Goal: Task Accomplishment & Management: Complete application form

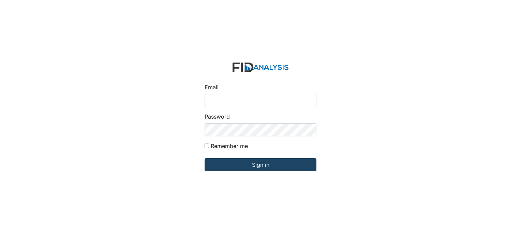
type input "[PERSON_NAME][EMAIL_ADDRESS][DOMAIN_NAME]"
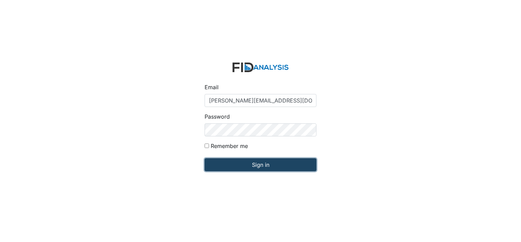
click at [217, 163] on input "Sign in" at bounding box center [261, 164] width 112 height 13
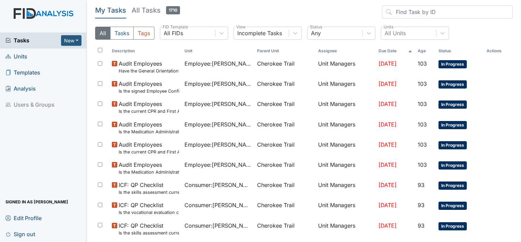
click at [20, 58] on span "Units" at bounding box center [16, 56] width 22 height 11
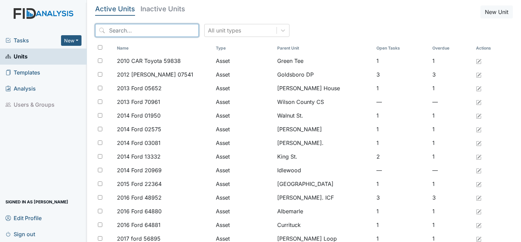
click at [127, 30] on input "search" at bounding box center [147, 30] width 104 height 13
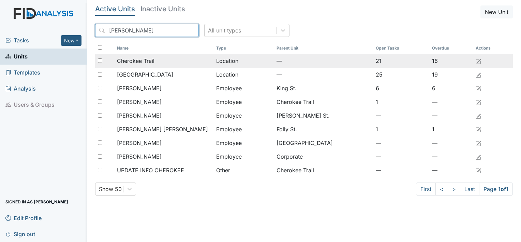
type input "Cher"
click at [136, 64] on span "Cherokee Trail" at bounding box center [136, 61] width 38 height 8
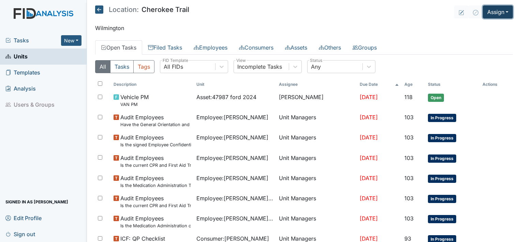
click at [501, 14] on button "Assign" at bounding box center [498, 11] width 30 height 13
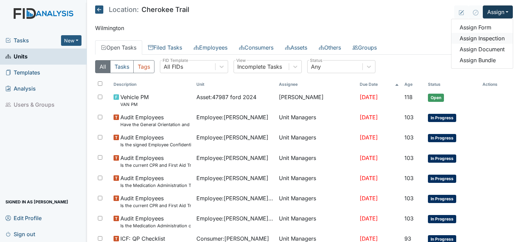
click at [480, 39] on link "Assign Inspection" at bounding box center [482, 38] width 61 height 11
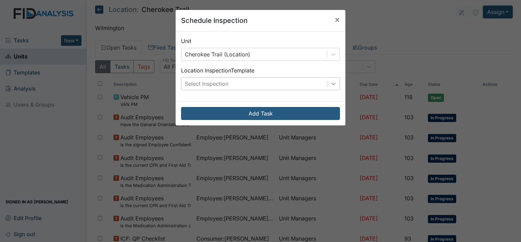
click at [335, 84] on div at bounding box center [334, 83] width 12 height 12
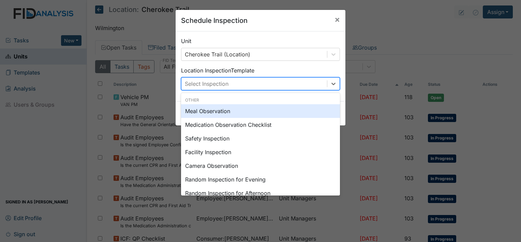
click at [284, 112] on div "Meal Observation" at bounding box center [260, 111] width 159 height 14
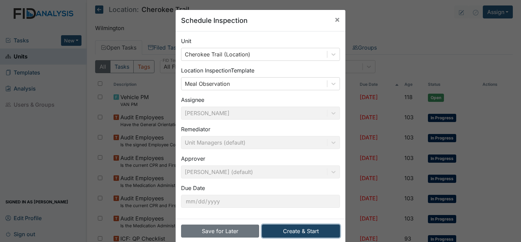
click at [284, 230] on button "Create & Start" at bounding box center [301, 230] width 78 height 13
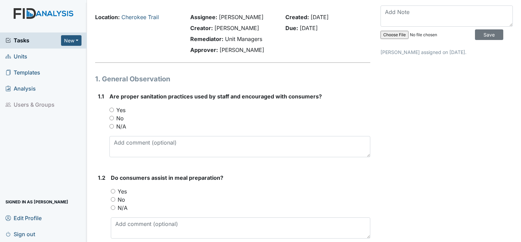
scroll to position [34, 0]
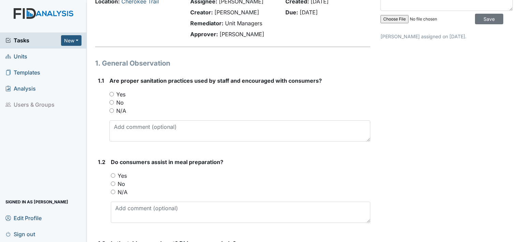
click at [110, 93] on input "Yes" at bounding box center [112, 94] width 4 height 4
radio input "true"
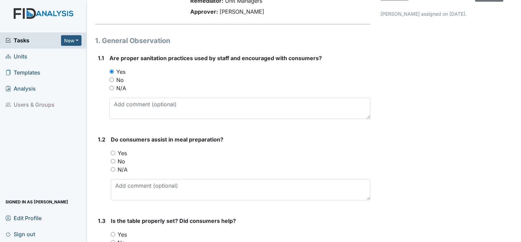
scroll to position [102, 0]
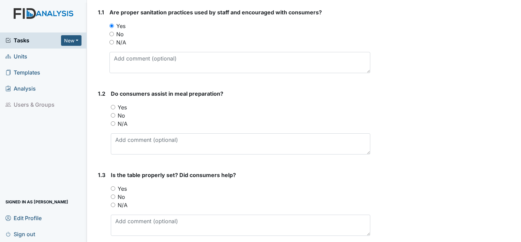
click at [112, 107] on input "Yes" at bounding box center [113, 107] width 4 height 4
radio input "true"
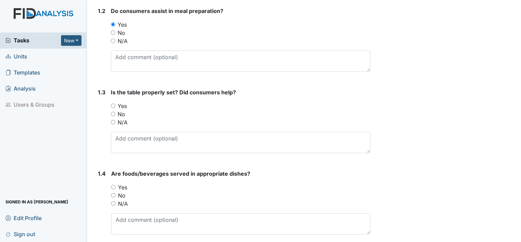
scroll to position [205, 0]
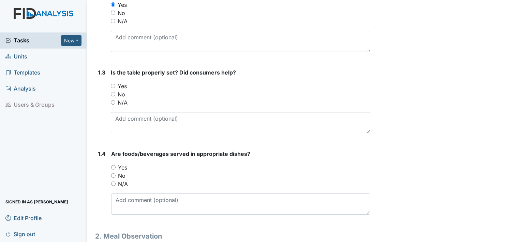
click at [113, 86] on input "Yes" at bounding box center [113, 86] width 4 height 4
radio input "true"
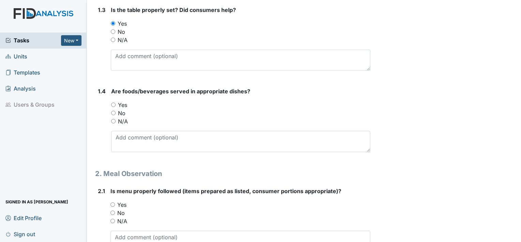
scroll to position [273, 0]
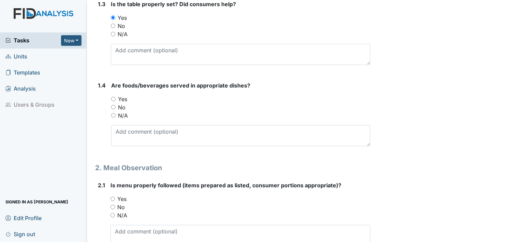
click at [114, 97] on input "Yes" at bounding box center [113, 99] width 4 height 4
radio input "true"
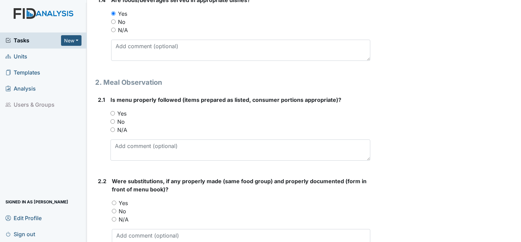
scroll to position [375, 0]
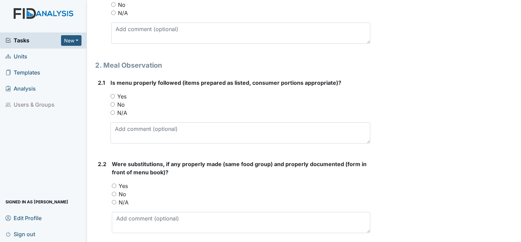
click at [114, 97] on input "Yes" at bounding box center [113, 96] width 4 height 4
radio input "true"
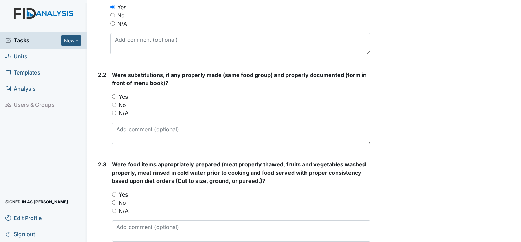
scroll to position [478, 0]
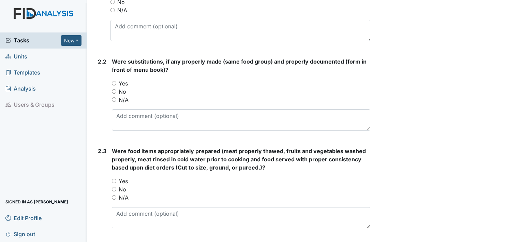
click at [115, 82] on input "Yes" at bounding box center [114, 83] width 4 height 4
radio input "true"
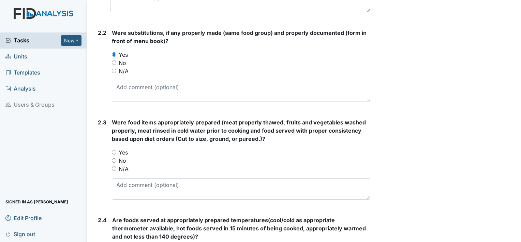
scroll to position [546, 0]
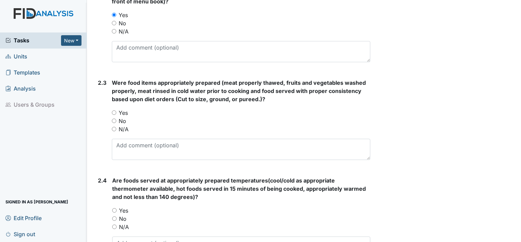
click at [115, 111] on input "Yes" at bounding box center [114, 112] width 4 height 4
radio input "true"
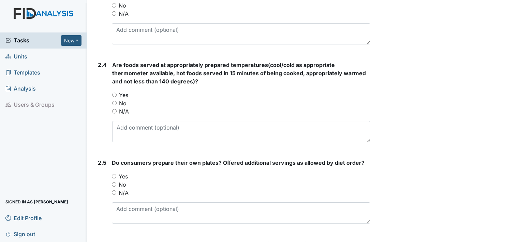
scroll to position [682, 0]
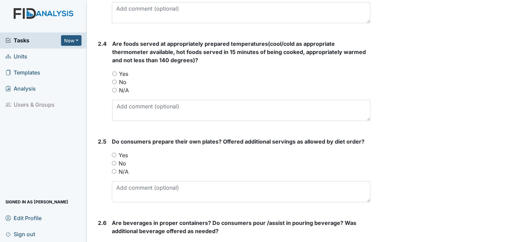
click at [116, 74] on input "Yes" at bounding box center [114, 73] width 4 height 4
radio input "true"
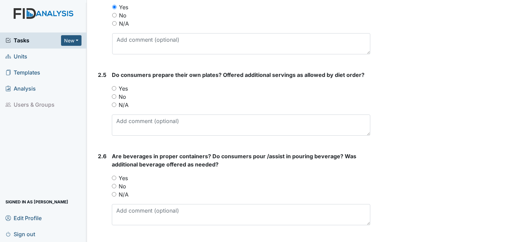
scroll to position [751, 0]
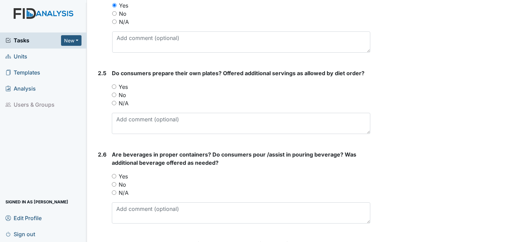
click at [114, 84] on input "Yes" at bounding box center [114, 86] width 4 height 4
radio input "true"
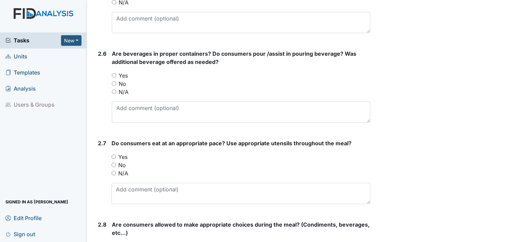
scroll to position [853, 0]
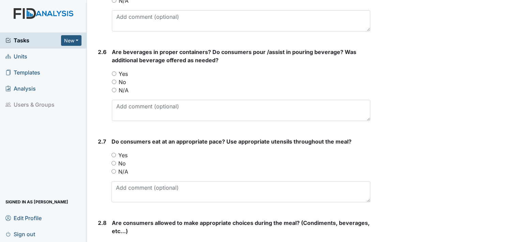
click at [115, 72] on input "Yes" at bounding box center [114, 73] width 4 height 4
radio input "true"
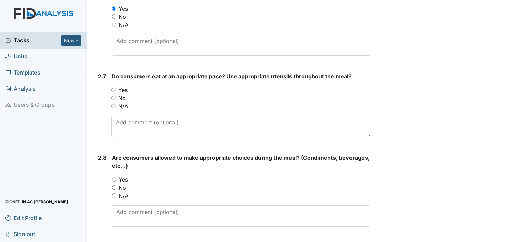
scroll to position [921, 0]
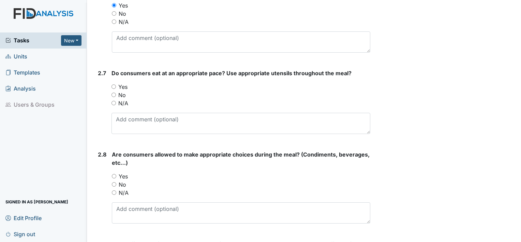
click at [115, 85] on input "Yes" at bounding box center [114, 86] width 4 height 4
radio input "true"
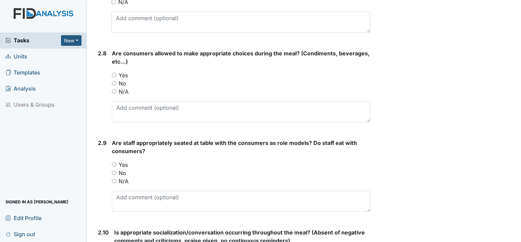
scroll to position [1024, 0]
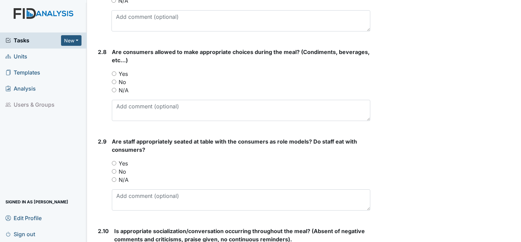
click at [112, 73] on input "Yes" at bounding box center [114, 73] width 4 height 4
radio input "true"
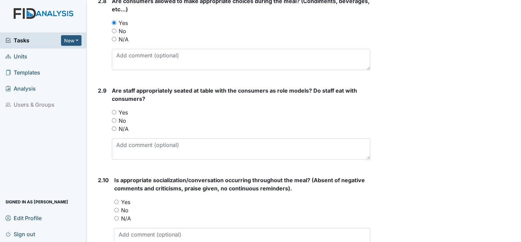
scroll to position [1092, 0]
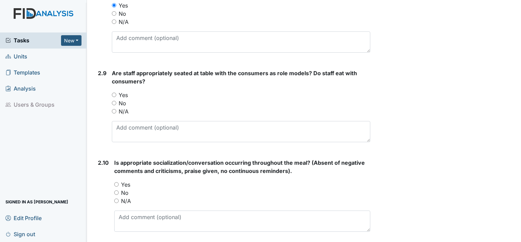
click at [114, 92] on input "Yes" at bounding box center [114, 94] width 4 height 4
radio input "true"
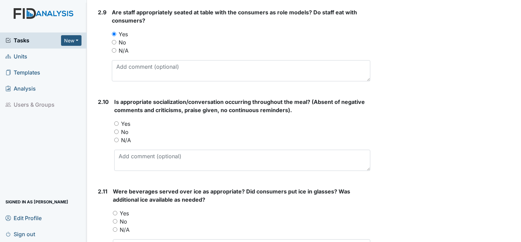
scroll to position [1160, 0]
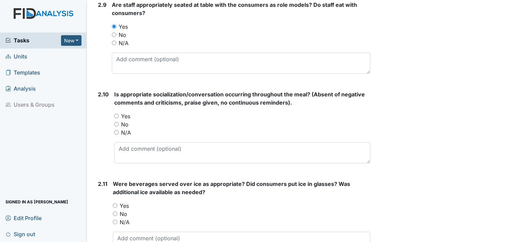
click at [115, 114] on input "Yes" at bounding box center [116, 116] width 4 height 4
radio input "true"
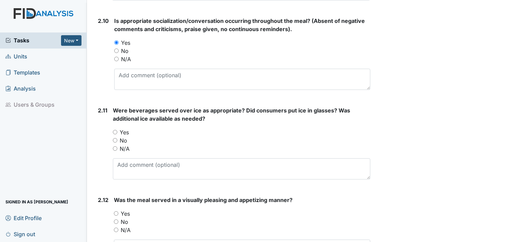
scroll to position [1262, 0]
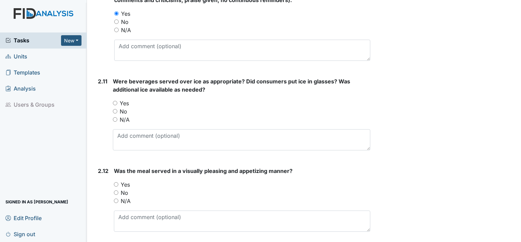
click at [116, 103] on div "Yes" at bounding box center [242, 103] width 258 height 8
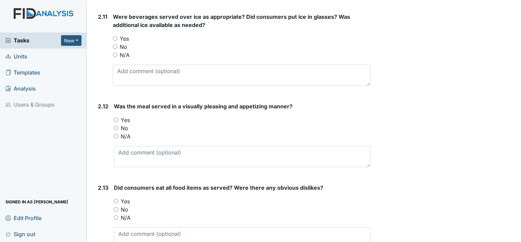
scroll to position [1331, 0]
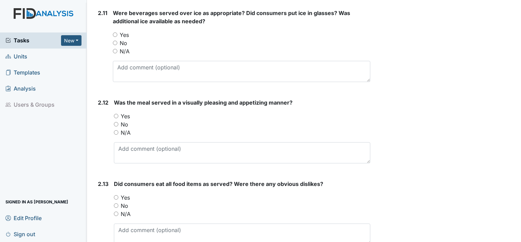
click at [117, 32] on input "Yes" at bounding box center [115, 34] width 4 height 4
radio input "true"
click at [118, 114] on input "Yes" at bounding box center [116, 116] width 4 height 4
radio input "true"
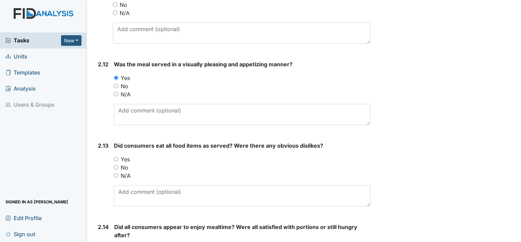
scroll to position [1433, 0]
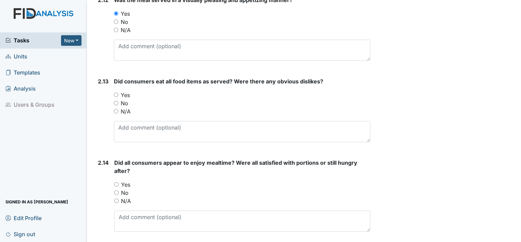
click at [117, 92] on input "Yes" at bounding box center [116, 94] width 4 height 4
radio input "true"
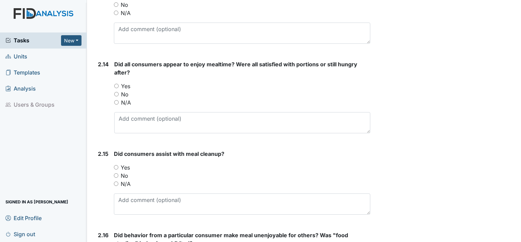
scroll to position [1535, 0]
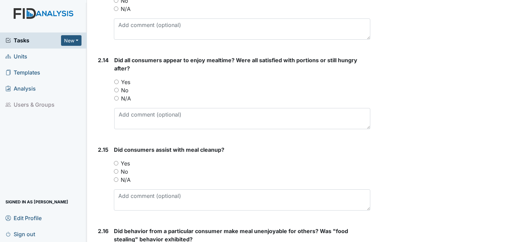
click at [116, 80] on input "Yes" at bounding box center [116, 82] width 4 height 4
radio input "true"
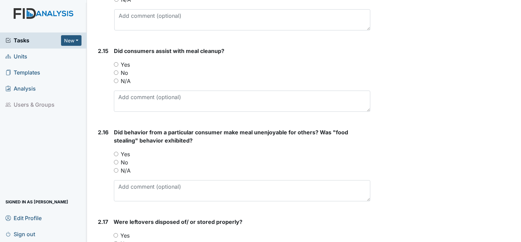
scroll to position [1638, 0]
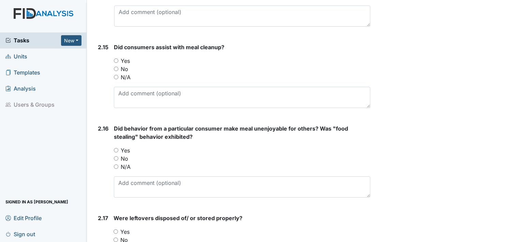
click at [115, 59] on input "Yes" at bounding box center [116, 60] width 4 height 4
radio input "true"
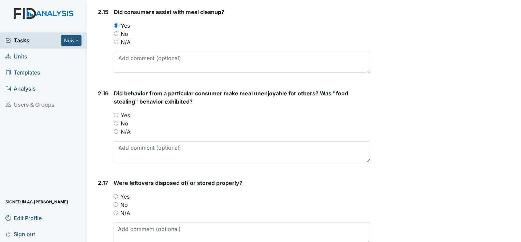
scroll to position [1740, 0]
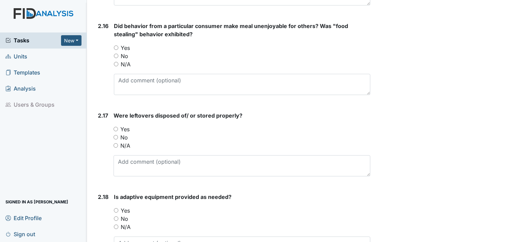
click at [116, 46] on input "Yes" at bounding box center [116, 47] width 4 height 4
radio input "true"
click at [114, 127] on input "Yes" at bounding box center [116, 129] width 4 height 4
radio input "true"
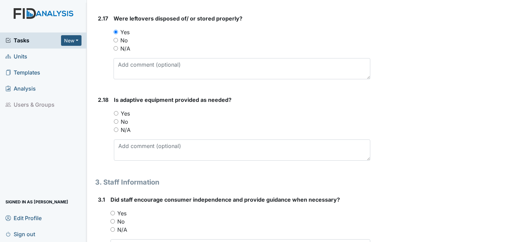
scroll to position [1843, 0]
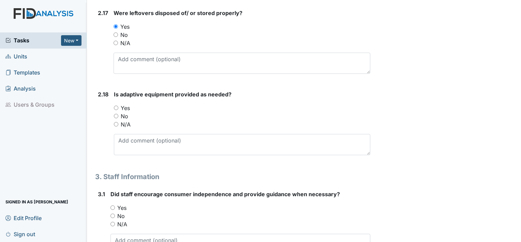
click at [117, 107] on div "Yes" at bounding box center [242, 108] width 257 height 8
click at [117, 105] on input "Yes" at bounding box center [116, 107] width 4 height 4
radio input "true"
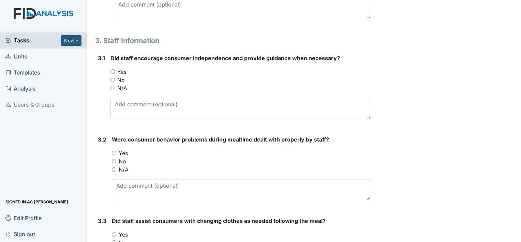
scroll to position [1979, 0]
click at [113, 69] on input "Yes" at bounding box center [113, 71] width 4 height 4
radio input "true"
click at [112, 150] on input "Yes" at bounding box center [114, 152] width 4 height 4
radio input "true"
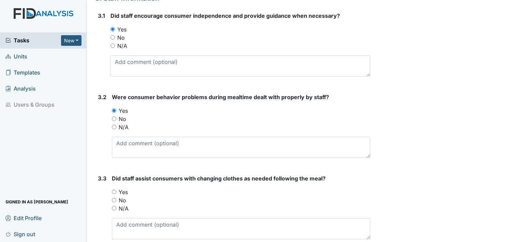
scroll to position [2047, 0]
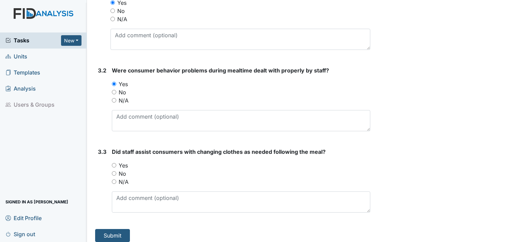
click at [115, 163] on input "Yes" at bounding box center [114, 165] width 4 height 4
radio input "true"
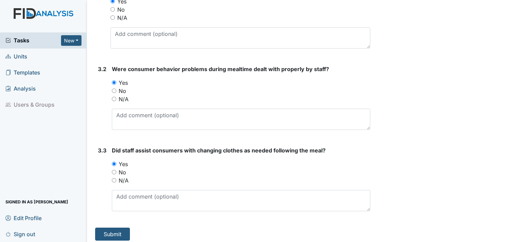
scroll to position [2049, 0]
click at [114, 228] on button "Submit" at bounding box center [112, 233] width 35 height 13
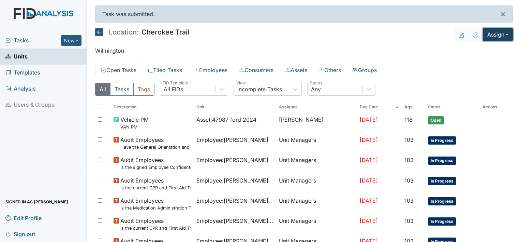
click at [504, 35] on button "Assign" at bounding box center [498, 34] width 30 height 13
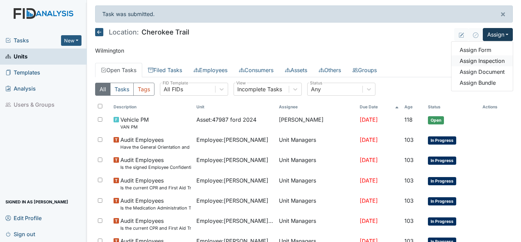
click at [485, 61] on link "Assign Inspection" at bounding box center [482, 60] width 61 height 11
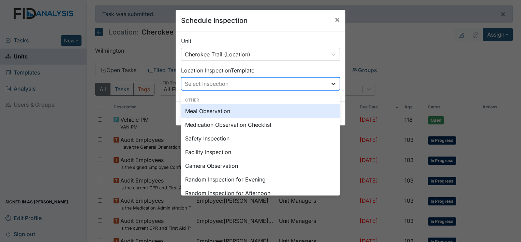
click at [331, 85] on icon at bounding box center [333, 83] width 7 height 7
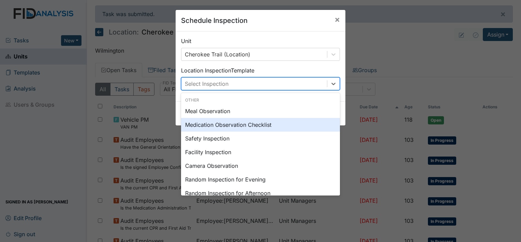
click at [265, 124] on div "Medication Observation Checklist" at bounding box center [260, 125] width 159 height 14
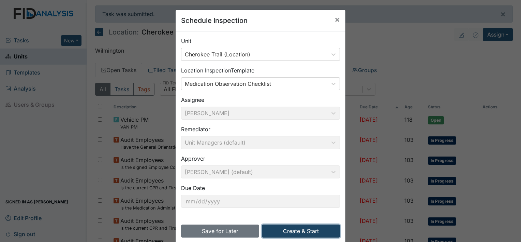
click at [297, 232] on button "Create & Start" at bounding box center [301, 230] width 78 height 13
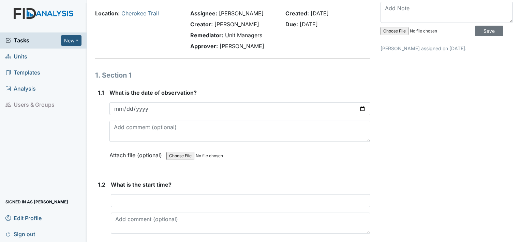
scroll to position [34, 0]
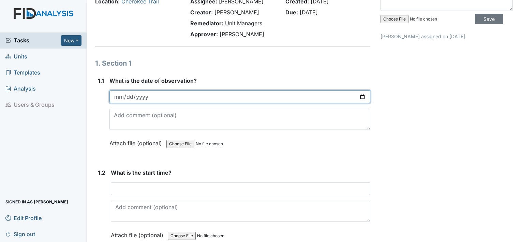
click at [361, 98] on input "date" at bounding box center [240, 96] width 261 height 13
type input "2025-10-01"
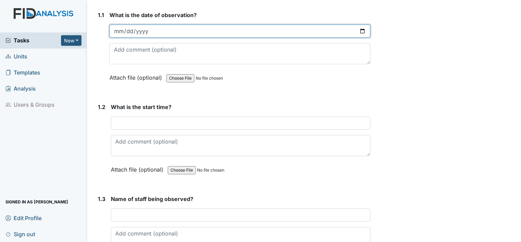
scroll to position [102, 0]
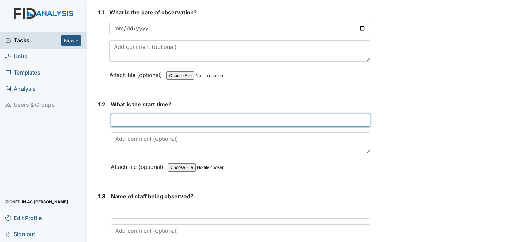
click at [148, 119] on input "text" at bounding box center [241, 120] width 260 height 13
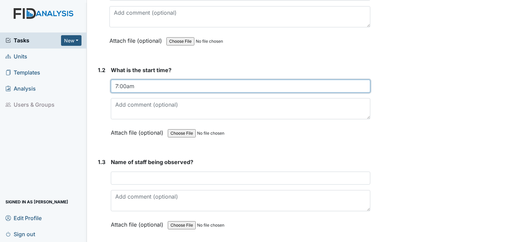
scroll to position [171, 0]
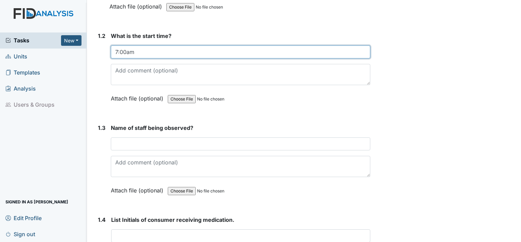
type input "7:00am"
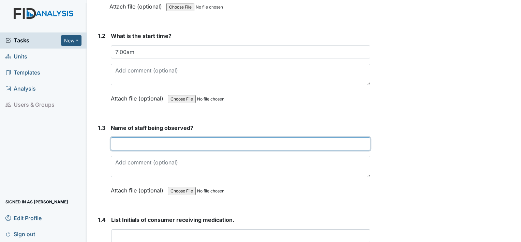
click at [168, 145] on input "text" at bounding box center [241, 143] width 260 height 13
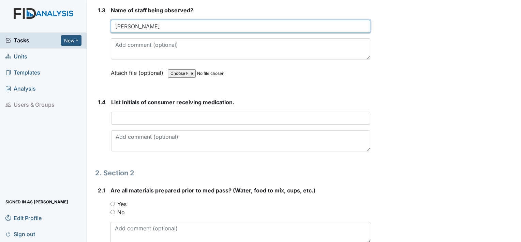
scroll to position [307, 0]
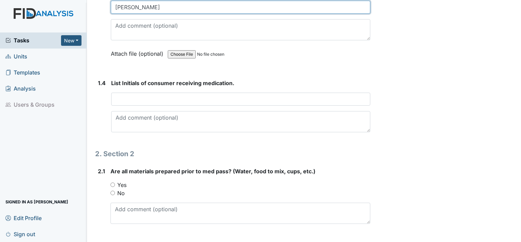
type input "Gina"
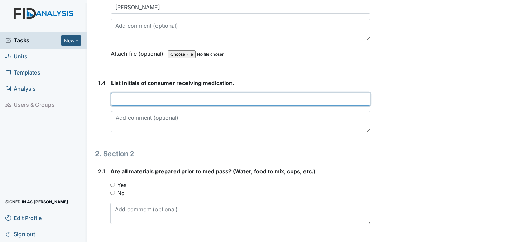
click at [189, 100] on input "text" at bounding box center [240, 98] width 259 height 13
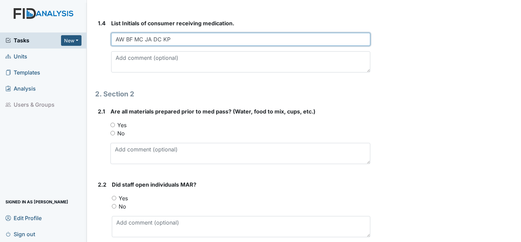
scroll to position [375, 0]
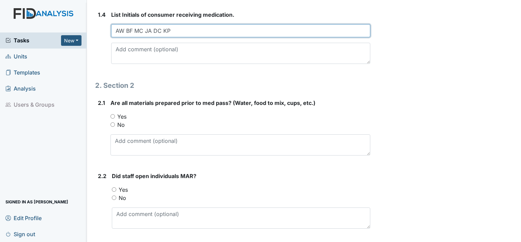
type input "AW BF MC JA DC KP"
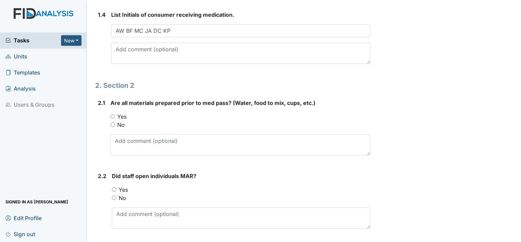
click at [113, 112] on div "Yes" at bounding box center [241, 116] width 260 height 8
click at [112, 114] on input "Yes" at bounding box center [113, 116] width 4 height 4
radio input "true"
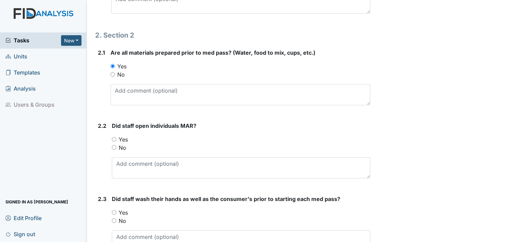
scroll to position [444, 0]
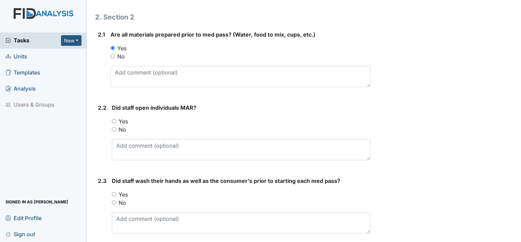
click at [115, 120] on input "Yes" at bounding box center [114, 121] width 4 height 4
radio input "true"
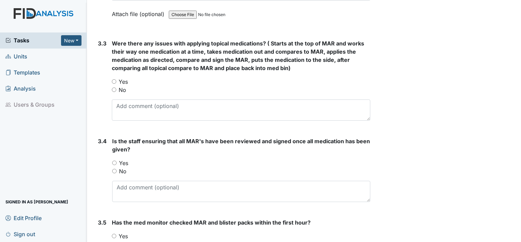
scroll to position [1100, 0]
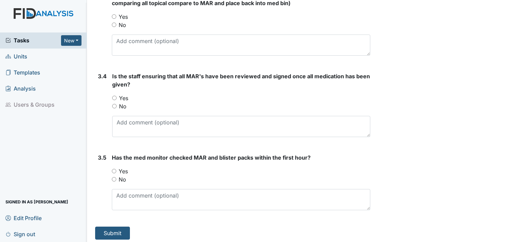
click at [113, 169] on input "Yes" at bounding box center [114, 171] width 4 height 4
radio input "true"
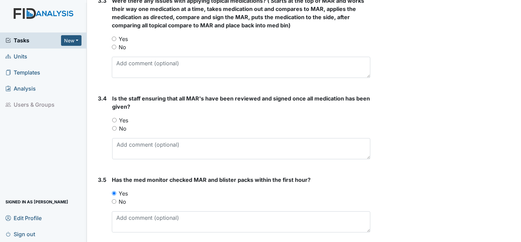
scroll to position [1066, 0]
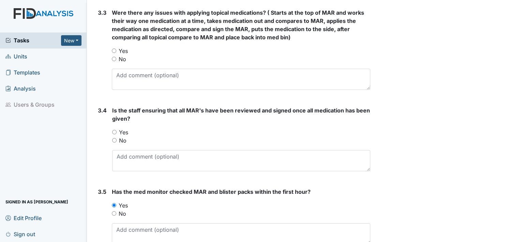
click at [115, 130] on input "Yes" at bounding box center [114, 132] width 4 height 4
radio input "true"
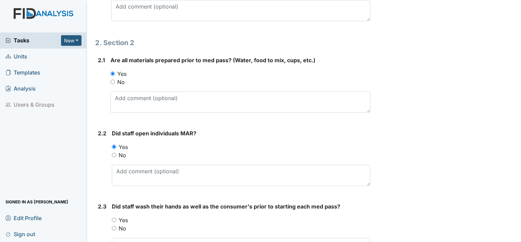
scroll to position [486, 0]
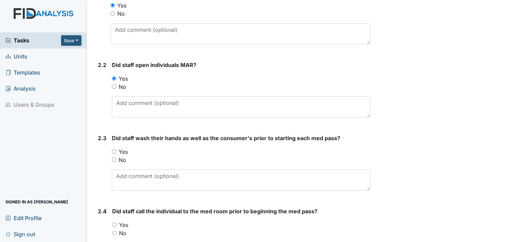
click at [112, 151] on input "Yes" at bounding box center [114, 151] width 4 height 4
radio input "true"
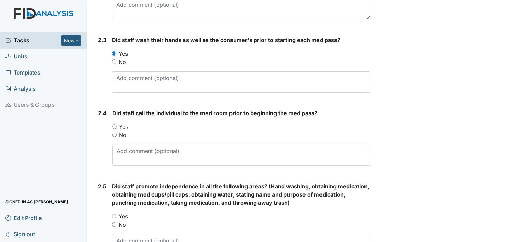
scroll to position [589, 0]
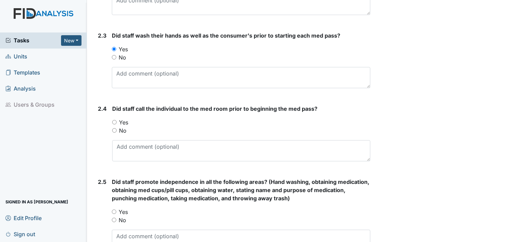
click at [113, 120] on input "Yes" at bounding box center [114, 122] width 4 height 4
radio input "true"
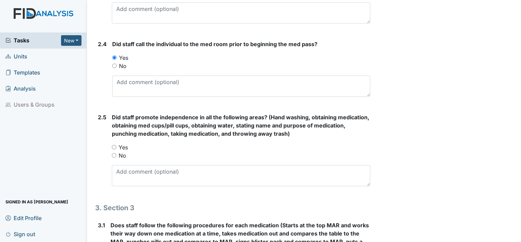
scroll to position [657, 0]
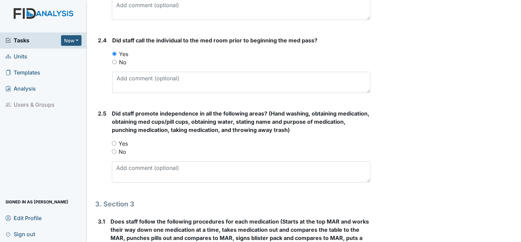
click at [116, 141] on input "Yes" at bounding box center [114, 143] width 4 height 4
radio input "true"
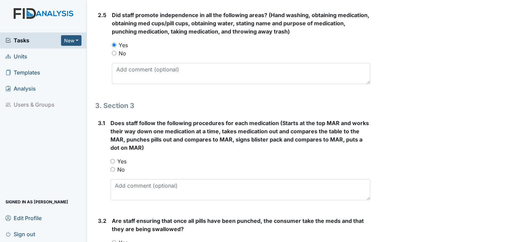
scroll to position [759, 0]
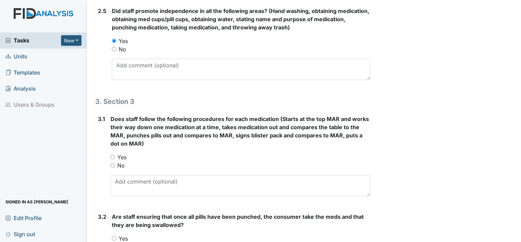
click at [115, 156] on input "Yes" at bounding box center [113, 157] width 4 height 4
radio input "true"
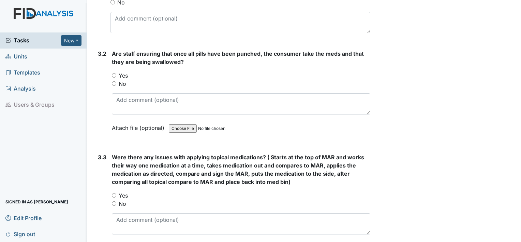
scroll to position [930, 0]
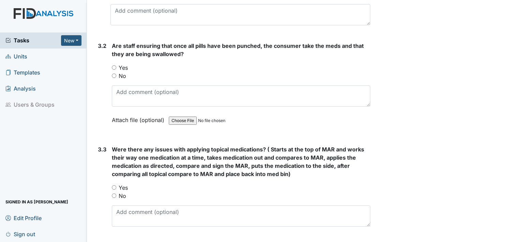
click at [114, 67] on div "Yes" at bounding box center [241, 67] width 259 height 8
click at [114, 66] on input "Yes" at bounding box center [114, 67] width 4 height 4
radio input "true"
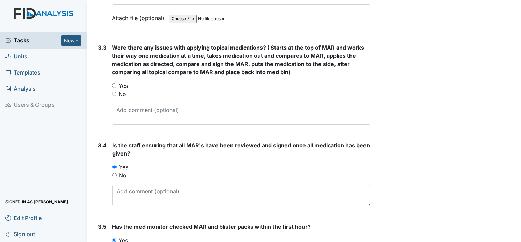
scroll to position [1032, 0]
click at [115, 83] on input "Yes" at bounding box center [114, 85] width 4 height 4
radio input "true"
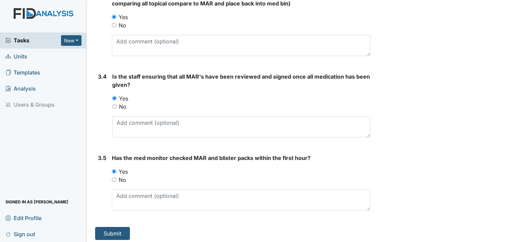
scroll to position [1100, 0]
click at [113, 233] on button "Submit" at bounding box center [112, 232] width 35 height 13
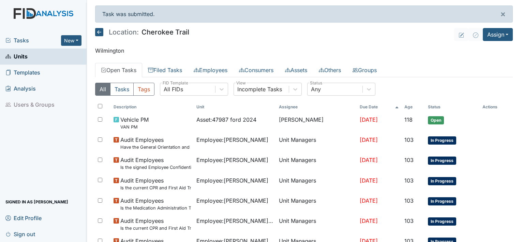
click at [22, 58] on span "Units" at bounding box center [16, 56] width 22 height 11
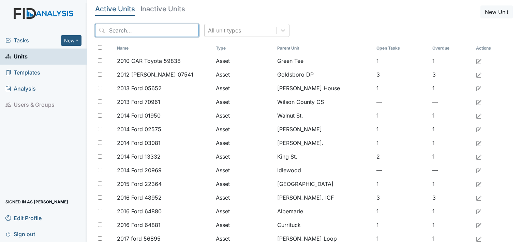
click at [130, 31] on input "search" at bounding box center [147, 30] width 104 height 13
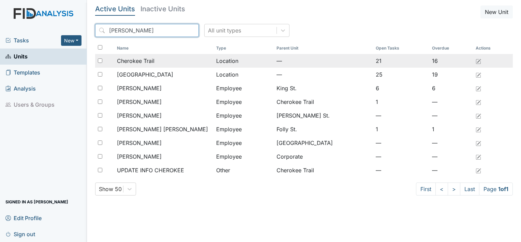
type input "[PERSON_NAME]"
click at [138, 66] on td "Cherokee Trail" at bounding box center [163, 61] width 99 height 14
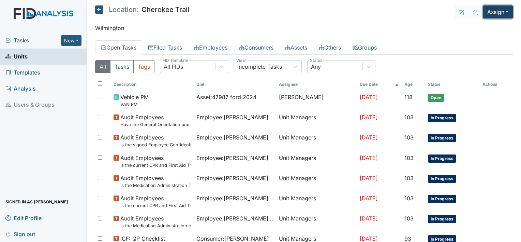
click at [502, 12] on button "Assign" at bounding box center [498, 11] width 30 height 13
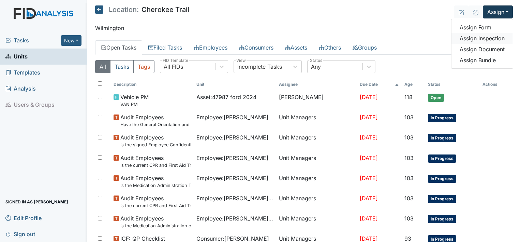
click at [496, 39] on link "Assign Inspection" at bounding box center [482, 38] width 61 height 11
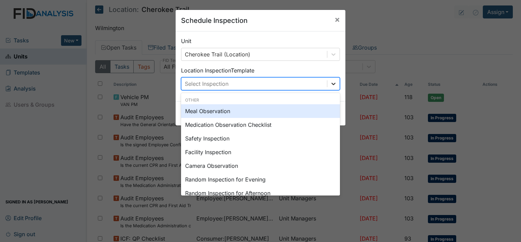
click at [330, 80] on icon at bounding box center [333, 83] width 7 height 7
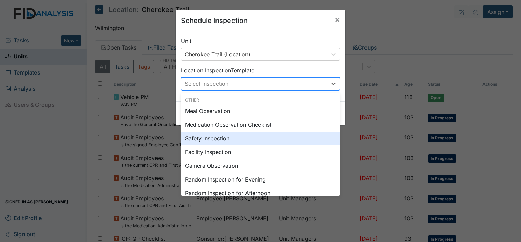
click at [212, 139] on div "Safety Inspection" at bounding box center [260, 138] width 159 height 14
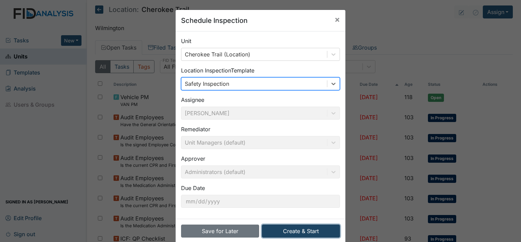
click at [290, 229] on button "Create & Start" at bounding box center [301, 230] width 78 height 13
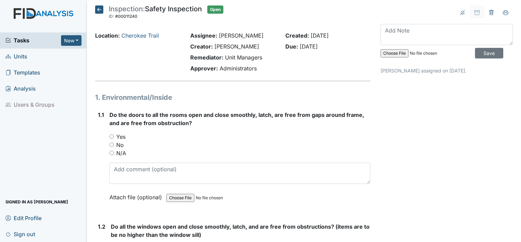
click at [110, 137] on input "Yes" at bounding box center [112, 136] width 4 height 4
radio input "true"
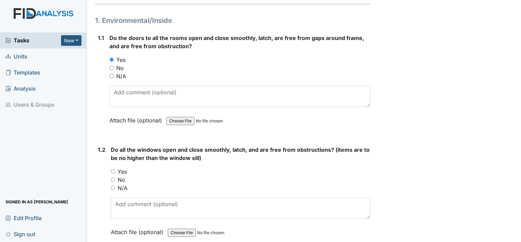
scroll to position [102, 0]
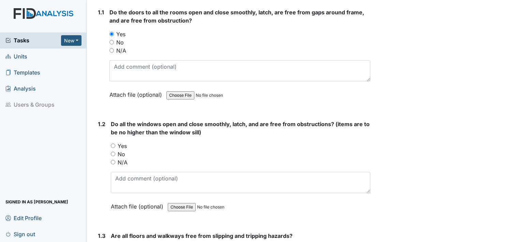
click at [114, 145] on input "Yes" at bounding box center [113, 145] width 4 height 4
radio input "true"
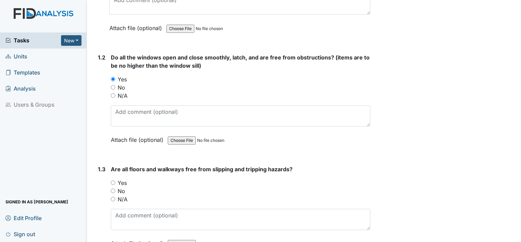
scroll to position [171, 0]
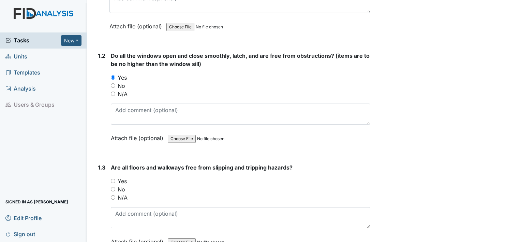
click at [112, 179] on input "Yes" at bounding box center [113, 180] width 4 height 4
radio input "true"
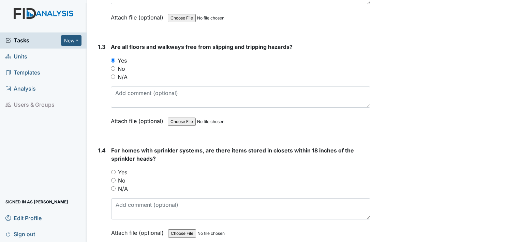
scroll to position [307, 0]
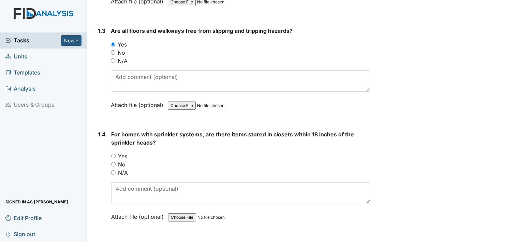
click at [116, 155] on div "Yes" at bounding box center [240, 156] width 259 height 8
click at [112, 155] on input "Yes" at bounding box center [113, 156] width 4 height 4
radio input "true"
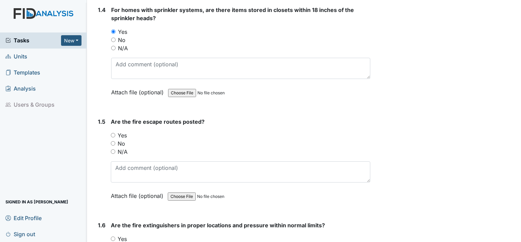
scroll to position [444, 0]
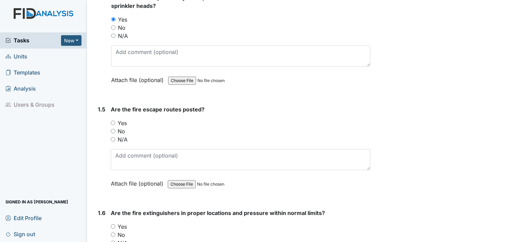
click at [112, 121] on input "Yes" at bounding box center [113, 122] width 4 height 4
radio input "true"
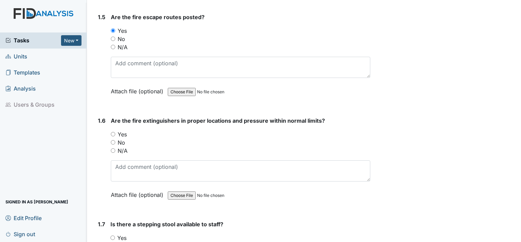
scroll to position [546, 0]
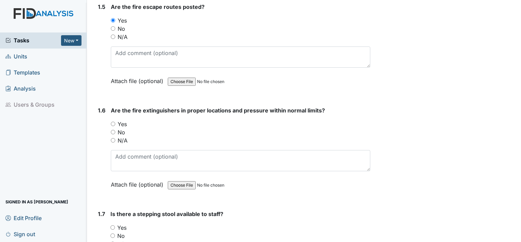
click at [114, 124] on input "Yes" at bounding box center [113, 123] width 4 height 4
radio input "true"
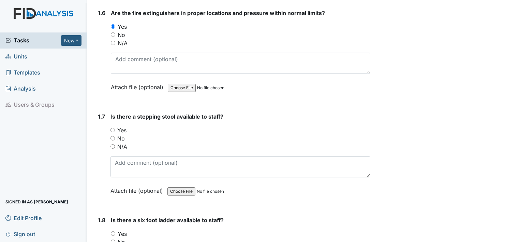
scroll to position [648, 0]
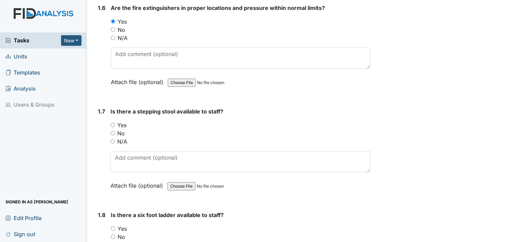
click at [115, 123] on input "Yes" at bounding box center [113, 124] width 4 height 4
radio input "true"
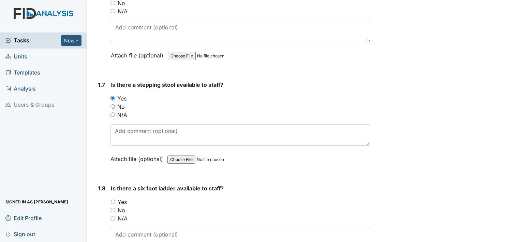
scroll to position [751, 0]
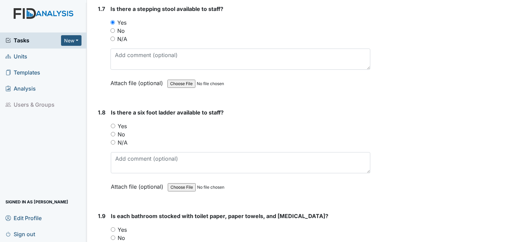
click at [113, 124] on input "Yes" at bounding box center [113, 126] width 4 height 4
radio input "true"
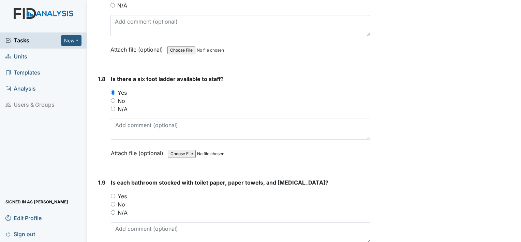
scroll to position [853, 0]
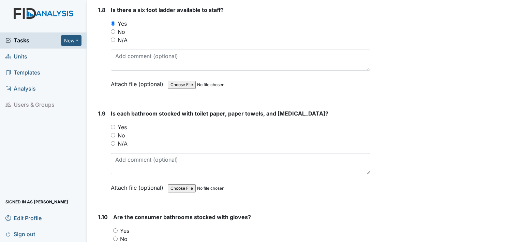
click at [112, 125] on input "Yes" at bounding box center [113, 127] width 4 height 4
radio input "true"
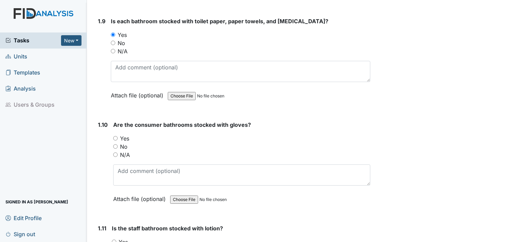
scroll to position [955, 0]
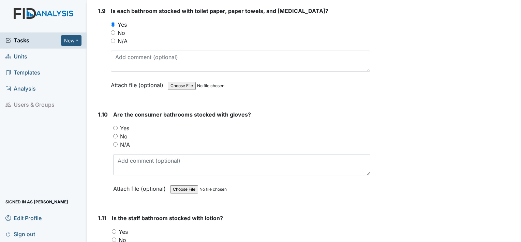
click at [116, 126] on input "Yes" at bounding box center [115, 128] width 4 height 4
radio input "true"
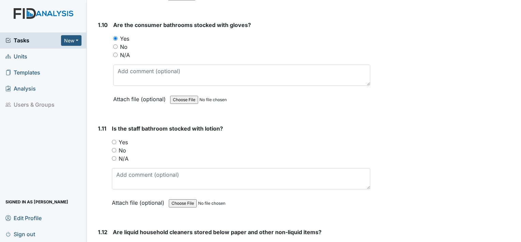
scroll to position [1058, 0]
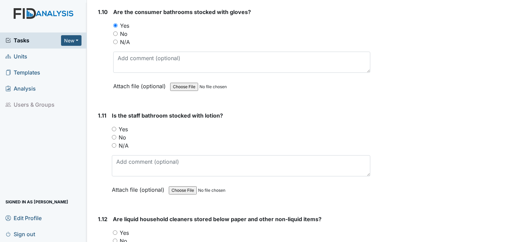
click at [113, 127] on input "Yes" at bounding box center [114, 129] width 4 height 4
radio input "true"
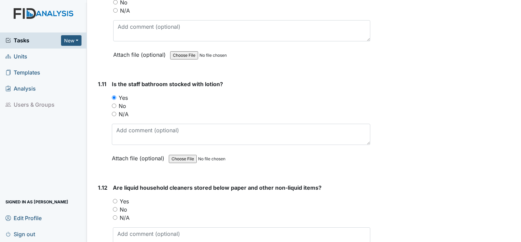
scroll to position [1160, 0]
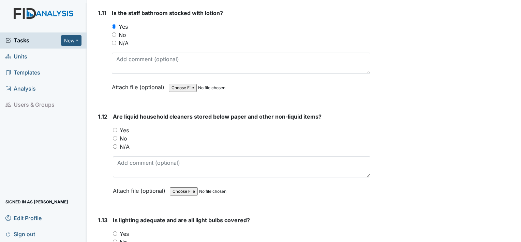
click at [113, 128] on input "Yes" at bounding box center [115, 130] width 4 height 4
radio input "true"
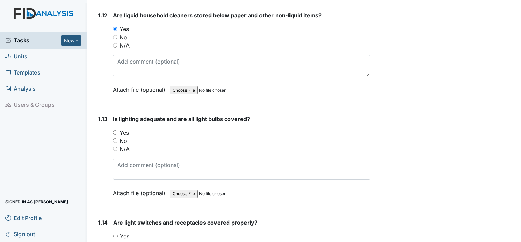
scroll to position [1262, 0]
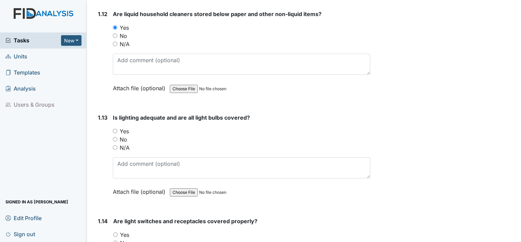
click at [115, 129] on input "Yes" at bounding box center [115, 131] width 4 height 4
radio input "true"
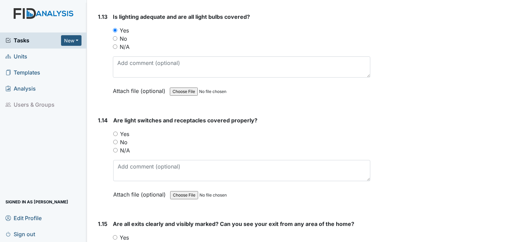
scroll to position [1365, 0]
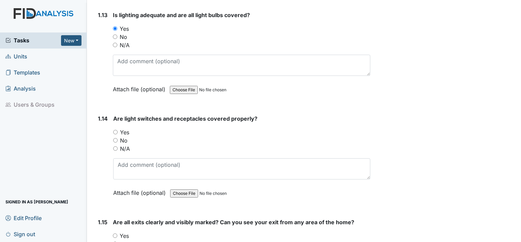
click at [115, 130] on input "Yes" at bounding box center [115, 132] width 4 height 4
radio input "true"
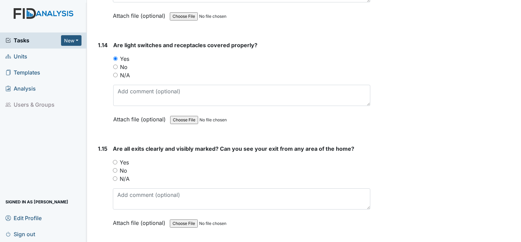
scroll to position [1467, 0]
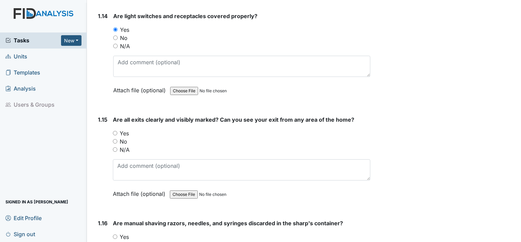
click at [115, 131] on input "Yes" at bounding box center [115, 133] width 4 height 4
radio input "true"
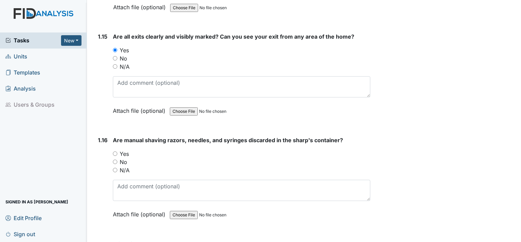
scroll to position [1570, 0]
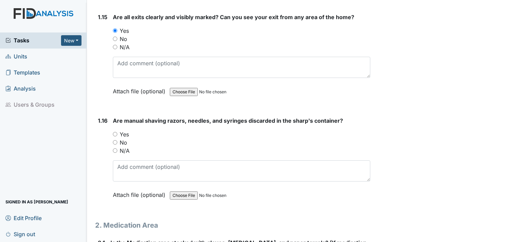
click at [115, 132] on input "Yes" at bounding box center [115, 134] width 4 height 4
radio input "true"
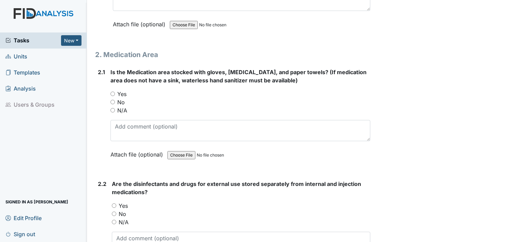
scroll to position [1740, 0]
click at [113, 91] on input "Yes" at bounding box center [113, 93] width 4 height 4
radio input "true"
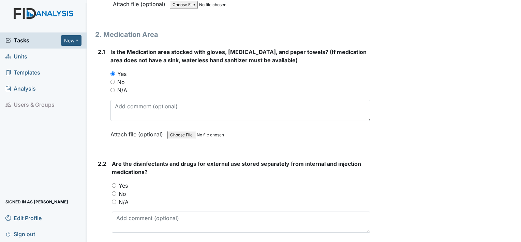
scroll to position [1843, 0]
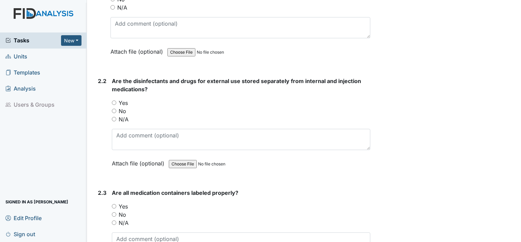
click at [115, 100] on input "Yes" at bounding box center [114, 102] width 4 height 4
radio input "true"
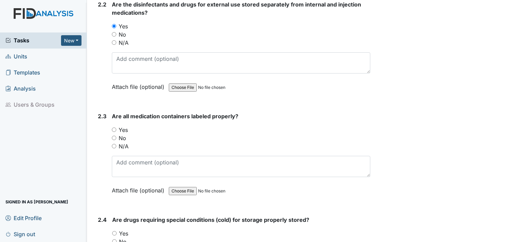
scroll to position [1945, 0]
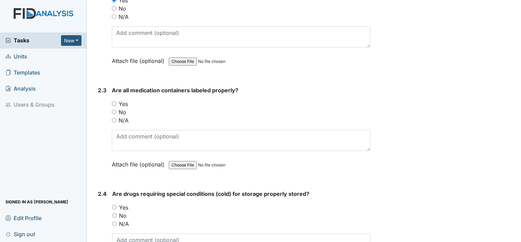
click at [115, 101] on input "Yes" at bounding box center [114, 103] width 4 height 4
radio input "true"
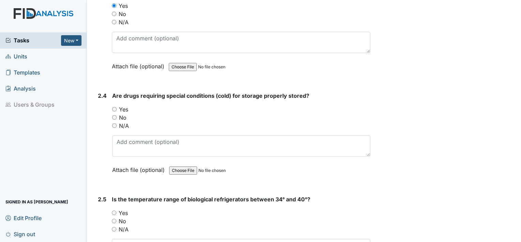
scroll to position [2047, 0]
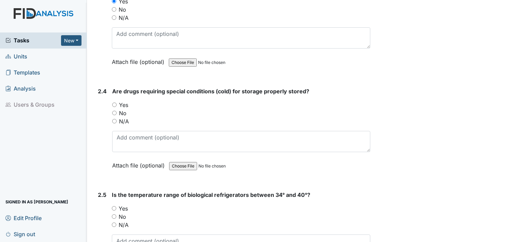
click at [113, 102] on input "Yes" at bounding box center [114, 104] width 4 height 4
radio input "true"
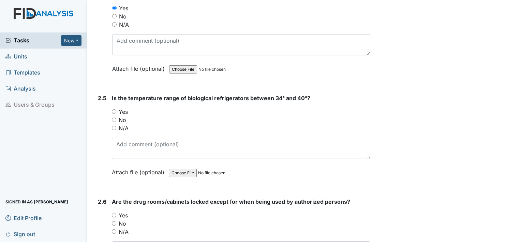
scroll to position [2150, 0]
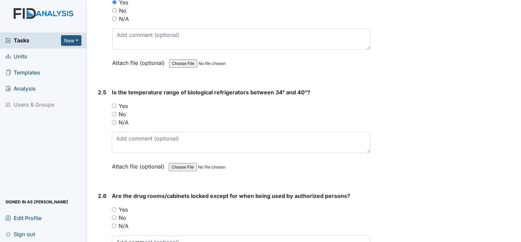
click at [111, 98] on div "2.5 Is the temperature range of biological refrigerators between 34° and 40°? Y…" at bounding box center [232, 134] width 275 height 92
click at [114, 103] on input "Yes" at bounding box center [114, 105] width 4 height 4
radio input "true"
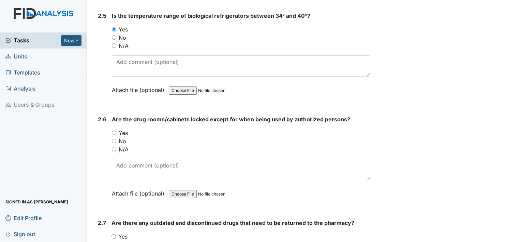
scroll to position [2252, 0]
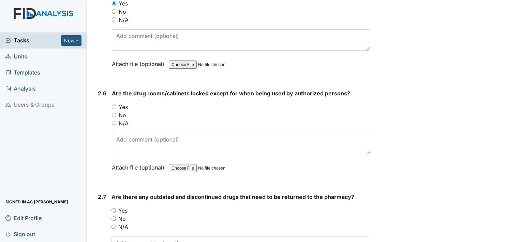
click at [113, 104] on input "Yes" at bounding box center [114, 106] width 4 height 4
radio input "true"
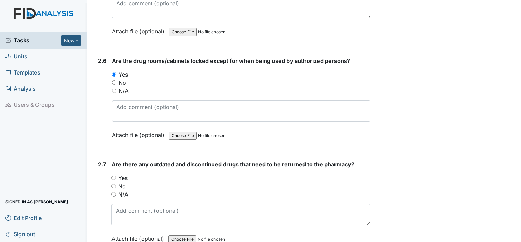
scroll to position [2354, 0]
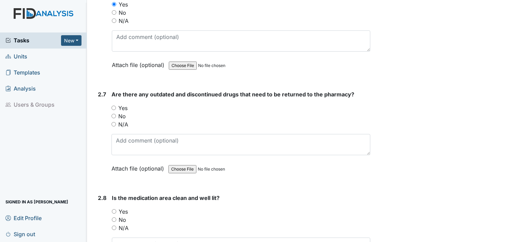
click at [114, 105] on input "Yes" at bounding box center [114, 107] width 4 height 4
radio input "true"
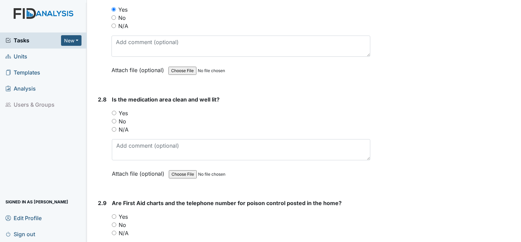
scroll to position [2457, 0]
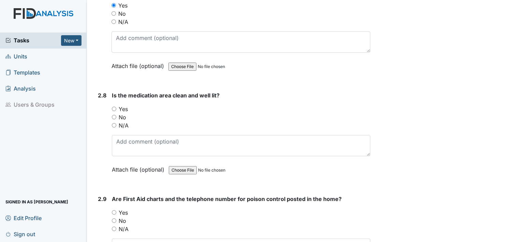
click at [116, 105] on div "Yes" at bounding box center [241, 109] width 259 height 8
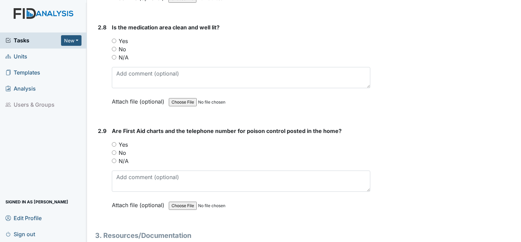
scroll to position [2525, 0]
click at [115, 37] on div "Yes" at bounding box center [241, 41] width 259 height 8
click at [114, 38] on input "Yes" at bounding box center [114, 40] width 4 height 4
radio input "true"
click at [115, 142] on input "Yes" at bounding box center [114, 144] width 4 height 4
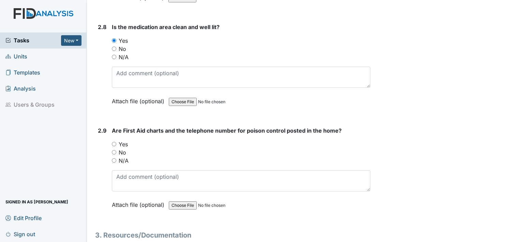
radio input "true"
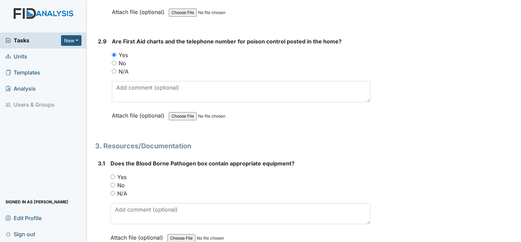
scroll to position [2627, 0]
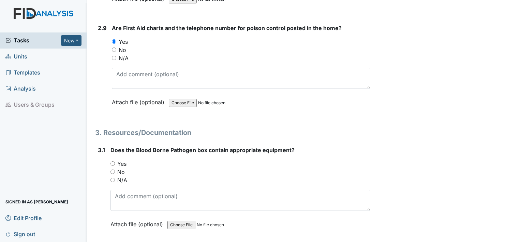
click at [114, 161] on input "Yes" at bounding box center [113, 163] width 4 height 4
radio input "true"
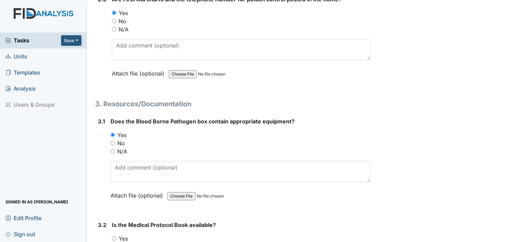
scroll to position [2696, 0]
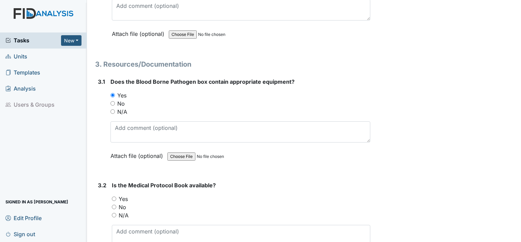
click at [115, 196] on input "Yes" at bounding box center [114, 198] width 4 height 4
radio input "true"
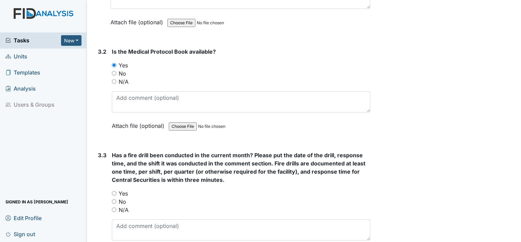
scroll to position [2866, 0]
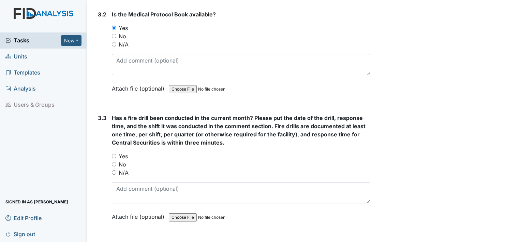
click at [117, 152] on div "Yes" at bounding box center [241, 156] width 259 height 8
click at [116, 154] on input "Yes" at bounding box center [114, 156] width 4 height 4
radio input "true"
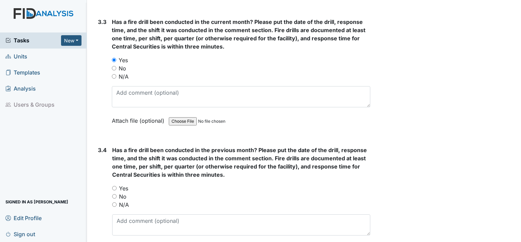
scroll to position [2969, 0]
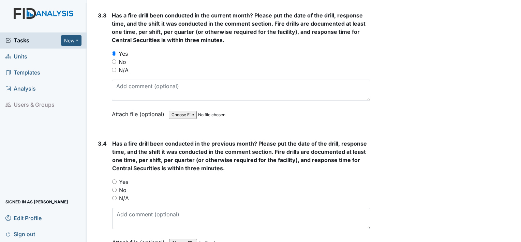
click at [113, 179] on input "Yes" at bounding box center [114, 181] width 4 height 4
radio input "true"
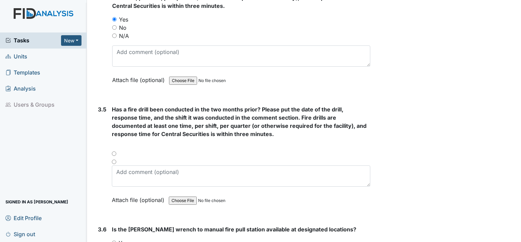
scroll to position [3139, 0]
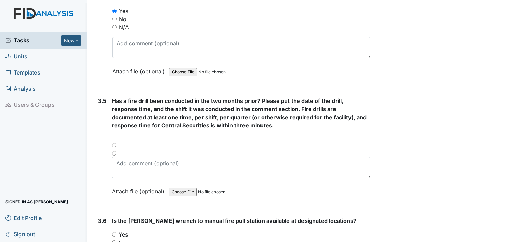
click at [113, 143] on div at bounding box center [241, 147] width 259 height 8
click at [114, 143] on div at bounding box center [241, 147] width 259 height 8
click at [113, 143] on div at bounding box center [241, 147] width 259 height 8
click at [115, 151] on input "radio" at bounding box center [114, 153] width 4 height 4
radio input "true"
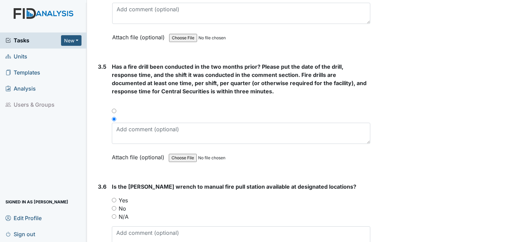
scroll to position [3242, 0]
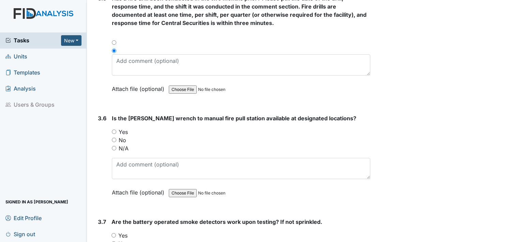
click at [112, 129] on input "Yes" at bounding box center [114, 131] width 4 height 4
radio input "true"
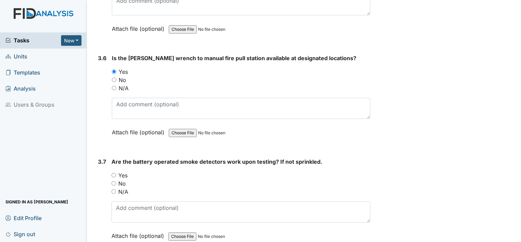
scroll to position [3310, 0]
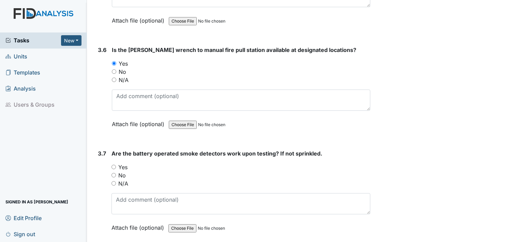
click at [114, 164] on input "Yes" at bounding box center [114, 166] width 4 height 4
radio input "true"
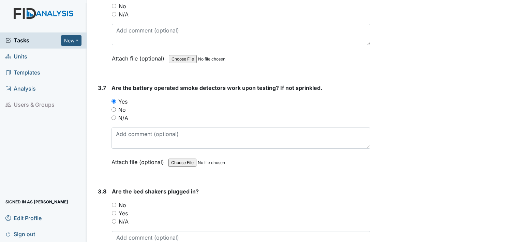
scroll to position [3378, 0]
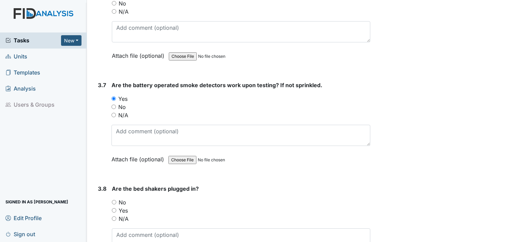
click at [113, 200] on input "No" at bounding box center [114, 202] width 4 height 4
radio input "true"
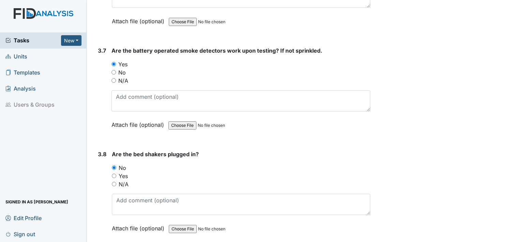
scroll to position [3480, 0]
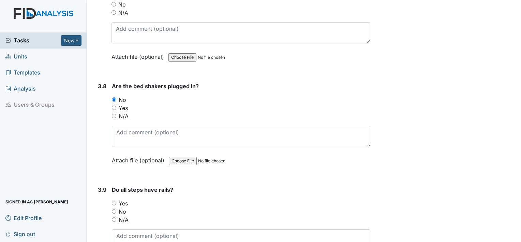
click at [113, 199] on div "Yes" at bounding box center [241, 203] width 259 height 8
click at [114, 201] on input "Yes" at bounding box center [114, 203] width 4 height 4
radio input "true"
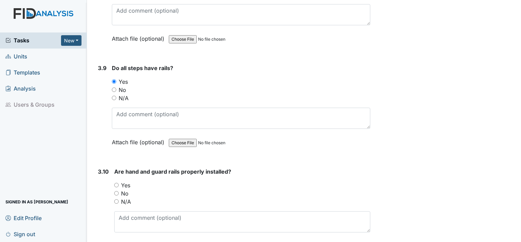
scroll to position [3617, 0]
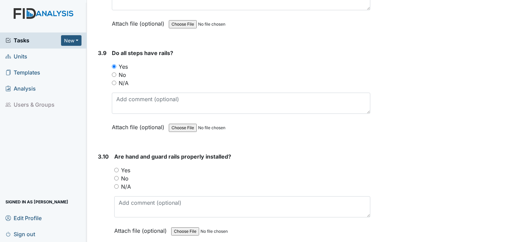
click at [115, 168] on input "Yes" at bounding box center [116, 170] width 4 height 4
radio input "true"
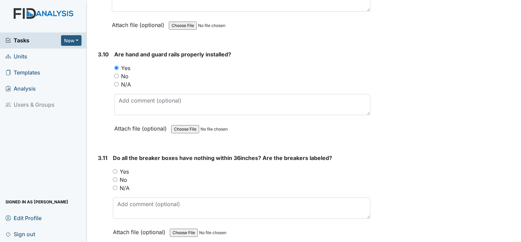
scroll to position [3719, 0]
click at [116, 169] on input "Yes" at bounding box center [115, 171] width 4 height 4
radio input "true"
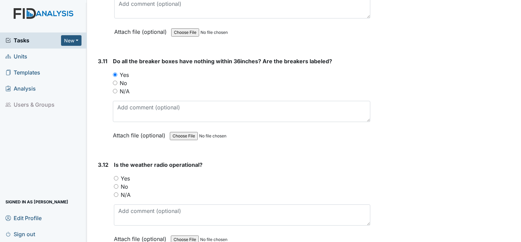
scroll to position [3822, 0]
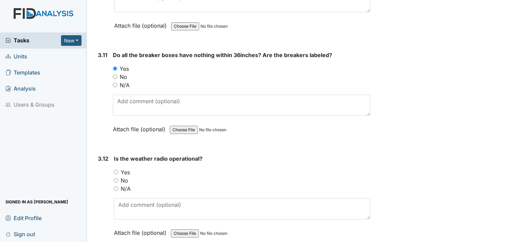
click at [117, 170] on input "Yes" at bounding box center [116, 172] width 4 height 4
radio input "true"
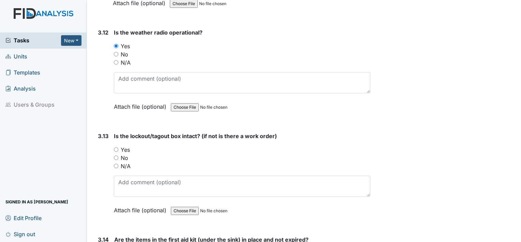
scroll to position [3958, 0]
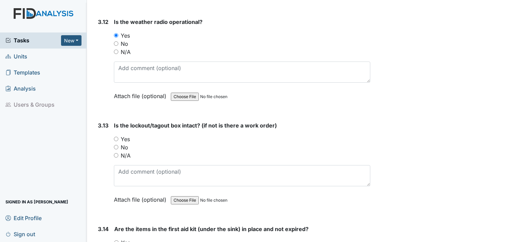
click at [117, 136] on input "Yes" at bounding box center [116, 138] width 4 height 4
radio input "true"
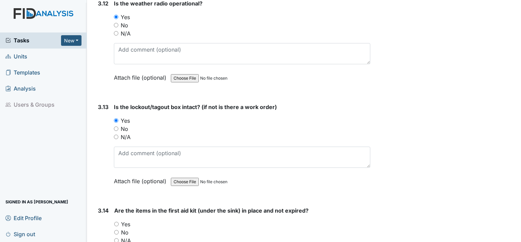
scroll to position [4026, 0]
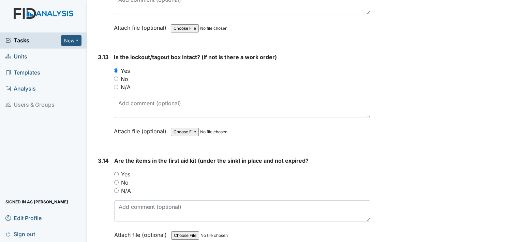
click at [118, 170] on div "Yes" at bounding box center [242, 174] width 256 height 8
click at [117, 172] on input "Yes" at bounding box center [116, 174] width 4 height 4
radio input "true"
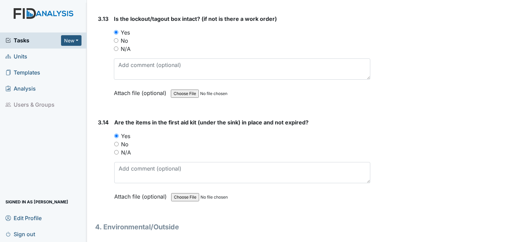
scroll to position [4129, 0]
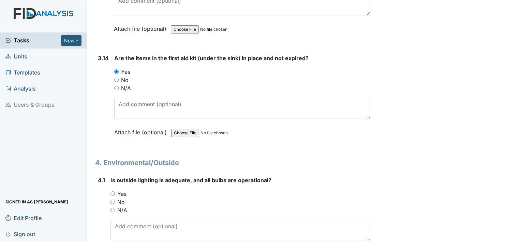
click at [114, 191] on input "Yes" at bounding box center [113, 193] width 4 height 4
radio input "true"
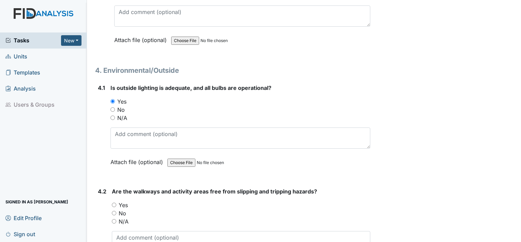
scroll to position [4265, 0]
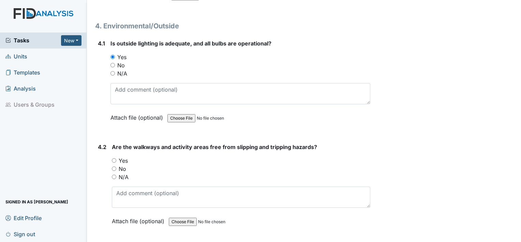
click at [114, 158] on input "Yes" at bounding box center [114, 160] width 4 height 4
radio input "true"
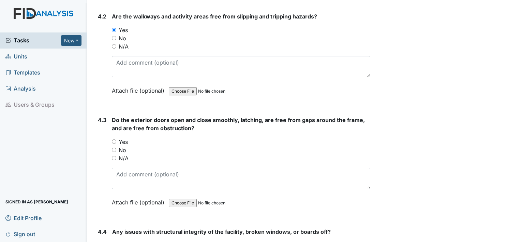
scroll to position [4402, 0]
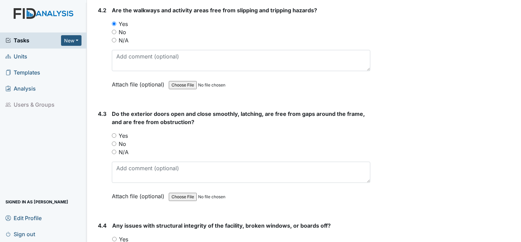
click at [115, 133] on input "Yes" at bounding box center [114, 135] width 4 height 4
radio input "true"
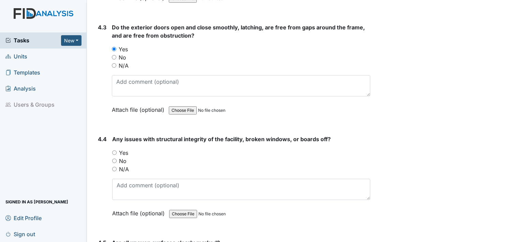
scroll to position [4504, 0]
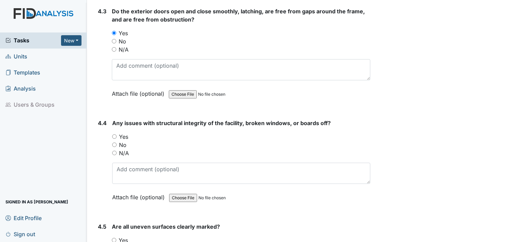
click at [112, 134] on input "Yes" at bounding box center [114, 136] width 4 height 4
radio input "true"
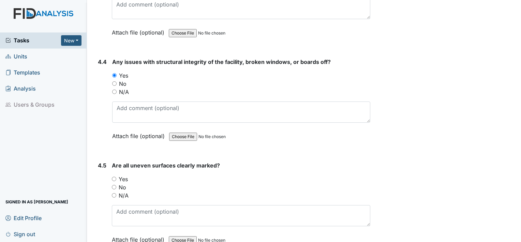
scroll to position [4572, 0]
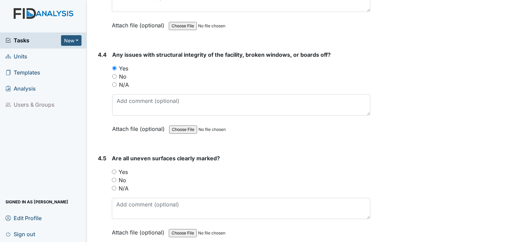
click at [116, 169] on input "Yes" at bounding box center [114, 171] width 4 height 4
radio input "true"
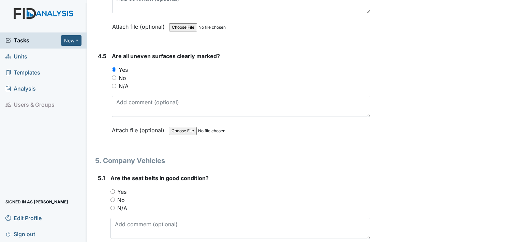
scroll to position [4675, 0]
click at [113, 189] on input "Yes" at bounding box center [113, 191] width 4 height 4
radio input "true"
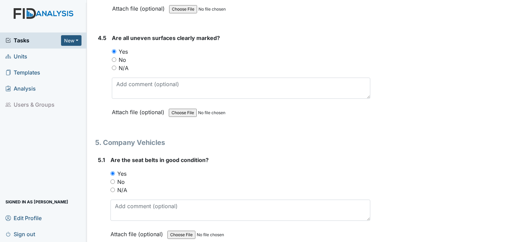
scroll to position [4777, 0]
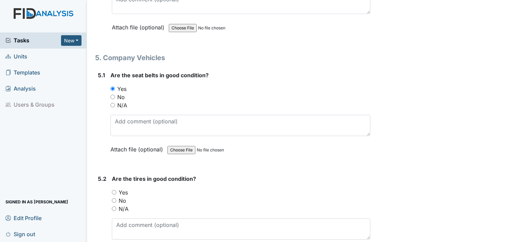
click at [113, 190] on input "Yes" at bounding box center [114, 192] width 4 height 4
radio input "true"
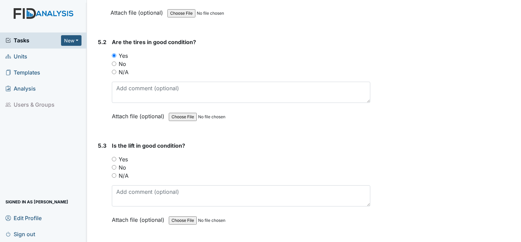
scroll to position [4948, 0]
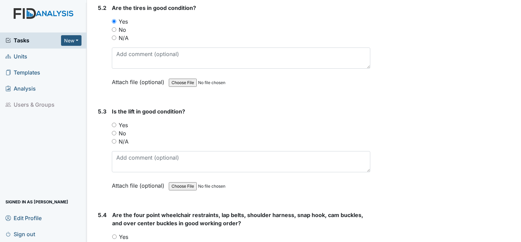
click at [114, 139] on input "N/A" at bounding box center [114, 141] width 4 height 4
radio input "true"
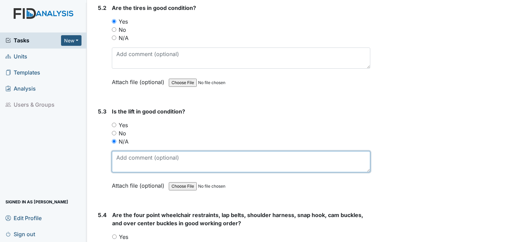
click at [120, 151] on textarea at bounding box center [241, 161] width 259 height 21
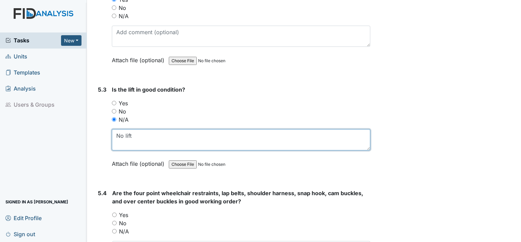
scroll to position [5016, 0]
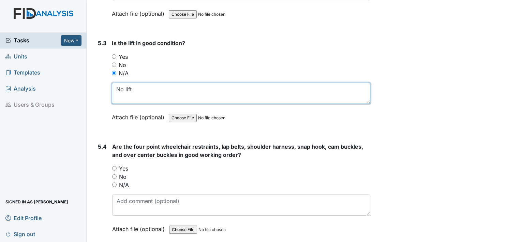
type textarea "No lift"
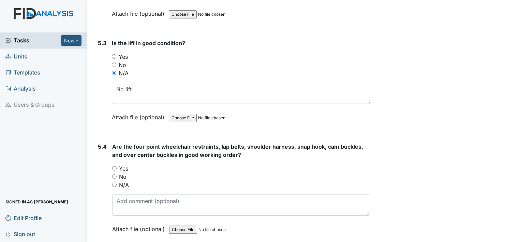
click at [116, 166] on input "Yes" at bounding box center [114, 168] width 4 height 4
radio input "true"
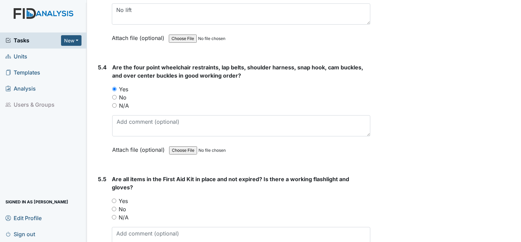
scroll to position [5118, 0]
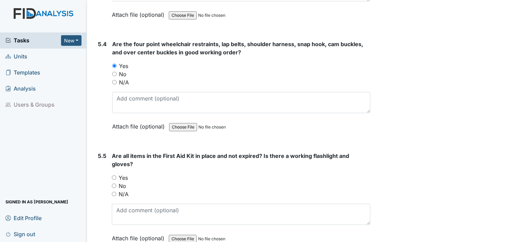
click at [114, 175] on input "Yes" at bounding box center [114, 177] width 4 height 4
radio input "true"
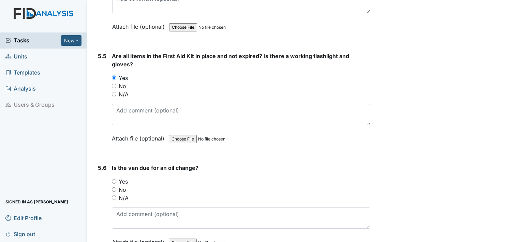
scroll to position [5244, 0]
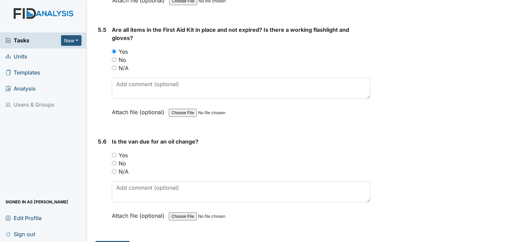
click at [113, 161] on input "No" at bounding box center [114, 163] width 4 height 4
radio input "true"
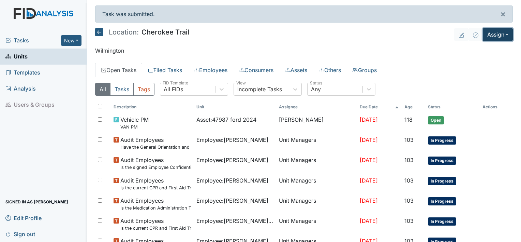
click at [500, 38] on button "Assign" at bounding box center [498, 34] width 30 height 13
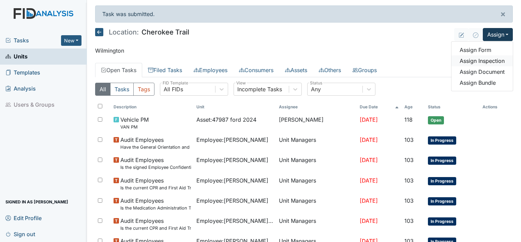
click at [490, 61] on link "Assign Inspection" at bounding box center [482, 60] width 61 height 11
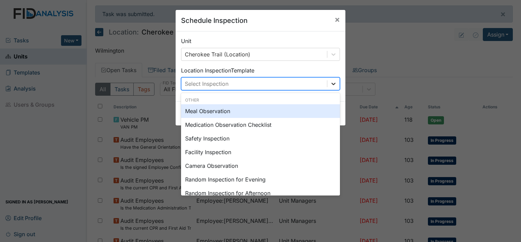
click at [331, 85] on icon at bounding box center [333, 83] width 7 height 7
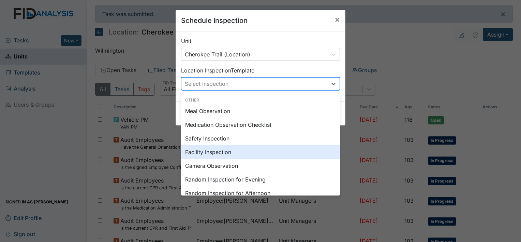
click at [267, 149] on div "Facility Inspection" at bounding box center [260, 152] width 159 height 14
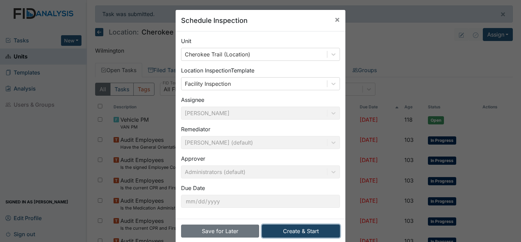
click at [274, 231] on button "Create & Start" at bounding box center [301, 230] width 78 height 13
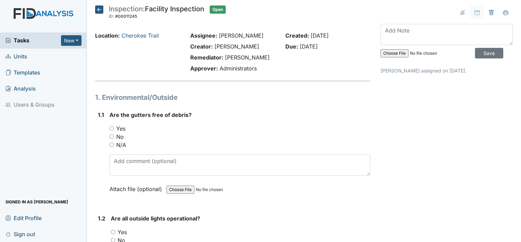
click at [112, 130] on input "Yes" at bounding box center [112, 128] width 4 height 4
radio input "true"
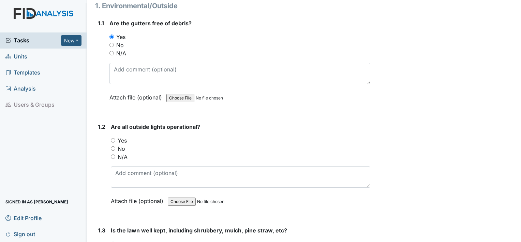
scroll to position [102, 0]
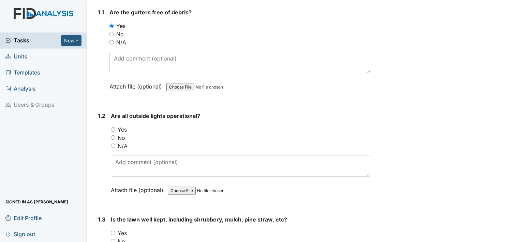
click at [112, 130] on input "Yes" at bounding box center [113, 129] width 4 height 4
radio input "true"
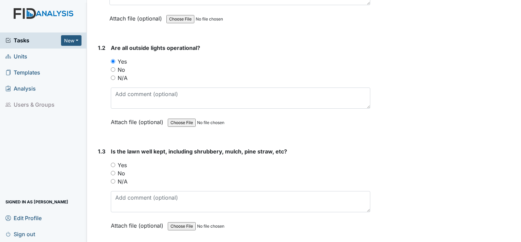
scroll to position [171, 0]
click at [114, 164] on input "Yes" at bounding box center [113, 164] width 4 height 4
radio input "true"
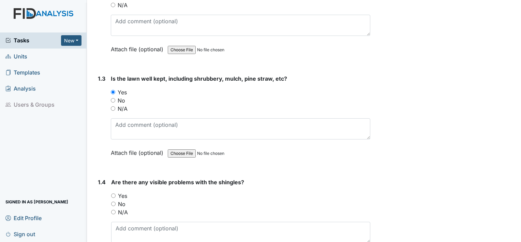
scroll to position [273, 0]
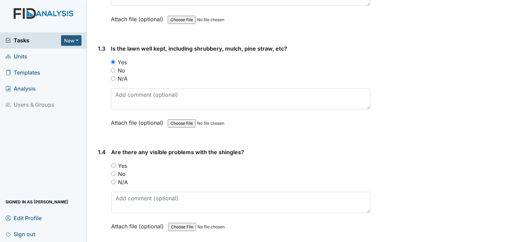
click at [113, 171] on input "No" at bounding box center [113, 173] width 4 height 4
radio input "true"
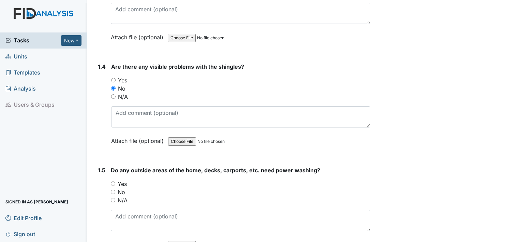
scroll to position [375, 0]
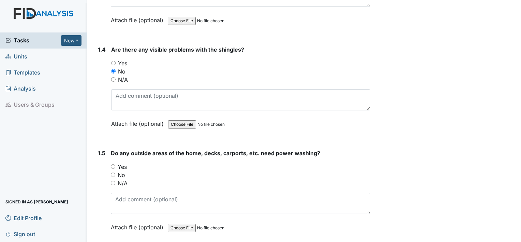
click at [116, 173] on div "No" at bounding box center [241, 175] width 260 height 8
click at [113, 174] on input "No" at bounding box center [113, 174] width 4 height 4
radio input "true"
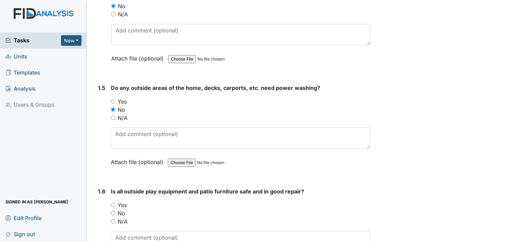
scroll to position [444, 0]
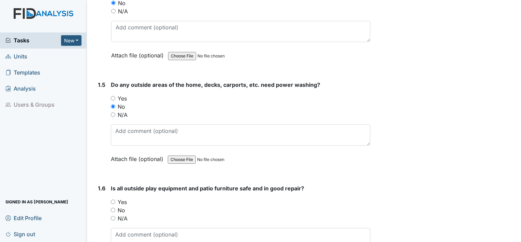
click at [113, 199] on input "Yes" at bounding box center [113, 201] width 4 height 4
radio input "true"
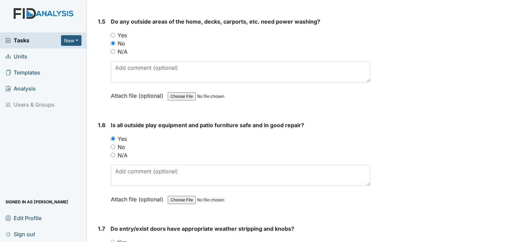
scroll to position [546, 0]
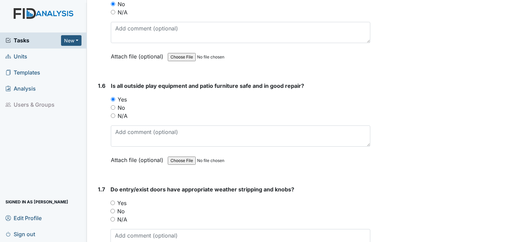
click at [111, 200] on input "Yes" at bounding box center [113, 202] width 4 height 4
radio input "true"
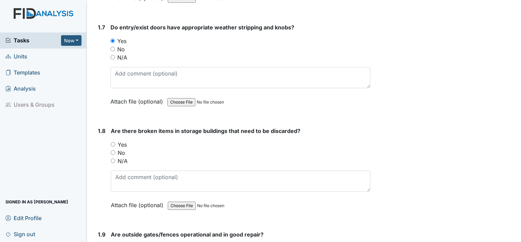
scroll to position [717, 0]
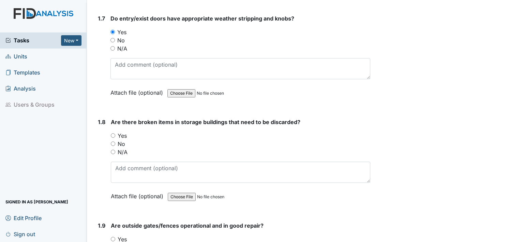
click at [113, 143] on div "No" at bounding box center [241, 144] width 260 height 8
click at [112, 142] on input "No" at bounding box center [113, 143] width 4 height 4
radio input "true"
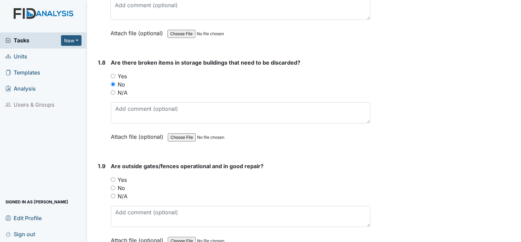
scroll to position [785, 0]
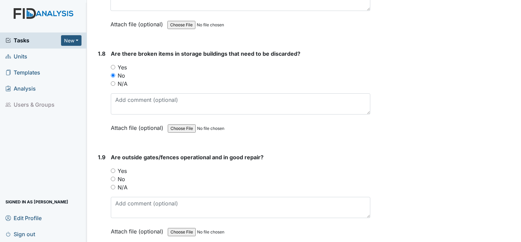
click at [112, 169] on input "Yes" at bounding box center [113, 170] width 4 height 4
radio input "true"
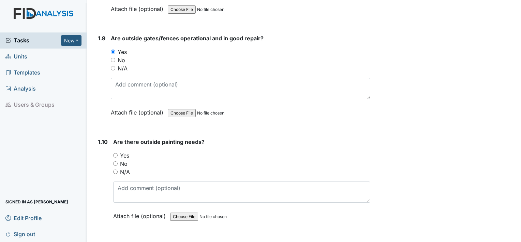
scroll to position [921, 0]
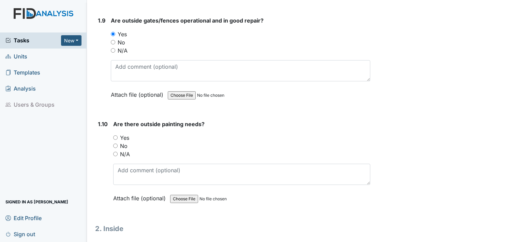
click at [114, 143] on input "No" at bounding box center [115, 145] width 4 height 4
radio input "true"
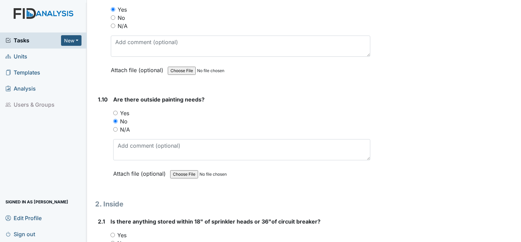
scroll to position [1024, 0]
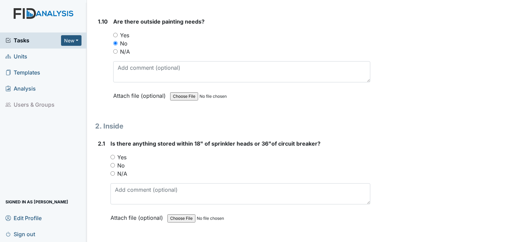
click at [112, 155] on input "Yes" at bounding box center [113, 157] width 4 height 4
radio input "true"
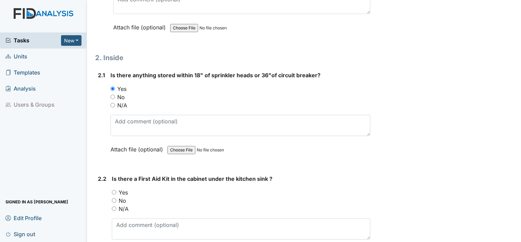
scroll to position [1126, 0]
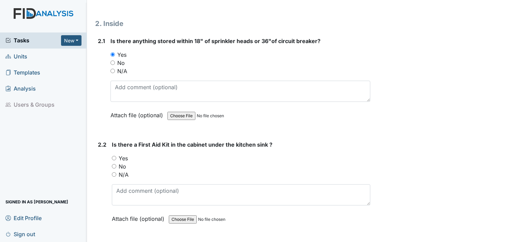
click at [113, 156] on input "Yes" at bounding box center [114, 158] width 4 height 4
radio input "true"
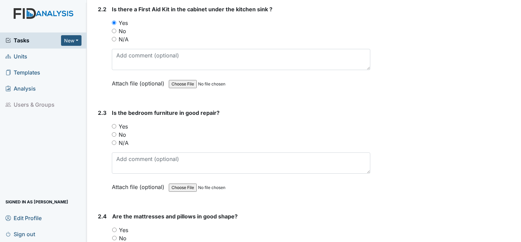
scroll to position [1262, 0]
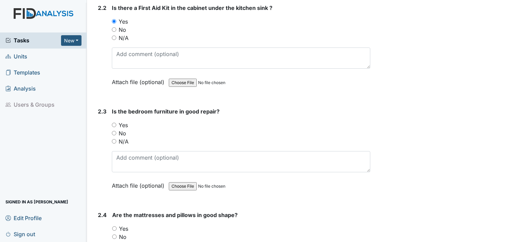
click at [113, 122] on input "Yes" at bounding box center [114, 124] width 4 height 4
radio input "true"
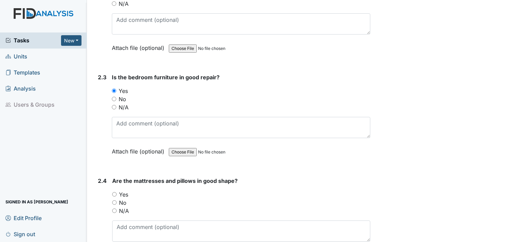
click at [114, 192] on input "Yes" at bounding box center [114, 194] width 4 height 4
radio input "true"
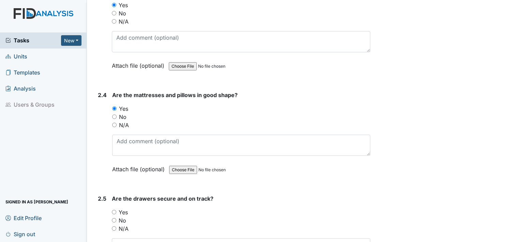
scroll to position [1399, 0]
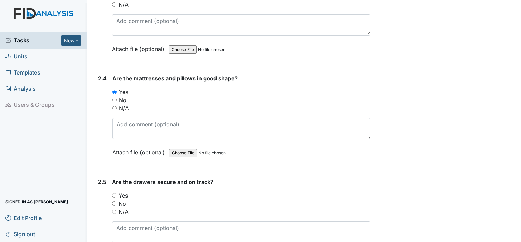
click at [114, 193] on input "Yes" at bounding box center [114, 195] width 4 height 4
radio input "true"
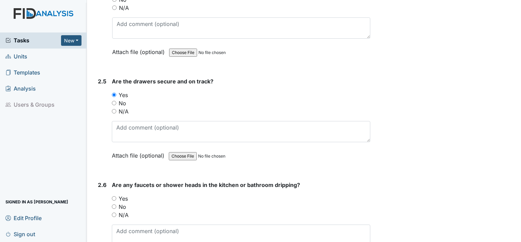
scroll to position [1501, 0]
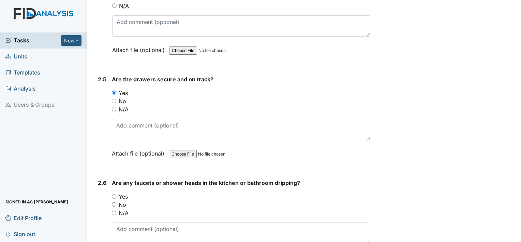
click at [113, 194] on input "Yes" at bounding box center [114, 196] width 4 height 4
radio input "true"
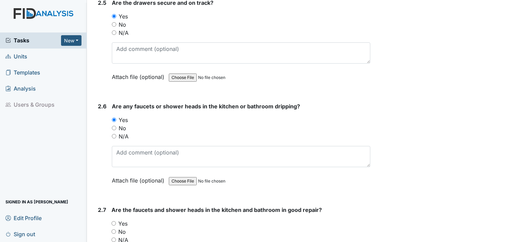
scroll to position [1604, 0]
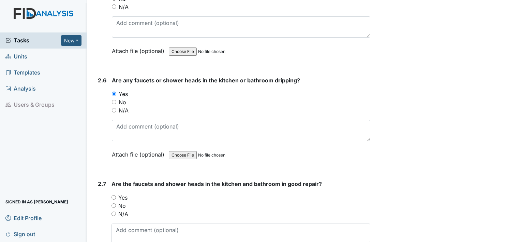
click at [113, 195] on input "Yes" at bounding box center [114, 197] width 4 height 4
radio input "true"
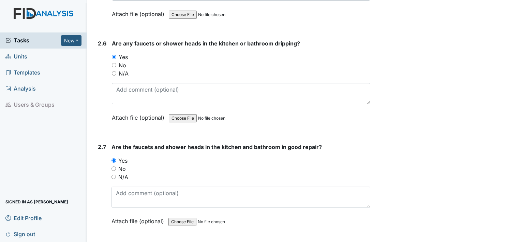
scroll to position [1706, 0]
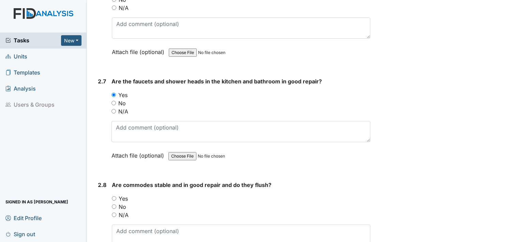
click at [116, 196] on input "Yes" at bounding box center [114, 198] width 4 height 4
radio input "true"
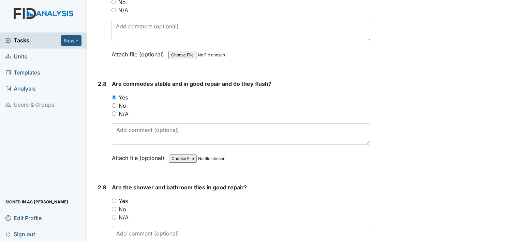
scroll to position [1808, 0]
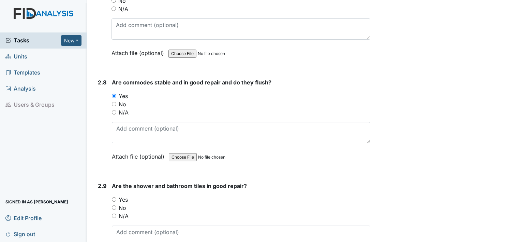
click at [119, 195] on label "Yes" at bounding box center [123, 199] width 9 height 8
click at [116, 197] on input "Yes" at bounding box center [114, 199] width 4 height 4
radio input "true"
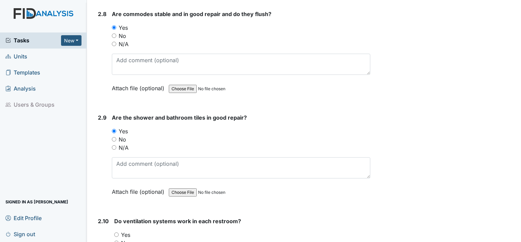
scroll to position [1911, 0]
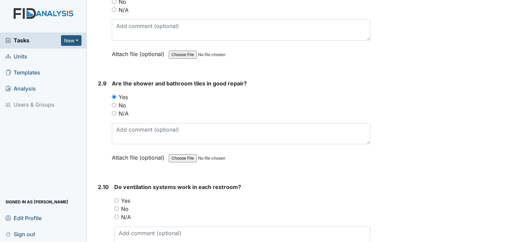
click at [117, 198] on input "Yes" at bounding box center [116, 200] width 4 height 4
radio input "true"
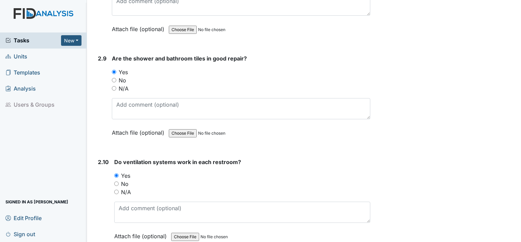
scroll to position [2013, 0]
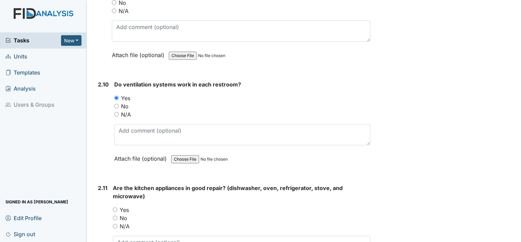
click at [114, 207] on input "Yes" at bounding box center [115, 209] width 4 height 4
radio input "true"
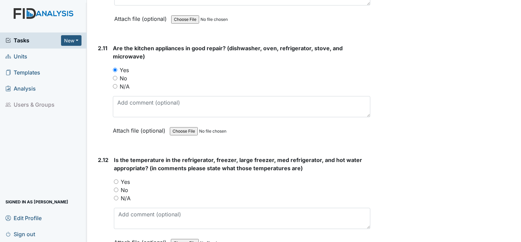
scroll to position [2150, 0]
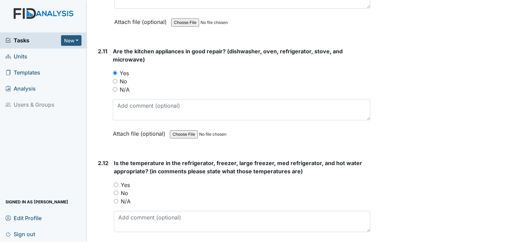
click at [117, 182] on input "Yes" at bounding box center [116, 184] width 4 height 4
radio input "true"
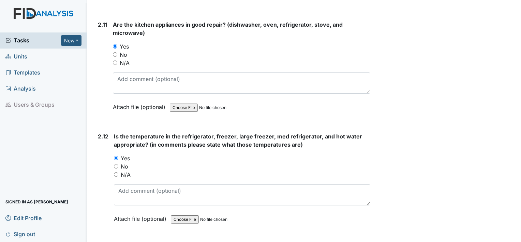
scroll to position [2218, 0]
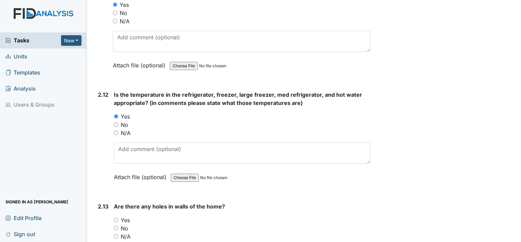
click at [116, 217] on input "Yes" at bounding box center [116, 219] width 4 height 4
radio input "true"
click at [116, 226] on input "No" at bounding box center [116, 228] width 4 height 4
radio input "true"
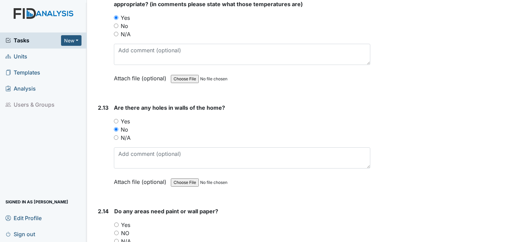
scroll to position [2320, 0]
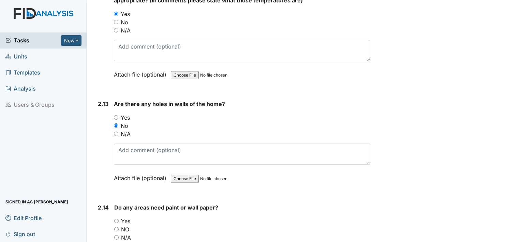
click at [118, 218] on input "Yes" at bounding box center [116, 220] width 4 height 4
radio input "true"
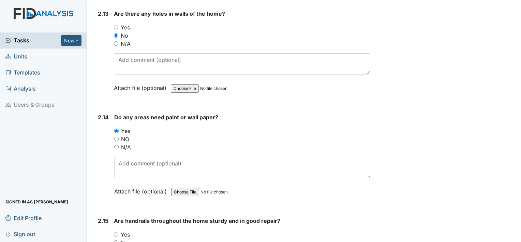
scroll to position [2423, 0]
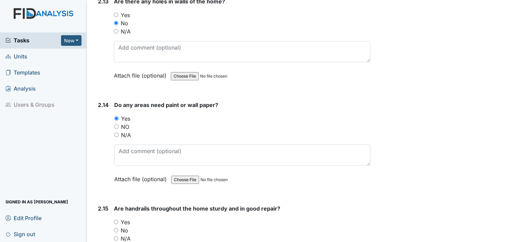
click at [116, 218] on div "Yes" at bounding box center [242, 222] width 257 height 8
click at [117, 219] on input "Yes" at bounding box center [116, 221] width 4 height 4
radio input "true"
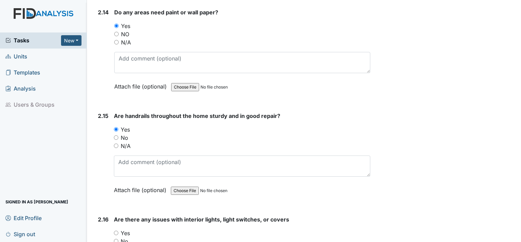
scroll to position [2525, 0]
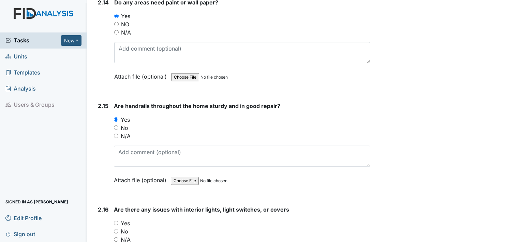
click at [115, 229] on input "No" at bounding box center [116, 231] width 4 height 4
radio input "true"
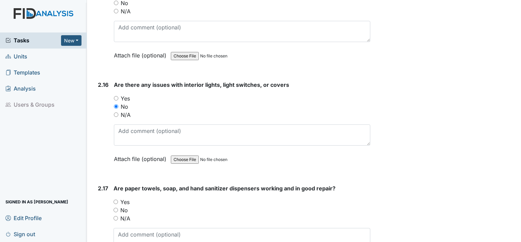
scroll to position [2661, 0]
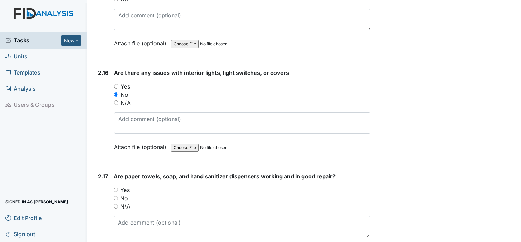
click at [116, 187] on input "Yes" at bounding box center [116, 189] width 4 height 4
radio input "true"
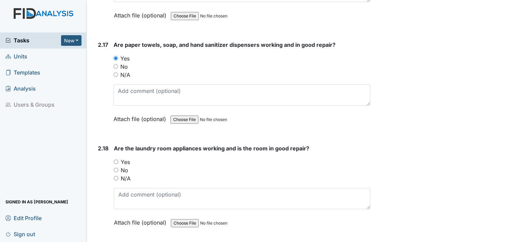
scroll to position [2798, 0]
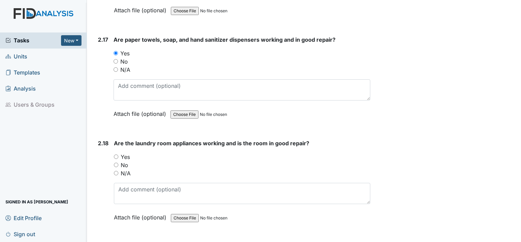
click at [116, 162] on input "No" at bounding box center [116, 164] width 4 height 4
radio input "true"
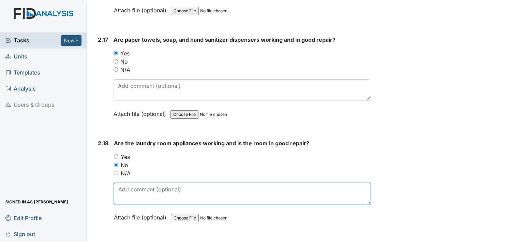
click at [131, 183] on textarea at bounding box center [242, 193] width 257 height 21
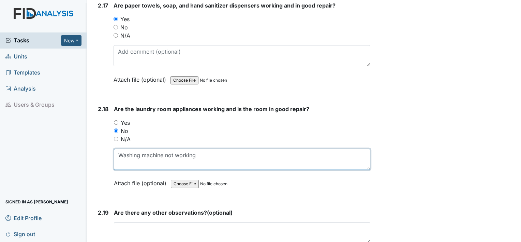
scroll to position [2866, 0]
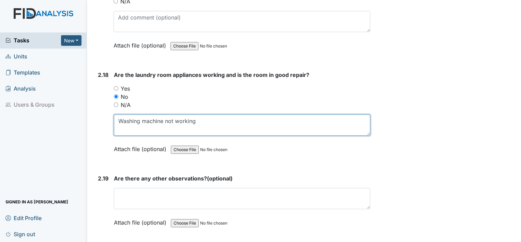
type textarea "Washing machine not working"
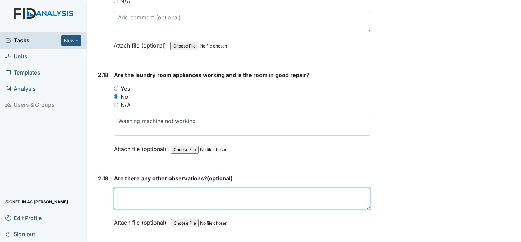
click at [163, 188] on textarea at bounding box center [242, 198] width 257 height 21
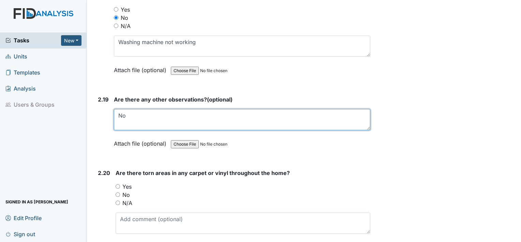
scroll to position [2969, 0]
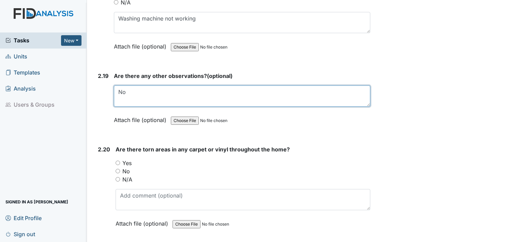
type textarea "No"
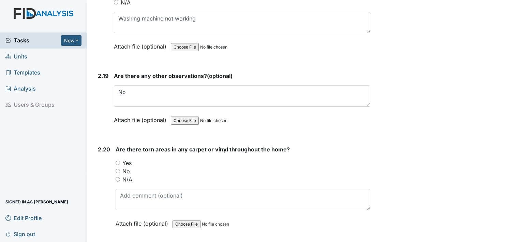
click at [117, 169] on input "No" at bounding box center [118, 171] width 4 height 4
radio input "true"
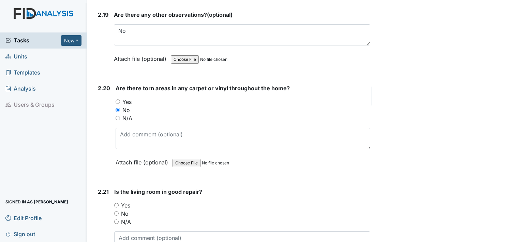
scroll to position [3037, 0]
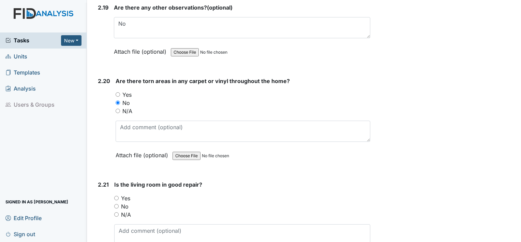
click at [116, 196] on input "Yes" at bounding box center [116, 198] width 4 height 4
radio input "true"
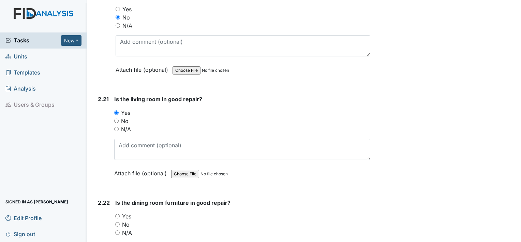
scroll to position [3173, 0]
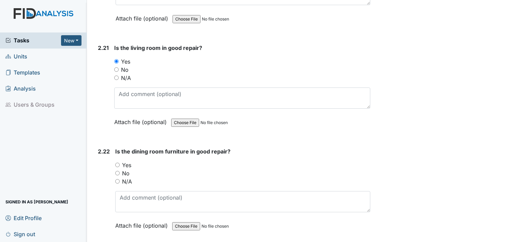
click at [116, 162] on input "Yes" at bounding box center [117, 164] width 4 height 4
radio input "true"
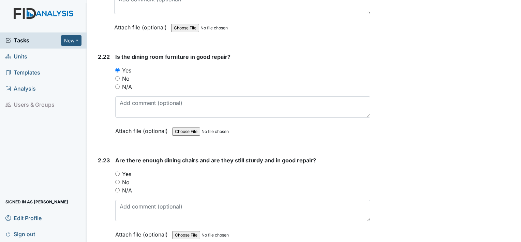
scroll to position [3276, 0]
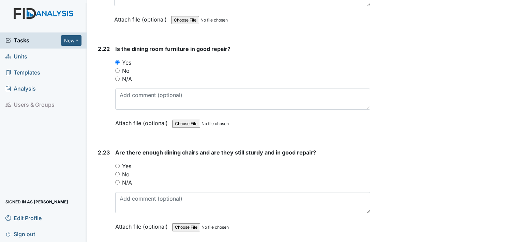
click at [120, 162] on div "Yes" at bounding box center [242, 166] width 255 height 8
click at [116, 163] on input "Yes" at bounding box center [117, 165] width 4 height 4
radio input "true"
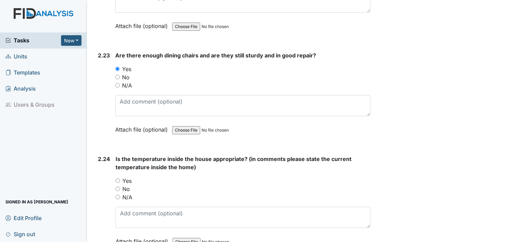
scroll to position [3378, 0]
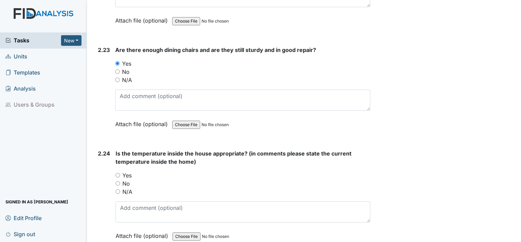
click at [119, 173] on input "Yes" at bounding box center [118, 175] width 4 height 4
radio input "true"
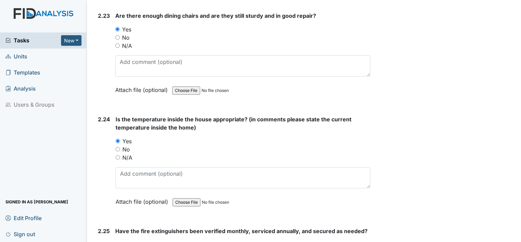
scroll to position [3507, 0]
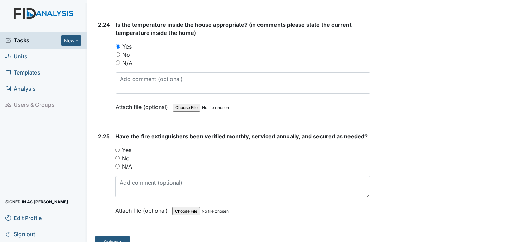
click at [117, 147] on input "Yes" at bounding box center [117, 149] width 4 height 4
radio input "true"
click at [111, 235] on button "Submit" at bounding box center [112, 241] width 35 height 13
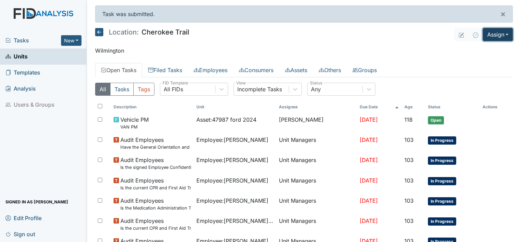
click at [504, 34] on button "Assign" at bounding box center [498, 34] width 30 height 13
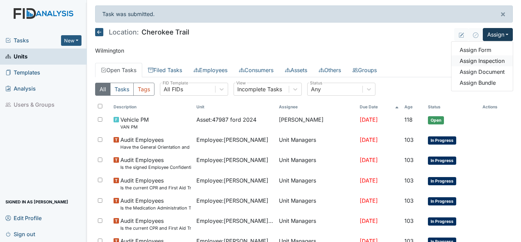
click at [490, 59] on link "Assign Inspection" at bounding box center [482, 60] width 61 height 11
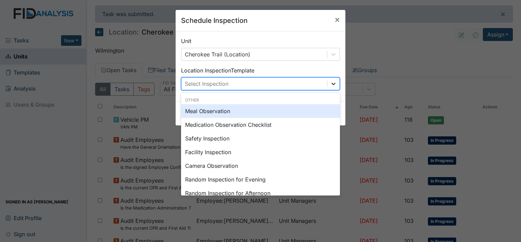
click at [333, 83] on icon at bounding box center [333, 83] width 7 height 7
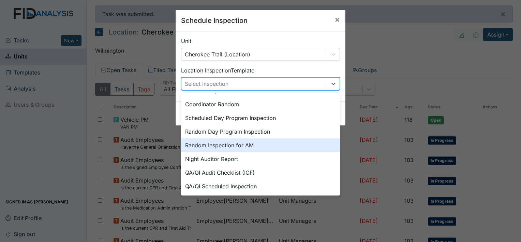
scroll to position [117, 0]
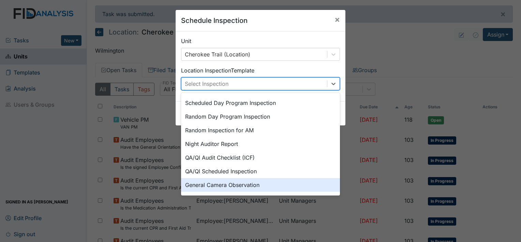
click at [224, 185] on div "General Camera Observation" at bounding box center [260, 185] width 159 height 14
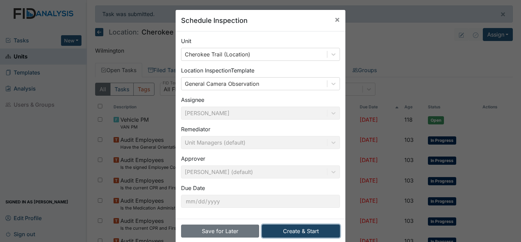
click at [280, 228] on button "Create & Start" at bounding box center [301, 230] width 78 height 13
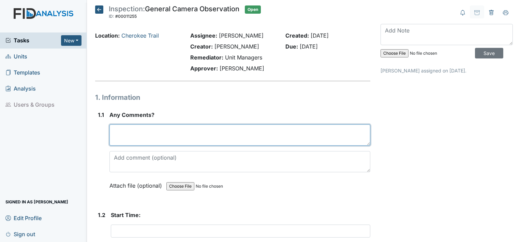
click at [119, 134] on textarea at bounding box center [240, 134] width 261 height 21
type textarea "No comment"
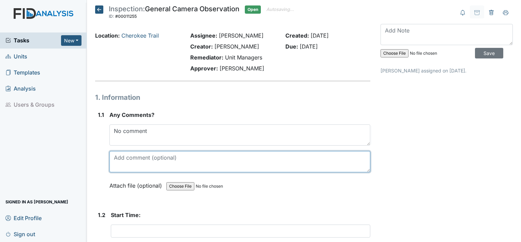
click at [235, 170] on textarea at bounding box center [240, 161] width 261 height 21
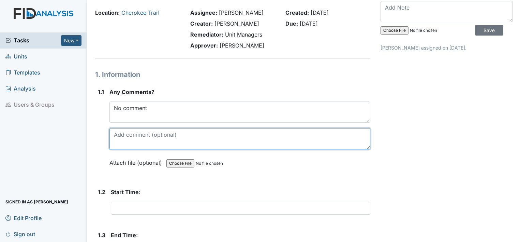
scroll to position [68, 0]
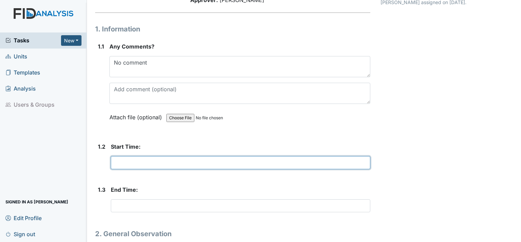
click at [140, 161] on input "text" at bounding box center [241, 162] width 260 height 13
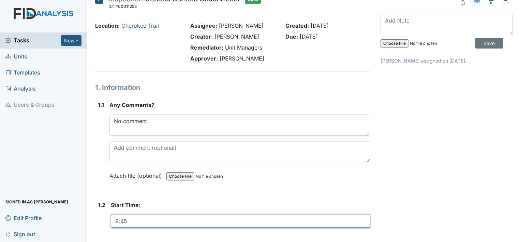
scroll to position [0, 0]
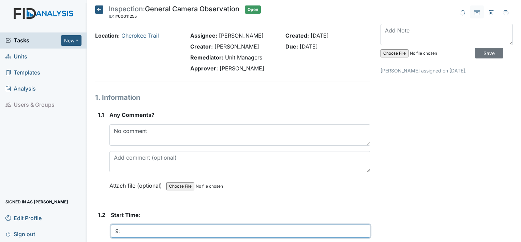
type input "9"
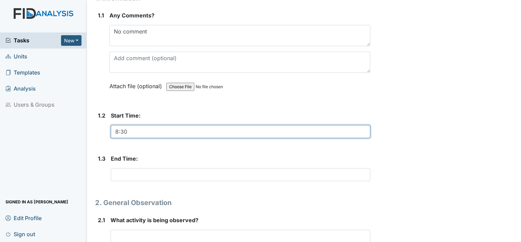
scroll to position [102, 0]
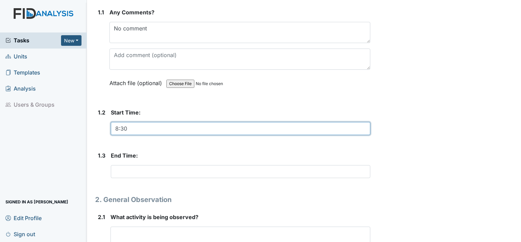
type input "8:30"
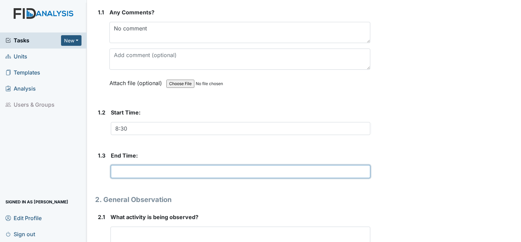
click at [118, 173] on input "text" at bounding box center [241, 171] width 260 height 13
type input "9:00am"
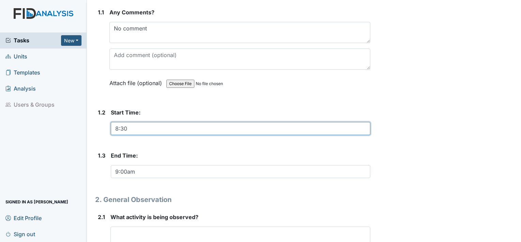
click at [127, 129] on input "8:30" at bounding box center [241, 128] width 260 height 13
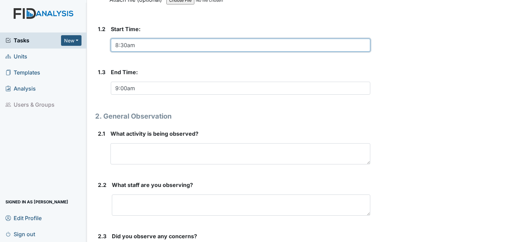
scroll to position [239, 0]
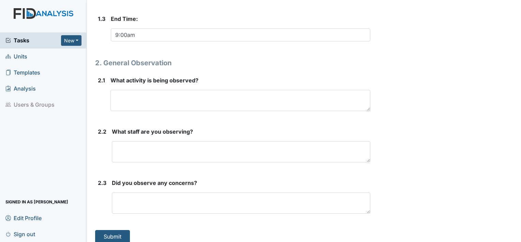
type input "8:30am"
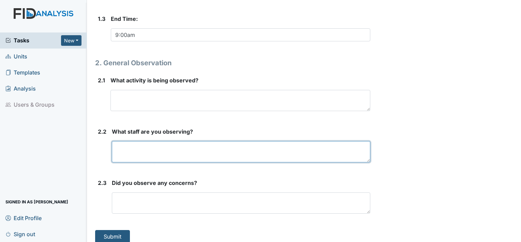
click at [138, 150] on textarea at bounding box center [241, 151] width 259 height 21
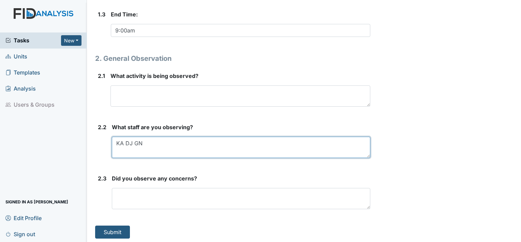
scroll to position [244, 0]
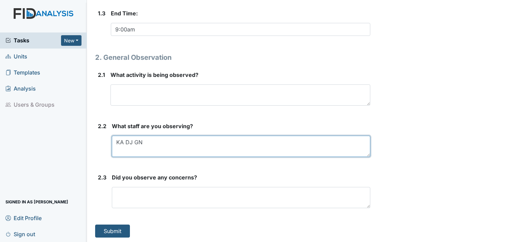
type textarea "KA DJ GN"
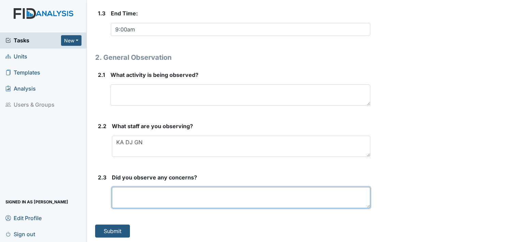
click at [156, 188] on textarea at bounding box center [241, 197] width 259 height 21
type textarea "NO CONCERNS"
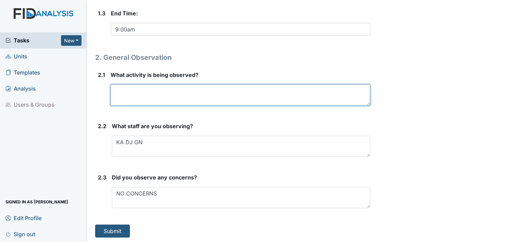
click at [124, 94] on textarea at bounding box center [241, 94] width 260 height 21
type textarea "Breakfast"
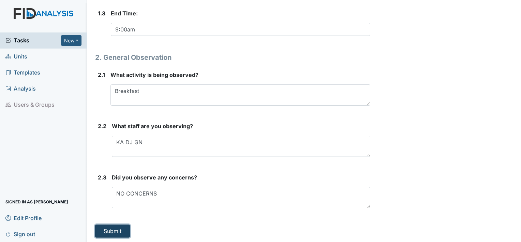
click at [113, 231] on button "Submit" at bounding box center [112, 230] width 35 height 13
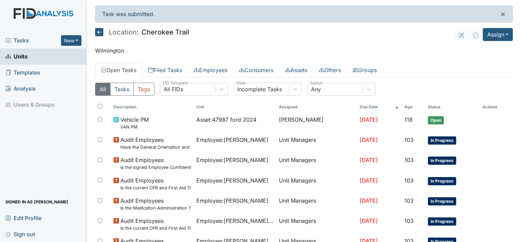
click at [39, 73] on span "Templates" at bounding box center [22, 72] width 35 height 11
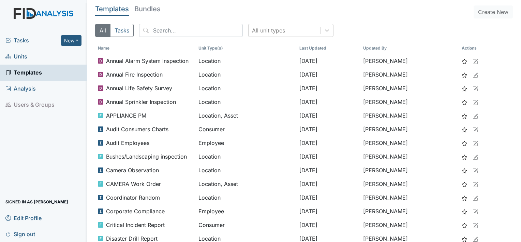
click at [37, 58] on link "Units" at bounding box center [43, 56] width 87 height 16
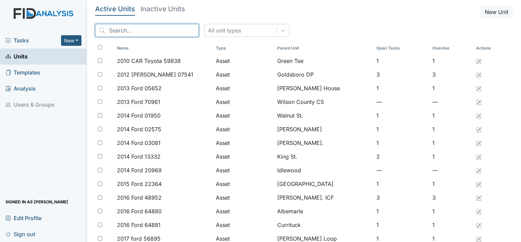
click at [163, 33] on input "search" at bounding box center [147, 30] width 104 height 13
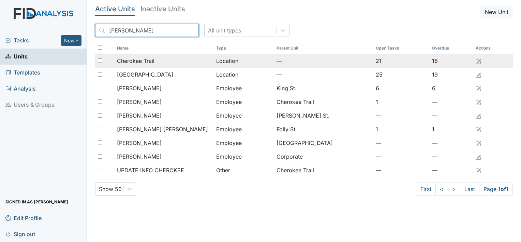
type input "Cher"
click at [133, 60] on span "Cherokee Trail" at bounding box center [136, 61] width 38 height 8
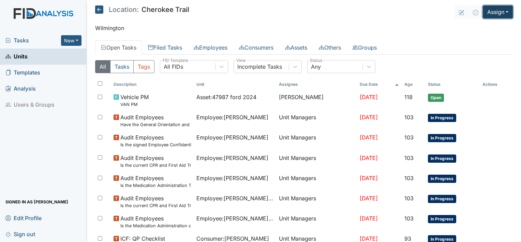
click at [499, 11] on button "Assign" at bounding box center [498, 11] width 30 height 13
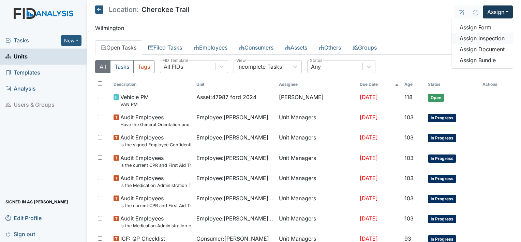
click at [481, 36] on link "Assign Inspection" at bounding box center [482, 38] width 61 height 11
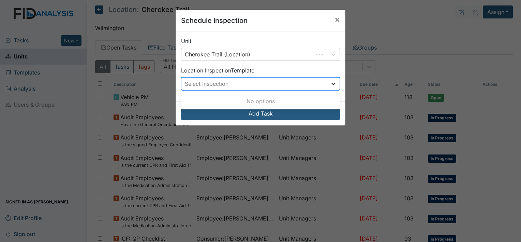
click at [333, 86] on icon at bounding box center [333, 83] width 7 height 7
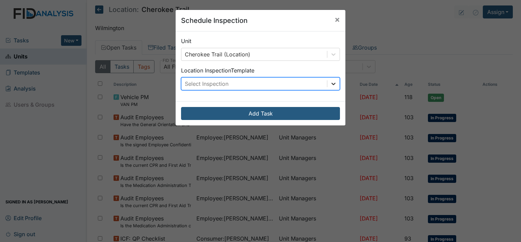
click at [330, 86] on icon at bounding box center [333, 83] width 7 height 7
click at [331, 83] on icon at bounding box center [333, 83] width 7 height 7
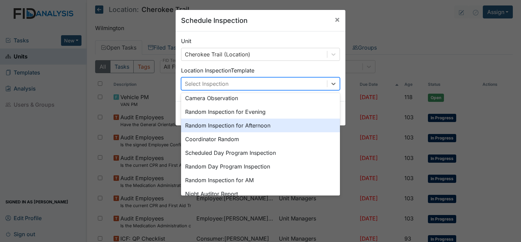
scroll to position [68, 0]
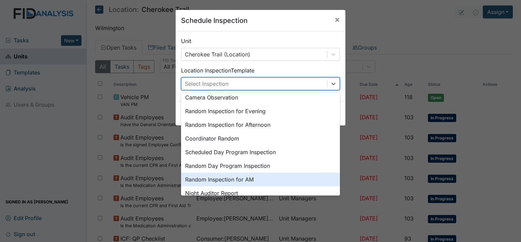
click at [226, 179] on div "Random Inspection for AM" at bounding box center [260, 179] width 159 height 14
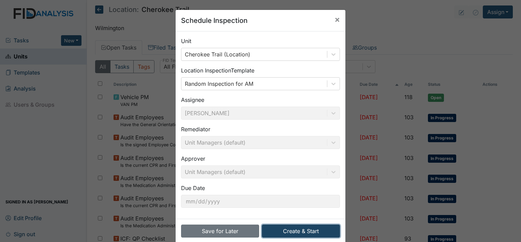
click at [284, 230] on button "Create & Start" at bounding box center [301, 230] width 78 height 13
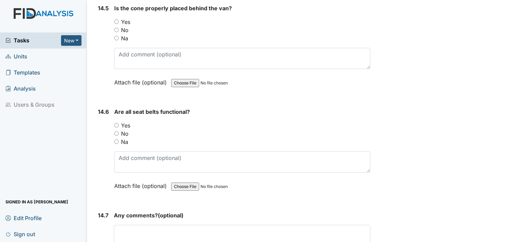
scroll to position [12920, 0]
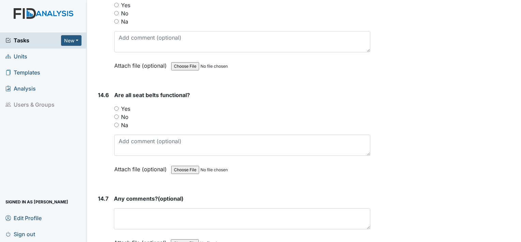
click at [119, 104] on div "Yes" at bounding box center [242, 108] width 256 height 8
click at [116, 106] on input "Yes" at bounding box center [116, 108] width 4 height 4
radio input "true"
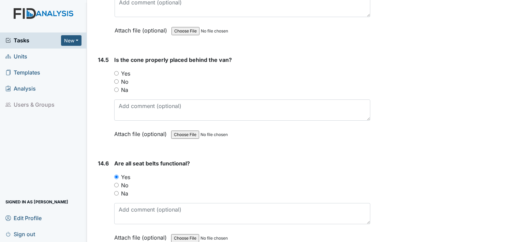
scroll to position [12818, 0]
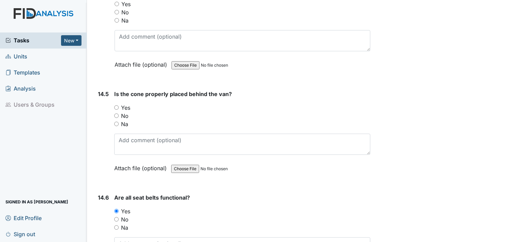
click at [117, 105] on input "Yes" at bounding box center [116, 107] width 4 height 4
radio input "true"
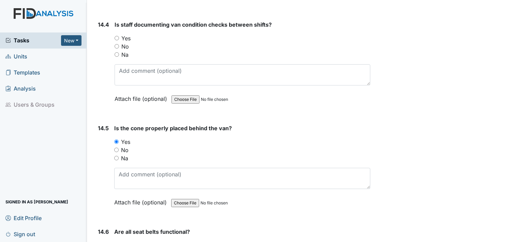
scroll to position [12749, 0]
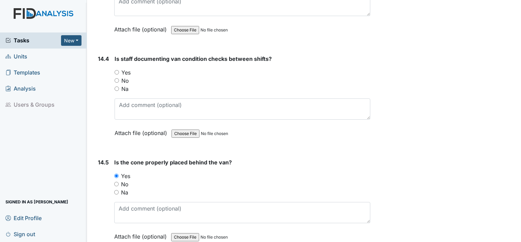
click at [115, 70] on input "Yes" at bounding box center [117, 72] width 4 height 4
radio input "true"
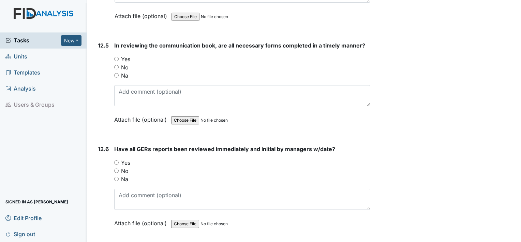
scroll to position [11112, 0]
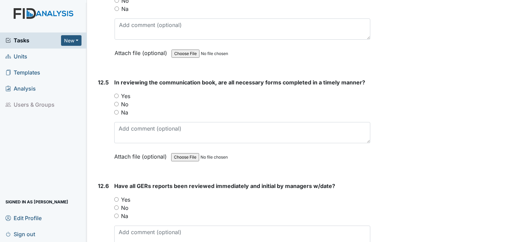
click at [116, 197] on input "Yes" at bounding box center [116, 199] width 4 height 4
radio input "true"
click at [116, 93] on input "Yes" at bounding box center [116, 95] width 4 height 4
radio input "true"
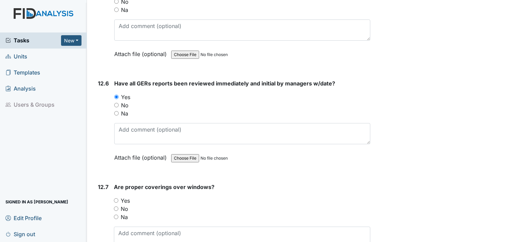
scroll to position [11248, 0]
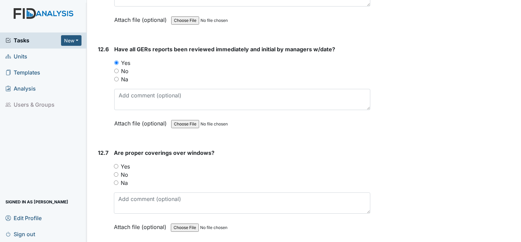
click at [117, 164] on input "Yes" at bounding box center [116, 166] width 4 height 4
radio input "true"
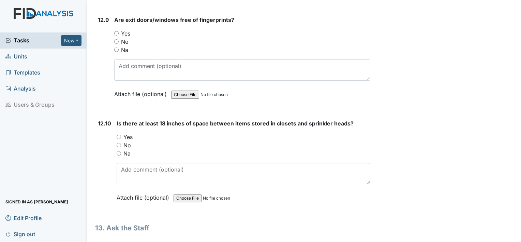
scroll to position [11589, 0]
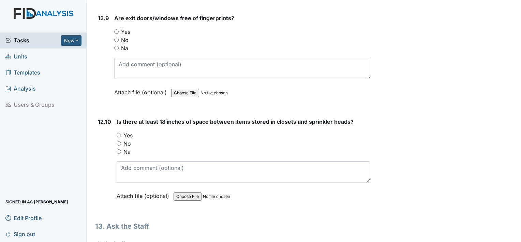
click at [117, 133] on input "Yes" at bounding box center [119, 135] width 4 height 4
radio input "true"
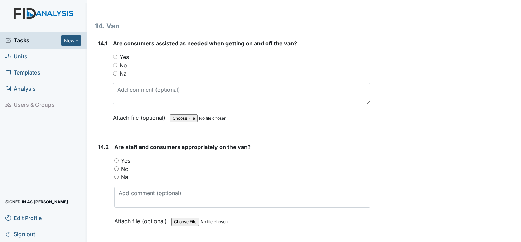
scroll to position [12510, 0]
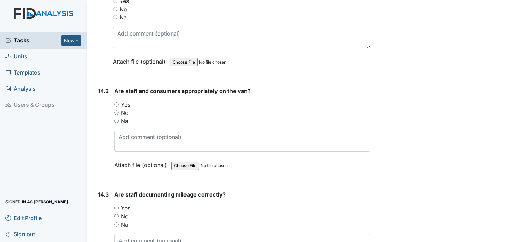
click at [115, 205] on input "Yes" at bounding box center [116, 207] width 4 height 4
radio input "true"
click at [116, 102] on input "Yes" at bounding box center [116, 104] width 4 height 4
radio input "true"
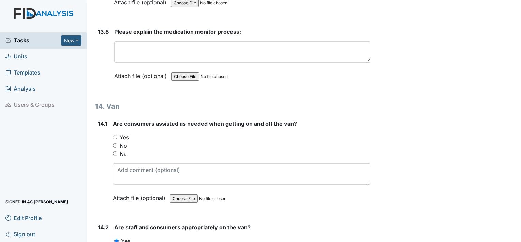
scroll to position [12374, 0]
click at [118, 133] on div "Yes" at bounding box center [242, 137] width 258 height 8
click at [114, 135] on input "Yes" at bounding box center [115, 137] width 4 height 4
radio input "true"
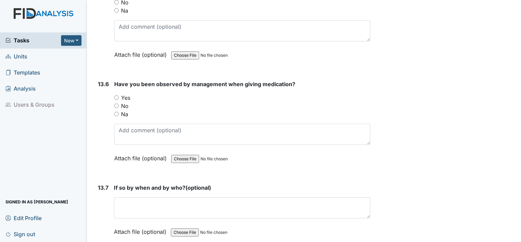
scroll to position [12135, 0]
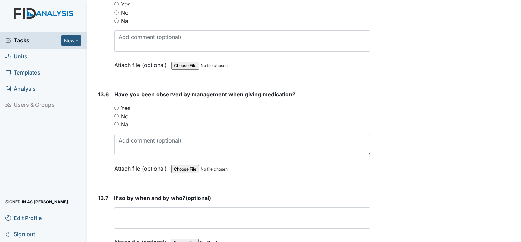
click at [117, 105] on input "Yes" at bounding box center [116, 107] width 4 height 4
radio input "true"
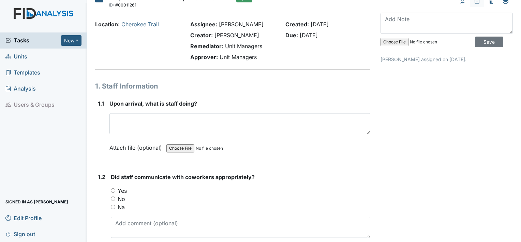
scroll to position [0, 0]
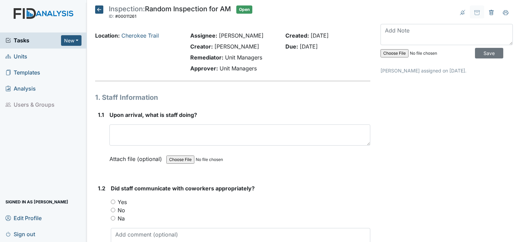
click at [112, 201] on input "Yes" at bounding box center [113, 201] width 4 height 4
radio input "true"
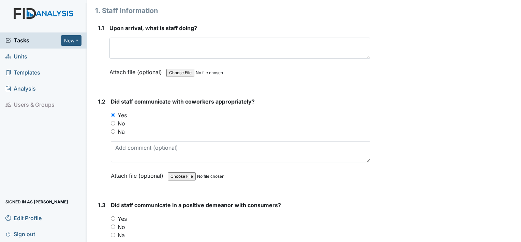
scroll to position [102, 0]
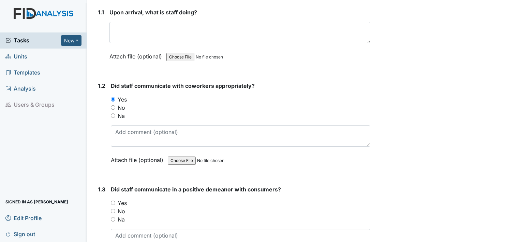
click at [113, 203] on input "Yes" at bounding box center [113, 202] width 4 height 4
radio input "true"
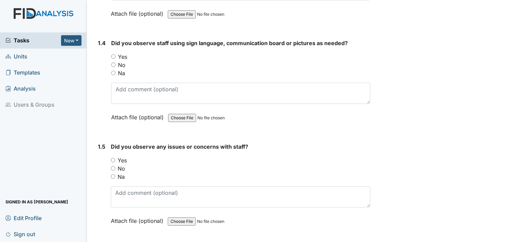
scroll to position [375, 0]
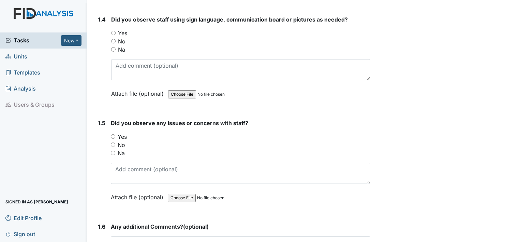
click at [114, 144] on input "No" at bounding box center [113, 144] width 4 height 4
radio input "true"
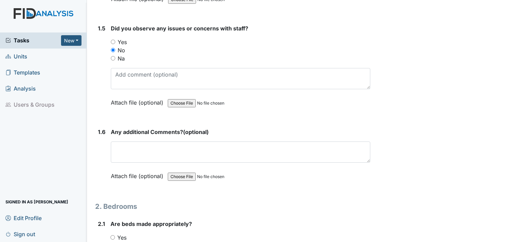
scroll to position [478, 0]
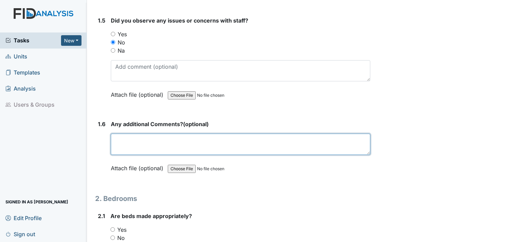
click at [121, 142] on textarea at bounding box center [241, 143] width 260 height 21
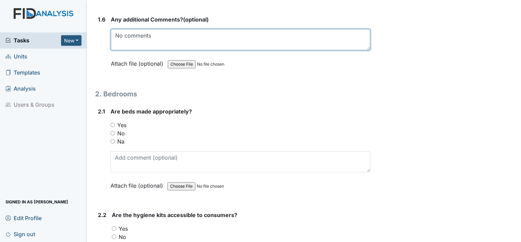
scroll to position [614, 0]
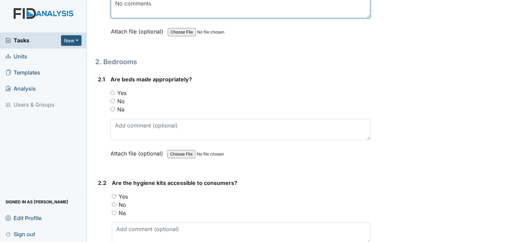
type textarea "No comments"
click at [115, 91] on div "Yes" at bounding box center [241, 93] width 260 height 8
click at [113, 90] on input "Yes" at bounding box center [113, 92] width 4 height 4
radio input "true"
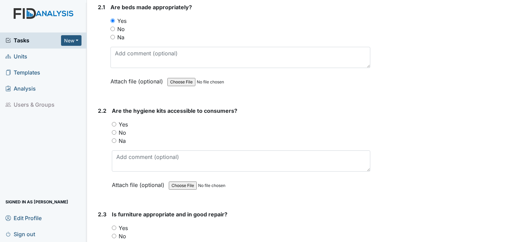
scroll to position [717, 0]
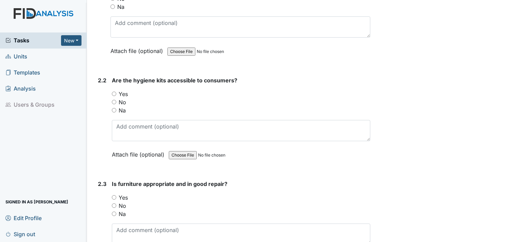
click at [113, 195] on input "Yes" at bounding box center [114, 197] width 4 height 4
radio input "true"
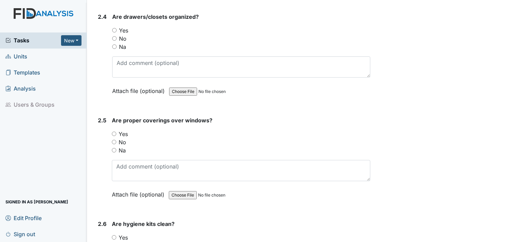
scroll to position [990, 0]
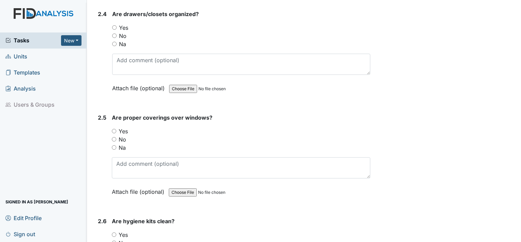
click at [115, 129] on input "Yes" at bounding box center [114, 131] width 4 height 4
radio input "true"
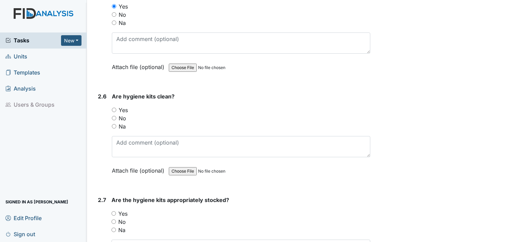
scroll to position [1126, 0]
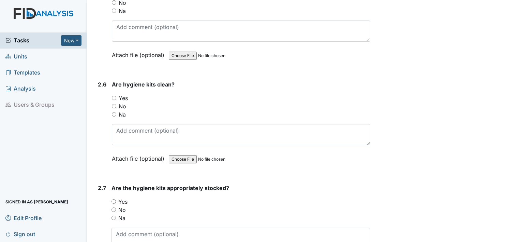
click at [116, 96] on input "Yes" at bounding box center [114, 98] width 4 height 4
radio input "true"
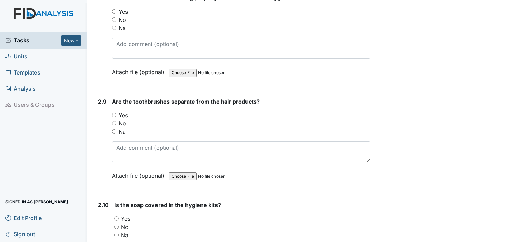
scroll to position [1433, 0]
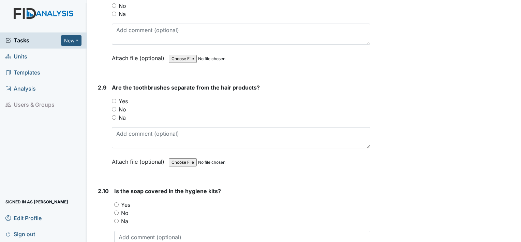
click at [118, 202] on input "Yes" at bounding box center [116, 204] width 4 height 4
radio input "true"
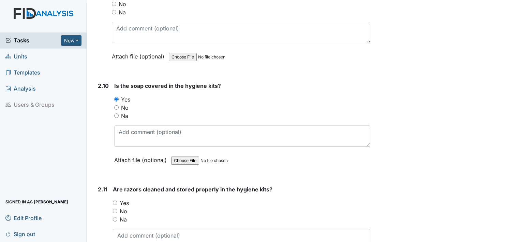
scroll to position [1570, 0]
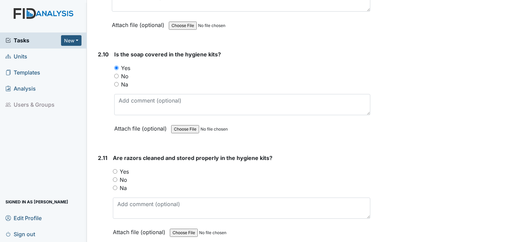
click at [115, 169] on input "Yes" at bounding box center [115, 171] width 4 height 4
radio input "true"
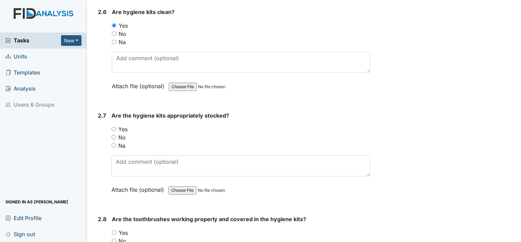
scroll to position [1194, 0]
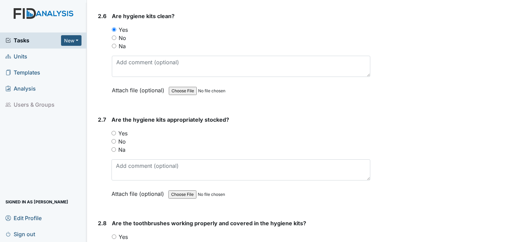
click at [112, 131] on input "Yes" at bounding box center [114, 133] width 4 height 4
radio input "true"
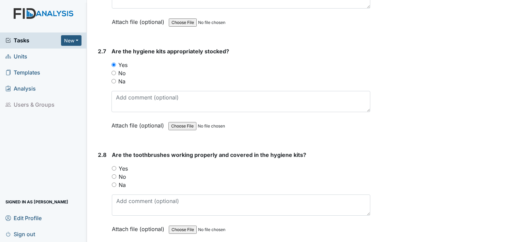
click at [112, 166] on input "Yes" at bounding box center [114, 168] width 4 height 4
radio input "true"
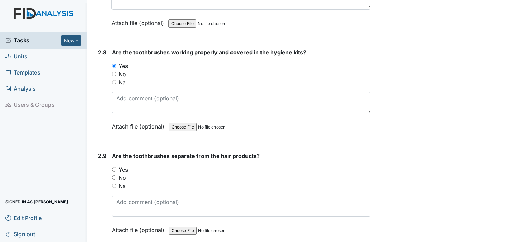
scroll to position [1399, 0]
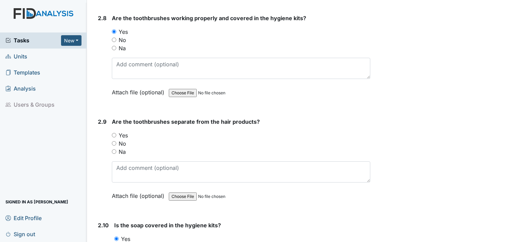
click at [114, 133] on input "Yes" at bounding box center [114, 135] width 4 height 4
radio input "true"
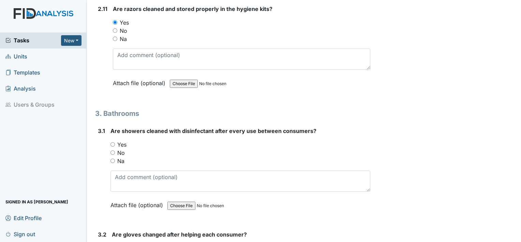
scroll to position [1774, 0]
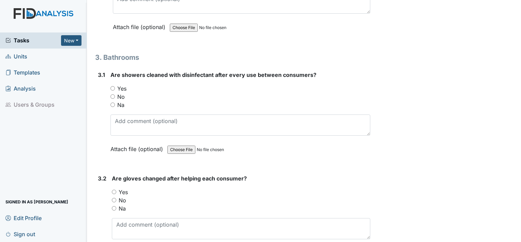
click at [114, 86] on input "Yes" at bounding box center [113, 88] width 4 height 4
radio input "true"
drag, startPoint x: 116, startPoint y: 181, endPoint x: 115, endPoint y: 185, distance: 3.8
click at [116, 188] on div "Yes" at bounding box center [241, 192] width 259 height 8
click at [115, 189] on input "Yes" at bounding box center [114, 191] width 4 height 4
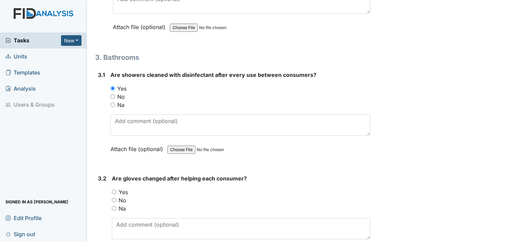
radio input "true"
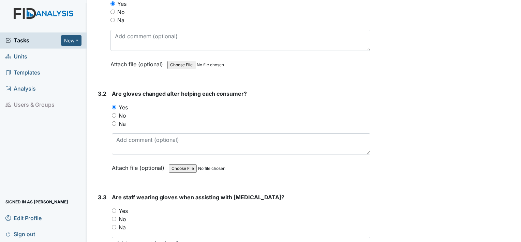
scroll to position [1877, 0]
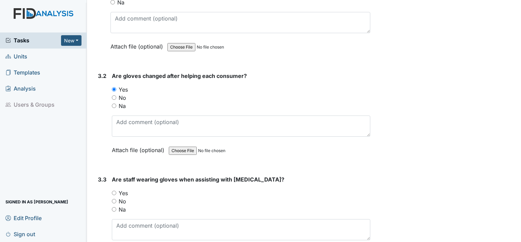
click at [117, 189] on div "Yes" at bounding box center [241, 193] width 259 height 8
click at [113, 189] on div "Yes" at bounding box center [241, 193] width 259 height 8
click at [116, 190] on input "Yes" at bounding box center [114, 192] width 4 height 4
radio input "true"
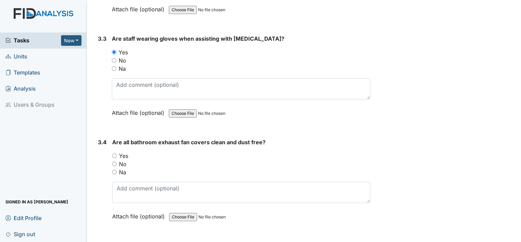
scroll to position [2047, 0]
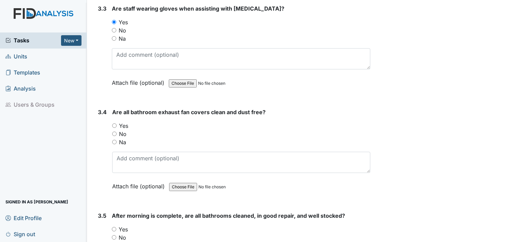
click at [116, 123] on input "Yes" at bounding box center [114, 125] width 4 height 4
radio input "true"
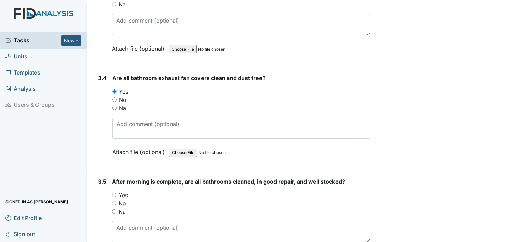
scroll to position [2150, 0]
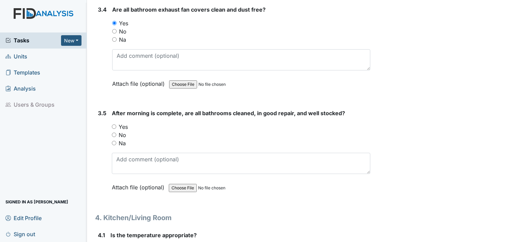
click at [115, 124] on input "Yes" at bounding box center [114, 126] width 4 height 4
radio input "true"
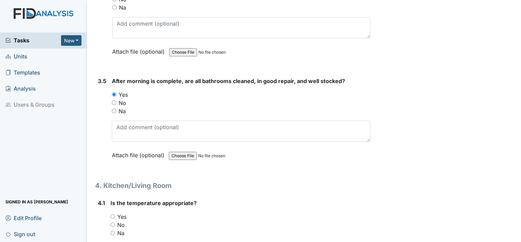
scroll to position [2252, 0]
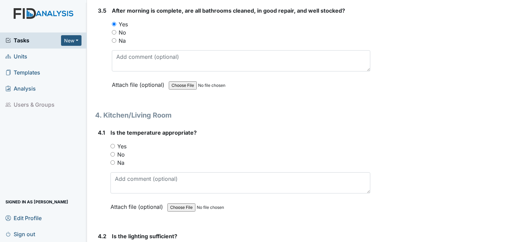
click at [113, 142] on div "Yes" at bounding box center [241, 146] width 260 height 8
click at [113, 144] on input "Yes" at bounding box center [113, 146] width 4 height 4
radio input "true"
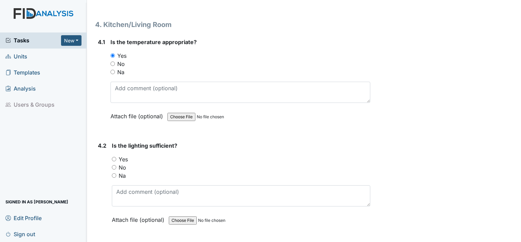
scroll to position [2354, 0]
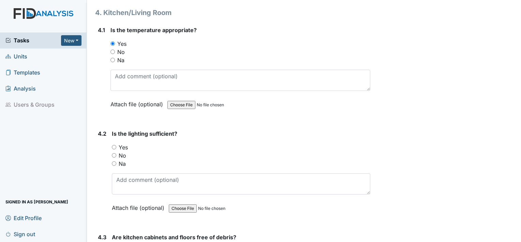
click at [112, 145] on input "Yes" at bounding box center [114, 147] width 4 height 4
radio input "true"
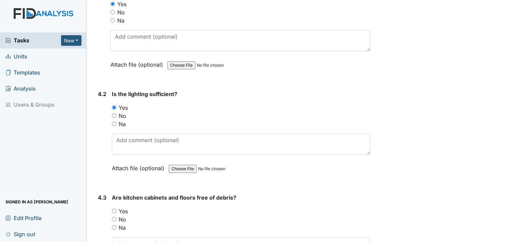
scroll to position [2457, 0]
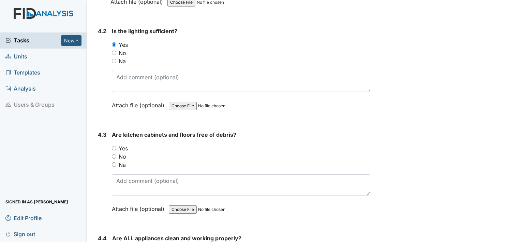
click at [115, 146] on input "Yes" at bounding box center [114, 148] width 4 height 4
radio input "true"
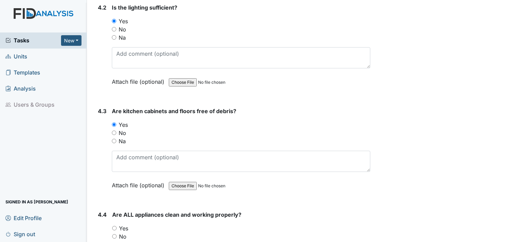
scroll to position [2525, 0]
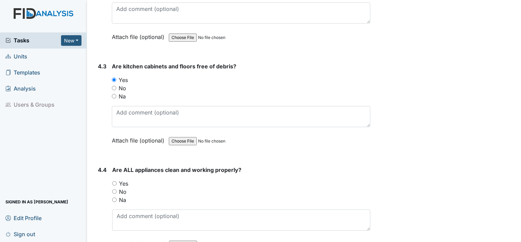
click at [114, 181] on input "Yes" at bounding box center [114, 183] width 4 height 4
radio input "true"
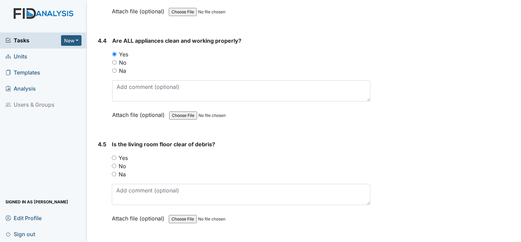
scroll to position [2696, 0]
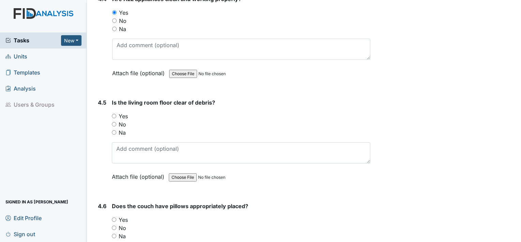
click at [116, 114] on input "Yes" at bounding box center [114, 116] width 4 height 4
radio input "true"
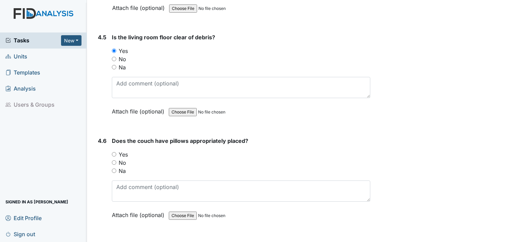
scroll to position [2764, 0]
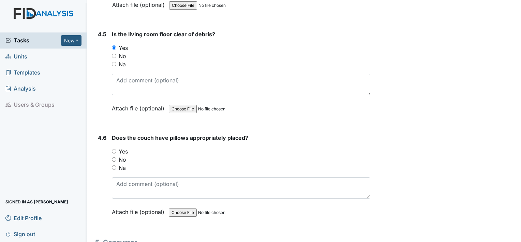
click at [116, 149] on input "Yes" at bounding box center [114, 151] width 4 height 4
radio input "true"
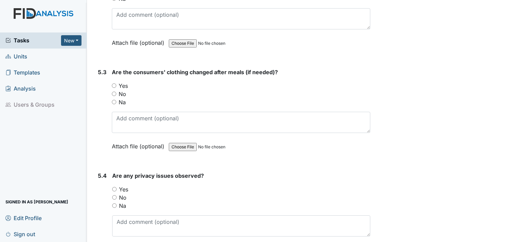
scroll to position [3173, 0]
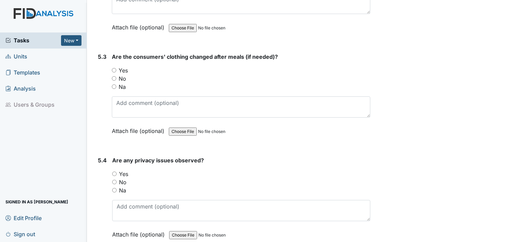
click at [117, 170] on div "Yes" at bounding box center [241, 174] width 258 height 8
click at [113, 171] on input "Yes" at bounding box center [114, 173] width 4 height 4
radio input "true"
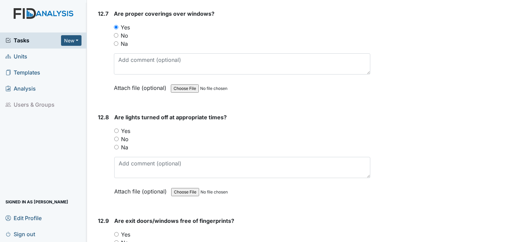
scroll to position [11396, 0]
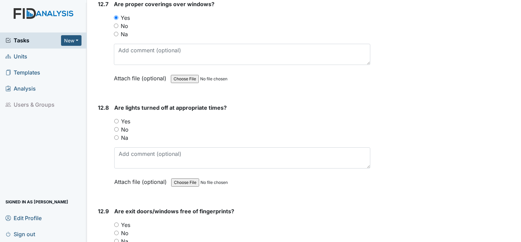
click at [120, 117] on div "Yes" at bounding box center [242, 121] width 256 height 8
click at [116, 119] on input "Yes" at bounding box center [116, 121] width 4 height 4
radio input "true"
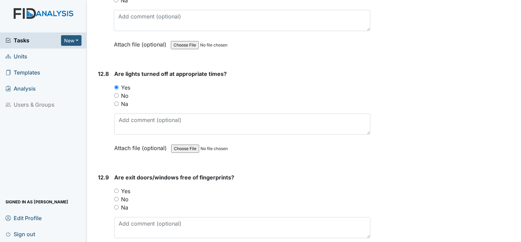
scroll to position [11431, 0]
click at [117, 188] on input "Yes" at bounding box center [116, 190] width 4 height 4
radio input "true"
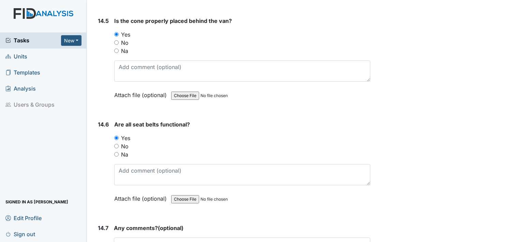
scroll to position [12920, 0]
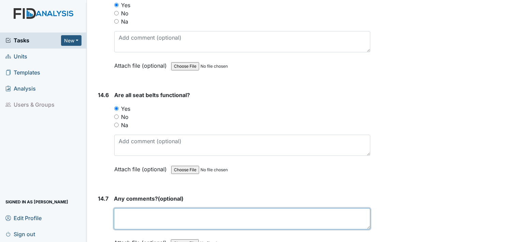
click at [126, 208] on textarea at bounding box center [242, 218] width 257 height 21
type textarea "n"
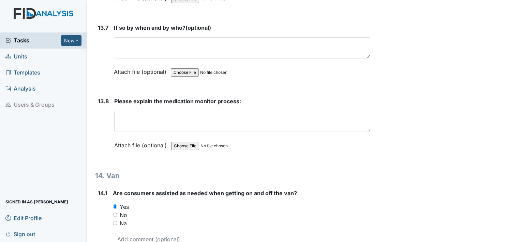
scroll to position [12306, 0]
type textarea "No comments"
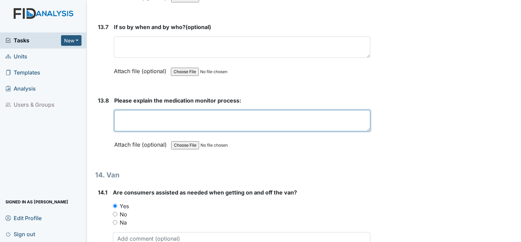
drag, startPoint x: 148, startPoint y: 77, endPoint x: 156, endPoint y: 80, distance: 8.4
click at [148, 110] on textarea at bounding box center [242, 120] width 256 height 21
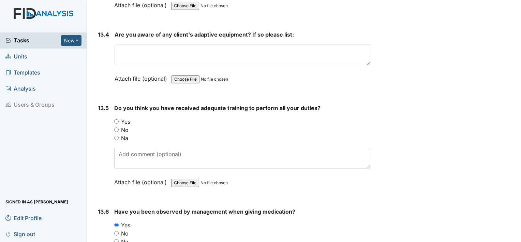
scroll to position [12067, 0]
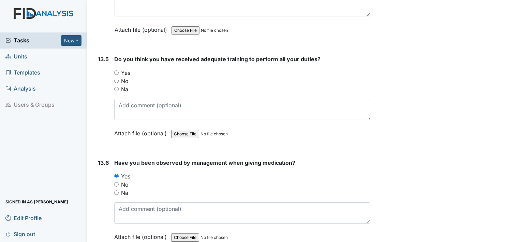
type textarea "Washing your hands o"
click at [117, 70] on input "Yes" at bounding box center [116, 72] width 4 height 4
radio input "true"
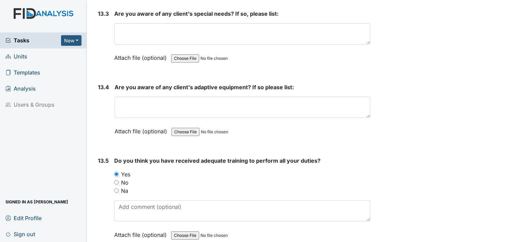
scroll to position [11965, 0]
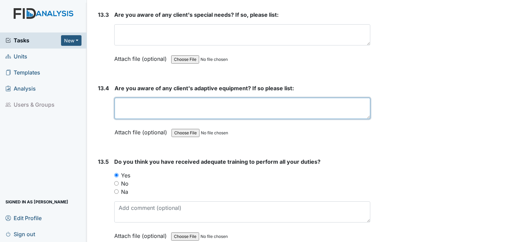
click at [201, 98] on textarea at bounding box center [243, 108] width 256 height 21
type textarea "A"
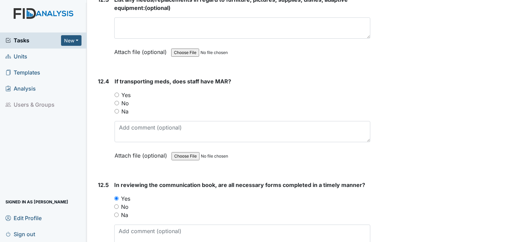
scroll to position [10941, 0]
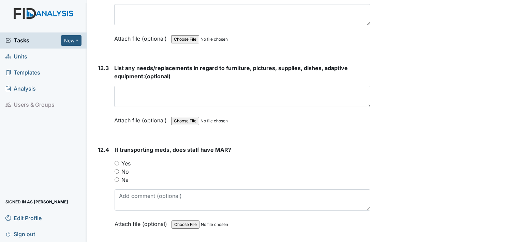
type textarea "MC placemat AW bowl"
click at [115, 161] on input "Yes" at bounding box center [117, 163] width 4 height 4
radio input "true"
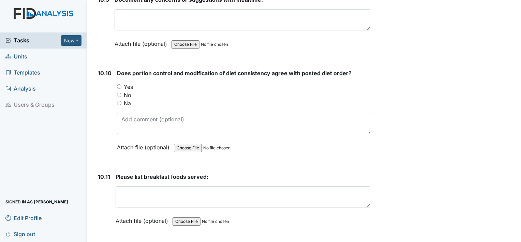
scroll to position [6881, 0]
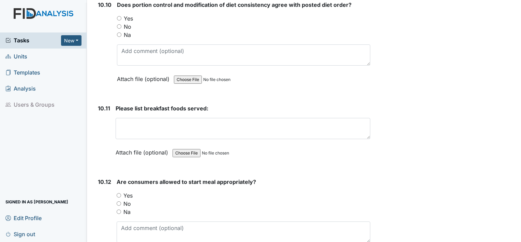
click at [118, 193] on input "Yes" at bounding box center [119, 195] width 4 height 4
radio input "true"
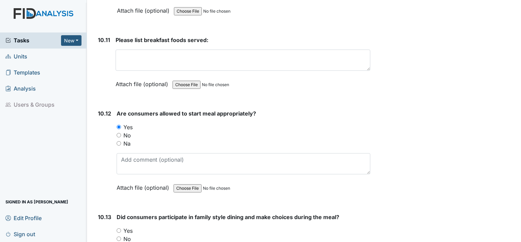
click at [121, 226] on div "Yes" at bounding box center [244, 230] width 254 height 8
click at [117, 228] on input "Yes" at bounding box center [119, 230] width 4 height 4
radio input "true"
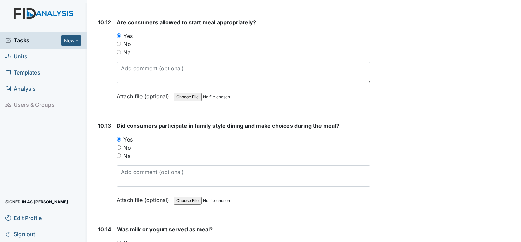
scroll to position [7051, 0]
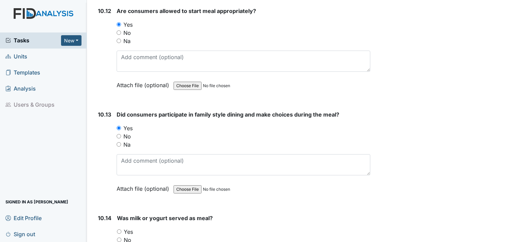
click at [119, 229] on input "Yes" at bounding box center [119, 231] width 4 height 4
radio input "true"
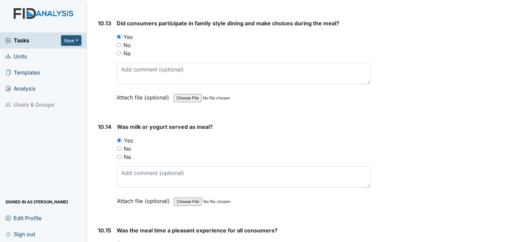
scroll to position [7153, 0]
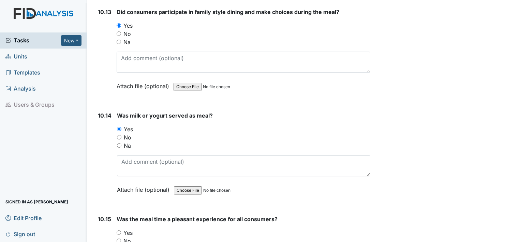
click at [120, 230] on input "Yes" at bounding box center [119, 232] width 4 height 4
radio input "true"
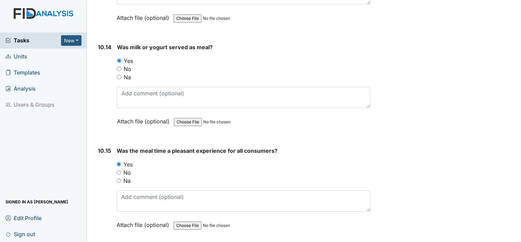
scroll to position [7256, 0]
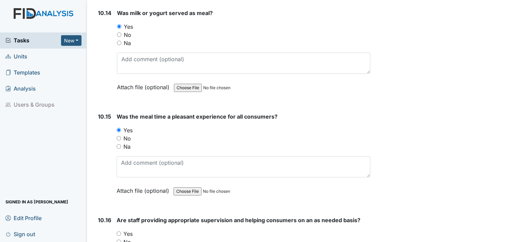
click at [119, 231] on input "Yes" at bounding box center [119, 233] width 4 height 4
radio input "true"
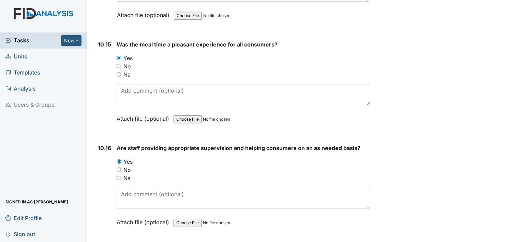
scroll to position [7358, 0]
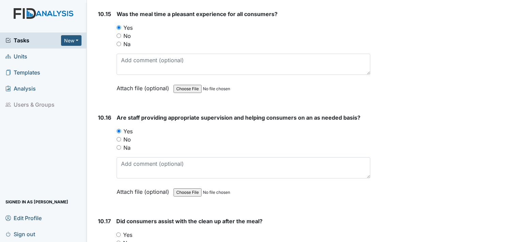
click at [119, 232] on input "Yes" at bounding box center [118, 234] width 4 height 4
radio input "true"
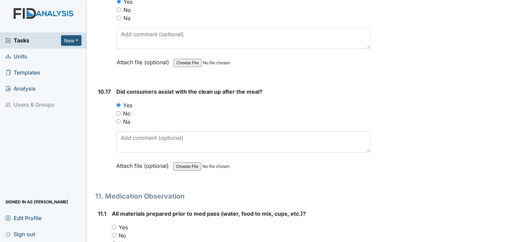
scroll to position [7495, 0]
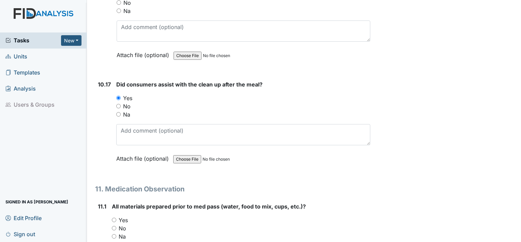
click at [116, 216] on div "Yes" at bounding box center [241, 220] width 259 height 8
click at [114, 217] on input "Yes" at bounding box center [114, 219] width 4 height 4
radio input "true"
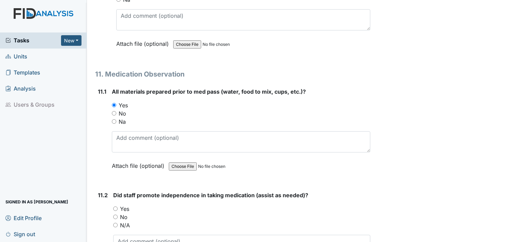
scroll to position [7631, 0]
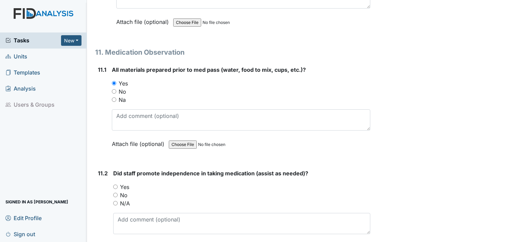
click at [117, 184] on input "Yes" at bounding box center [115, 186] width 4 height 4
radio input "true"
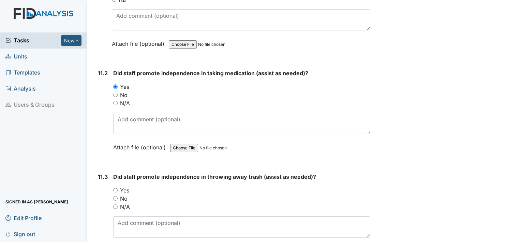
scroll to position [7734, 0]
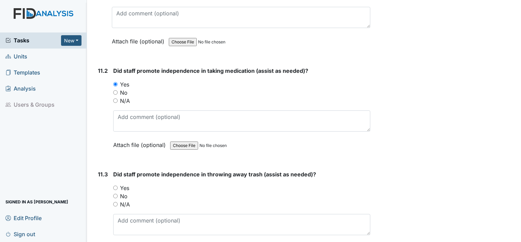
click at [113, 185] on input "Yes" at bounding box center [115, 187] width 4 height 4
radio input "true"
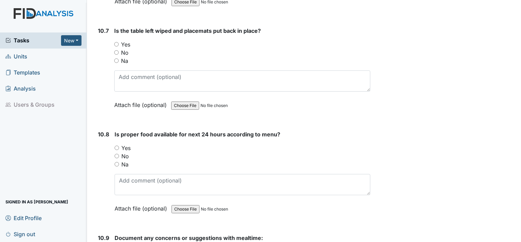
scroll to position [6573, 0]
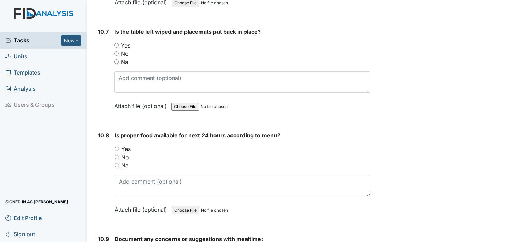
click at [113, 131] on div "10.8 Is proper food available for next 24 hours according to menu? You must sel…" at bounding box center [232, 177] width 275 height 92
click at [116, 146] on input "Yes" at bounding box center [117, 148] width 4 height 4
radio input "true"
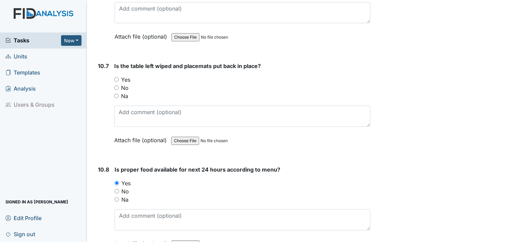
scroll to position [6471, 0]
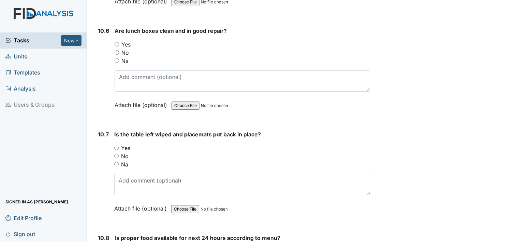
click at [114, 145] on input "Yes" at bounding box center [116, 147] width 4 height 4
radio input "true"
click at [117, 40] on div "Yes" at bounding box center [243, 44] width 256 height 8
click at [115, 42] on input "Yes" at bounding box center [117, 44] width 4 height 4
radio input "true"
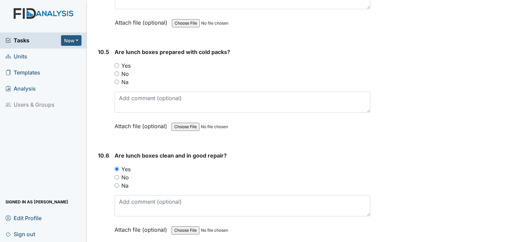
scroll to position [6335, 0]
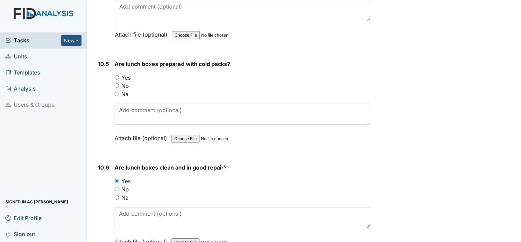
click at [119, 73] on div "Yes" at bounding box center [243, 77] width 256 height 8
click at [116, 73] on div "Yes" at bounding box center [243, 77] width 256 height 8
click at [117, 75] on input "Yes" at bounding box center [117, 77] width 4 height 4
radio input "true"
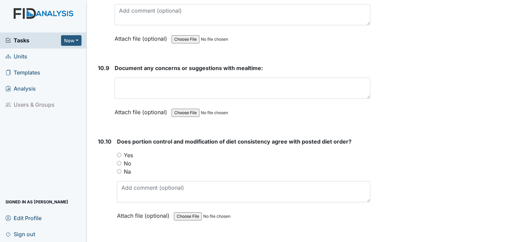
scroll to position [6778, 0]
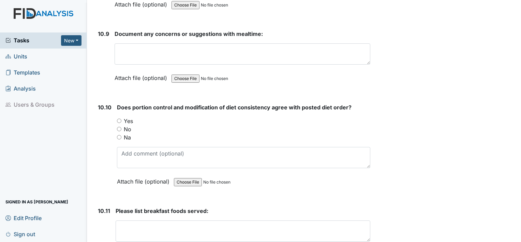
click at [119, 118] on input "Yes" at bounding box center [119, 120] width 4 height 4
radio input "true"
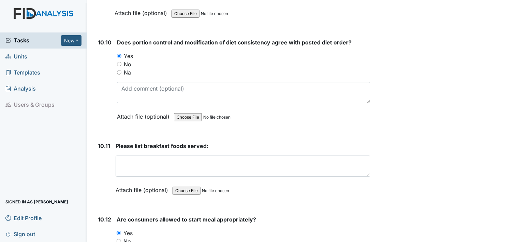
scroll to position [6846, 0]
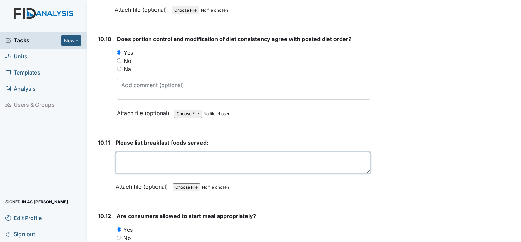
click at [122, 152] on textarea at bounding box center [243, 162] width 255 height 21
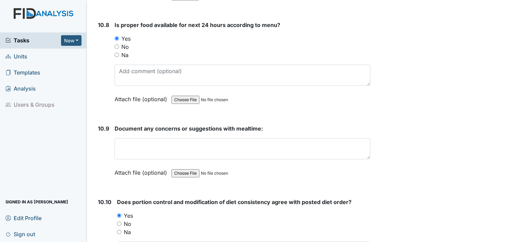
scroll to position [6676, 0]
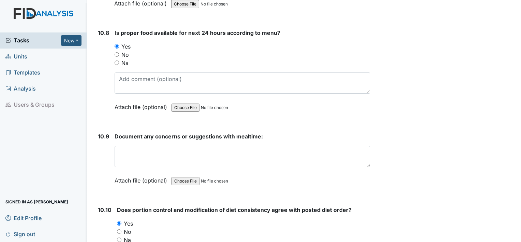
type textarea "bagels"
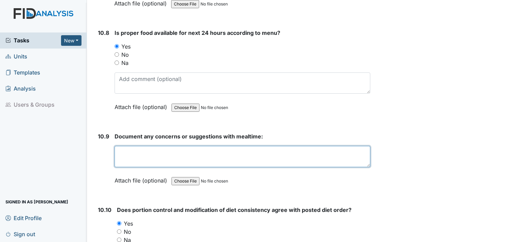
click at [145, 146] on textarea at bounding box center [243, 156] width 256 height 21
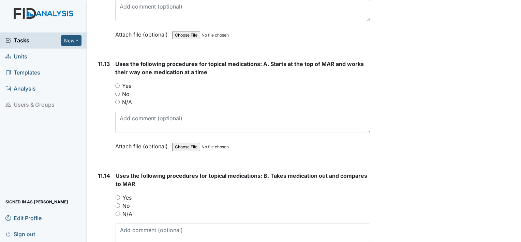
scroll to position [8962, 0]
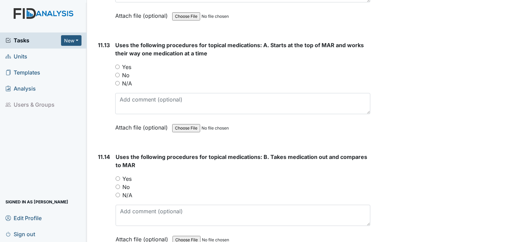
type textarea "No"
click at [116, 176] on input "Yes" at bounding box center [118, 178] width 4 height 4
radio input "true"
click at [118, 63] on div "Yes" at bounding box center [242, 67] width 255 height 8
click at [116, 64] on input "Yes" at bounding box center [117, 66] width 4 height 4
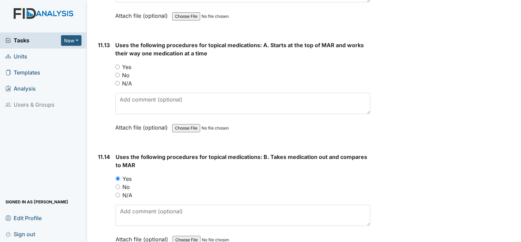
radio input "true"
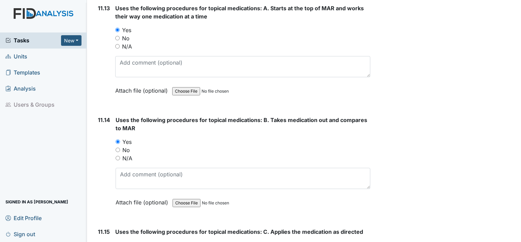
scroll to position [9064, 0]
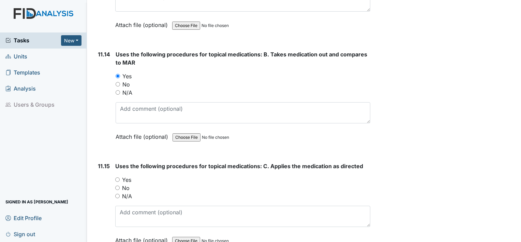
click at [118, 177] on input "Yes" at bounding box center [117, 179] width 4 height 4
radio input "true"
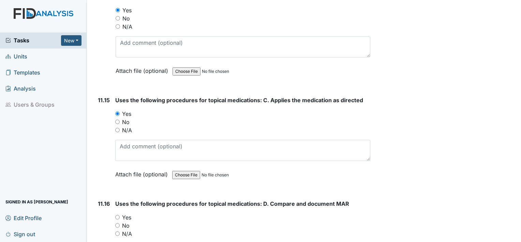
scroll to position [9133, 0]
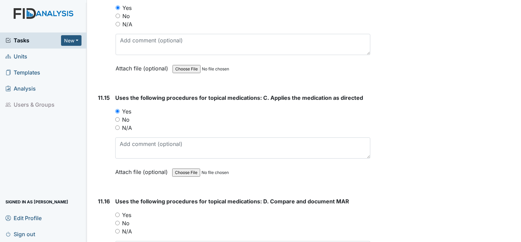
click at [115, 212] on input "Yes" at bounding box center [117, 214] width 4 height 4
radio input "true"
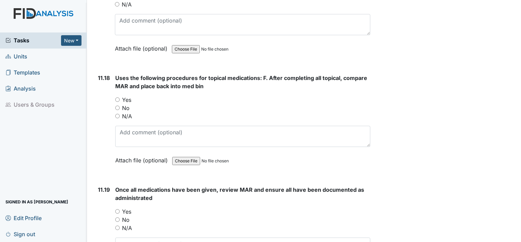
scroll to position [9474, 0]
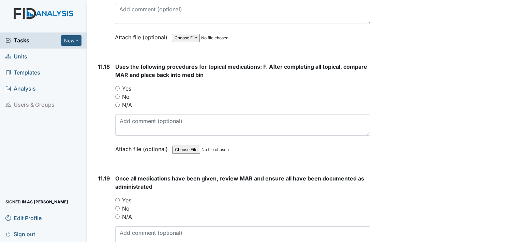
click at [119, 198] on input "Yes" at bounding box center [117, 200] width 4 height 4
radio input "true"
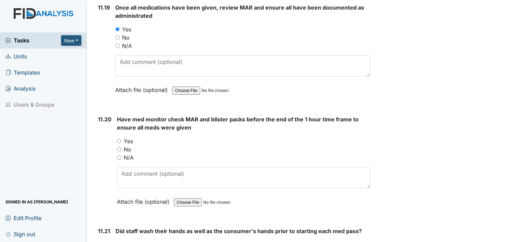
scroll to position [9678, 0]
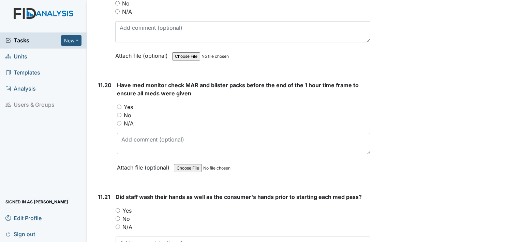
click at [117, 208] on input "Yes" at bounding box center [118, 210] width 4 height 4
radio input "true"
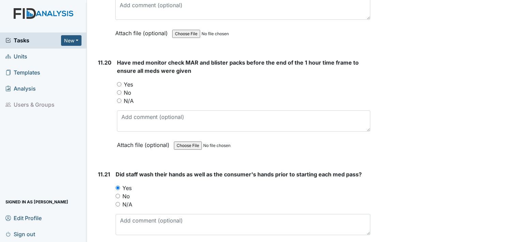
scroll to position [9747, 0]
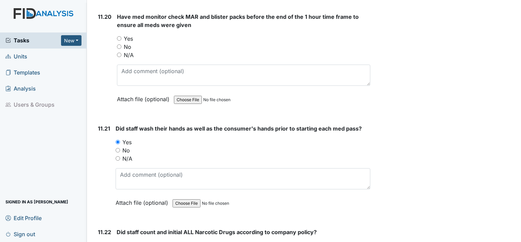
click at [121, 241] on input "Yes" at bounding box center [119, 245] width 4 height 4
radio input "true"
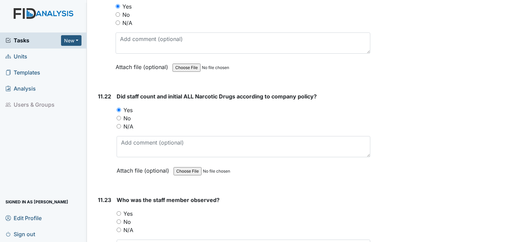
scroll to position [9883, 0]
click at [121, 208] on div "Yes" at bounding box center [244, 212] width 254 height 8
click at [119, 210] on input "Yes" at bounding box center [119, 212] width 4 height 4
radio input "true"
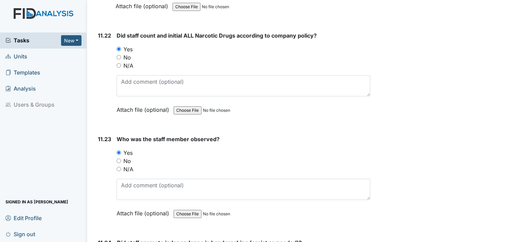
scroll to position [9951, 0]
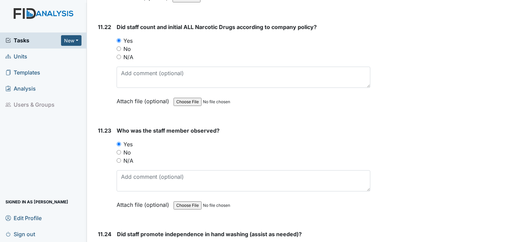
radio input "true"
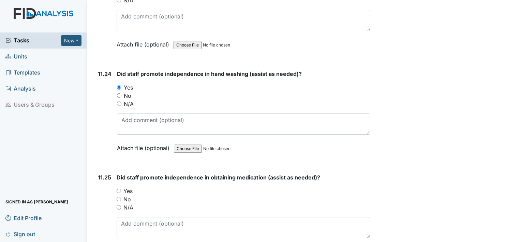
scroll to position [10122, 0]
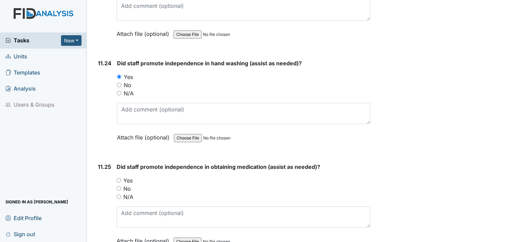
click at [120, 178] on input "Yes" at bounding box center [119, 180] width 4 height 4
radio input "true"
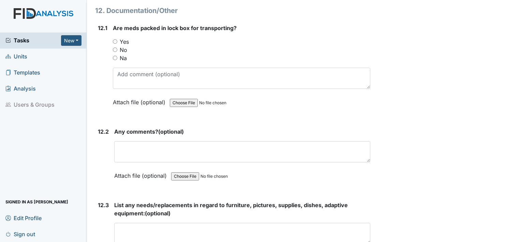
scroll to position [10770, 0]
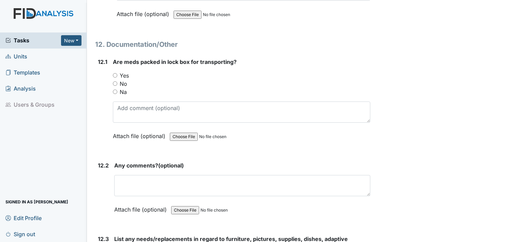
click at [116, 73] on input "Yes" at bounding box center [115, 75] width 4 height 4
radio input "true"
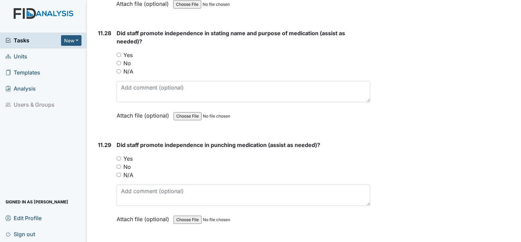
scroll to position [10600, 0]
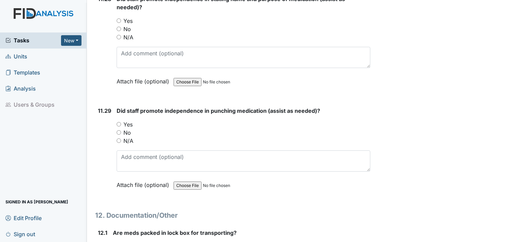
click at [121, 120] on div "Yes" at bounding box center [244, 124] width 254 height 8
click at [119, 122] on input "Yes" at bounding box center [119, 124] width 4 height 4
radio input "true"
drag, startPoint x: 142, startPoint y: 75, endPoint x: 265, endPoint y: 74, distance: 123.5
click at [265, 107] on span "Did staff promote independence in punching medication (assist as needed)?" at bounding box center [219, 110] width 204 height 7
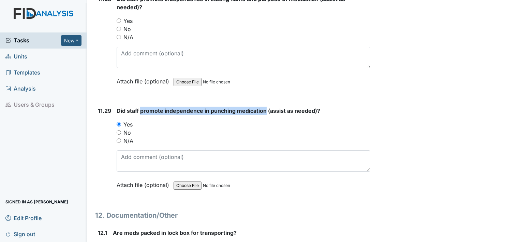
drag, startPoint x: 265, startPoint y: 74, endPoint x: 240, endPoint y: 78, distance: 25.6
copy span "promote independence in punching medication"
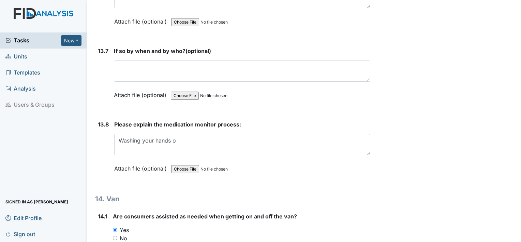
scroll to position [12306, 0]
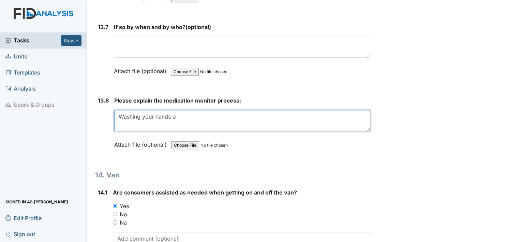
click at [176, 110] on textarea "Washing your hands o" at bounding box center [242, 120] width 256 height 21
click at [176, 110] on textarea "Washing your hands" at bounding box center [242, 120] width 256 height 21
paste textarea "promote independence in punching medication"
click at [171, 110] on textarea "Washing your hands promote independence in punching medication" at bounding box center [242, 120] width 256 height 21
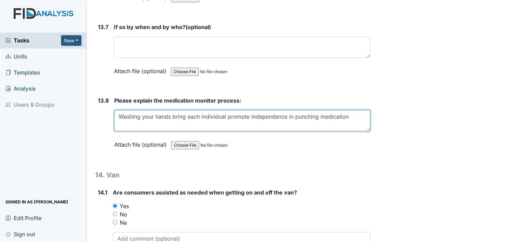
click at [184, 110] on textarea "Washing your hands bring each individual promote independence in punching medic…" at bounding box center [242, 120] width 256 height 21
click at [221, 110] on textarea "Washing your hands call each individual promote independence in punching medica…" at bounding box center [242, 120] width 256 height 21
click at [222, 110] on textarea "Washing your hands call each individual promote independence in punching medica…" at bounding box center [242, 120] width 256 height 21
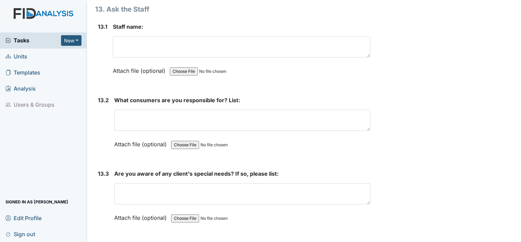
scroll to position [11794, 0]
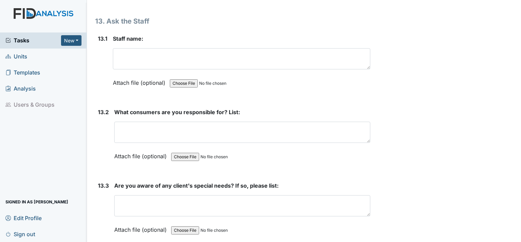
type textarea "Washing your hands call each individual promote independence in punching medica…"
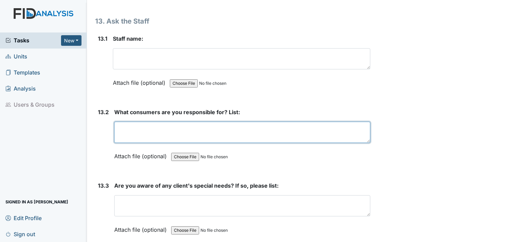
click at [160, 121] on textarea at bounding box center [242, 131] width 256 height 21
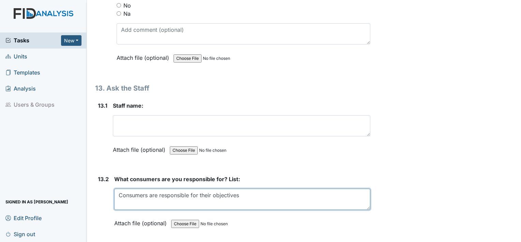
scroll to position [11726, 0]
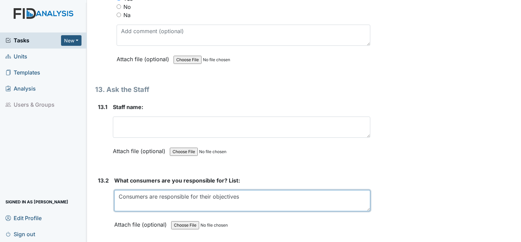
type textarea "Consumers are responsible for their objectives"
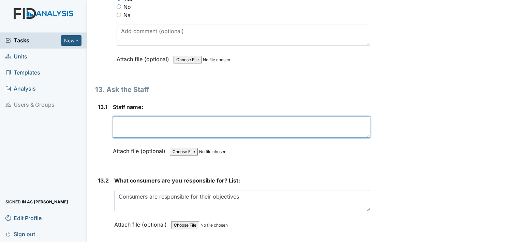
click at [126, 116] on textarea at bounding box center [242, 126] width 258 height 21
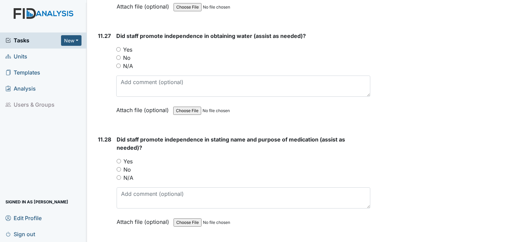
scroll to position [10463, 0]
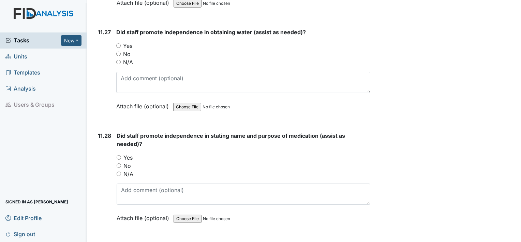
type textarea "GINA"
click at [120, 155] on input "Yes" at bounding box center [119, 157] width 4 height 4
radio input "true"
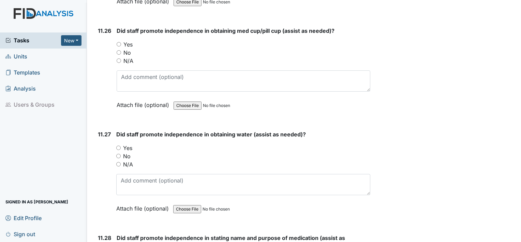
scroll to position [10361, 0]
click at [118, 146] on input "Yes" at bounding box center [118, 148] width 4 height 4
radio input "true"
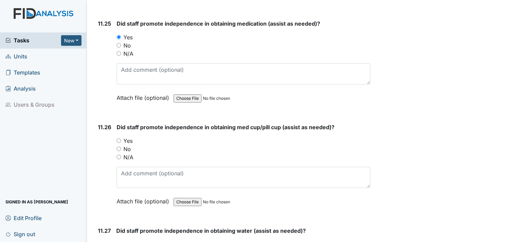
scroll to position [10259, 0]
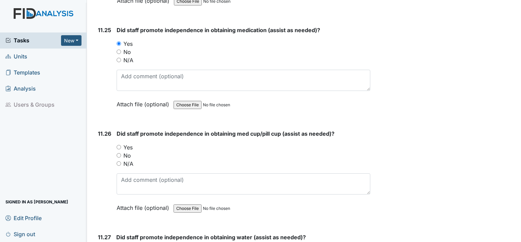
click at [117, 145] on input "Yes" at bounding box center [119, 147] width 4 height 4
radio input "true"
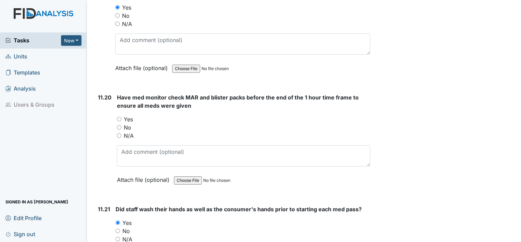
scroll to position [9644, 0]
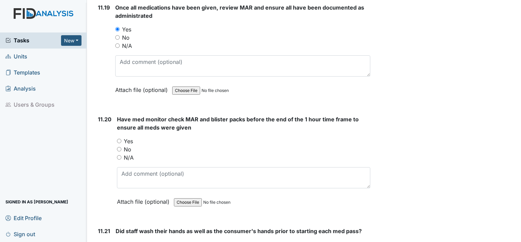
click at [119, 139] on input "Yes" at bounding box center [119, 141] width 4 height 4
radio input "true"
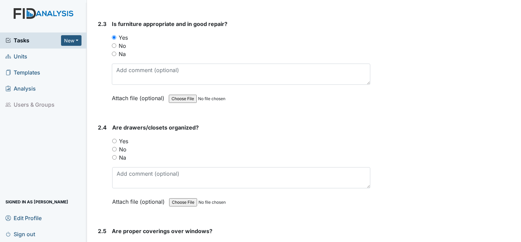
scroll to position [875, 0]
click at [112, 136] on div "2.4 Are drawers/closets organized? You must select one of the below options. Ye…" at bounding box center [232, 170] width 275 height 92
click at [113, 140] on input "Yes" at bounding box center [114, 142] width 4 height 4
radio input "true"
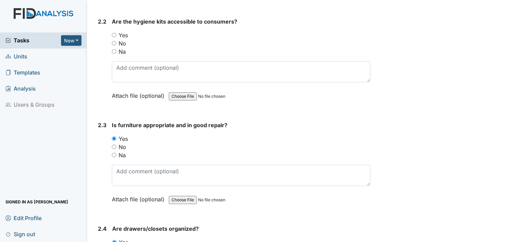
scroll to position [739, 0]
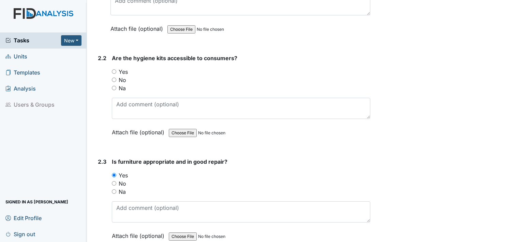
click at [115, 69] on input "Yes" at bounding box center [114, 71] width 4 height 4
radio input "true"
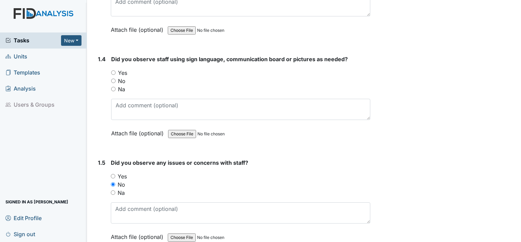
scroll to position [295, 0]
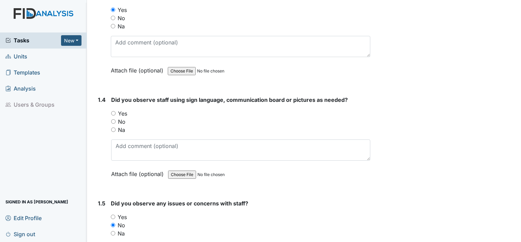
click at [114, 112] on input "Yes" at bounding box center [113, 113] width 4 height 4
radio input "true"
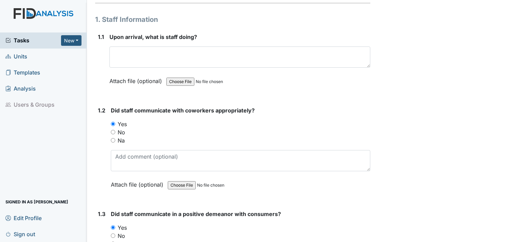
scroll to position [102, 0]
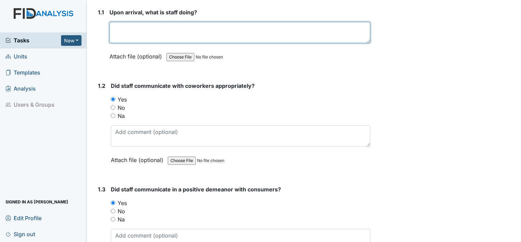
click at [131, 32] on textarea at bounding box center [240, 32] width 261 height 21
click at [228, 27] on textarea "Getting consumer ready for the day program" at bounding box center [240, 32] width 261 height 21
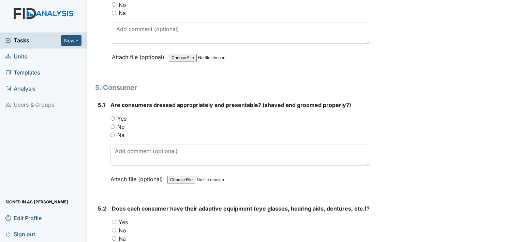
scroll to position [2934, 0]
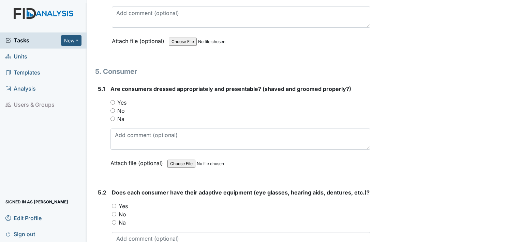
type textarea "Getting consumer ready for the day program"
click at [112, 100] on input "Yes" at bounding box center [113, 102] width 4 height 4
radio input "true"
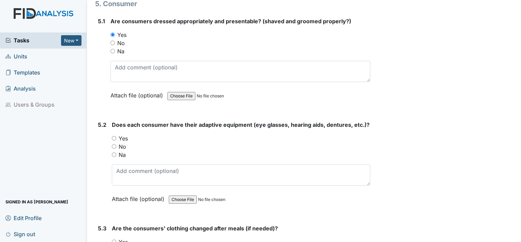
scroll to position [3003, 0]
click at [110, 124] on div "5.2 Does each consumer have their adaptive equipment (eye glasses, hearing aids…" at bounding box center [232, 166] width 275 height 92
click at [112, 135] on input "Yes" at bounding box center [114, 137] width 4 height 4
radio input "true"
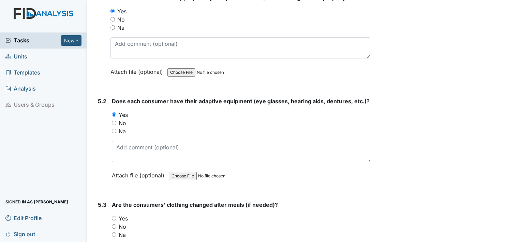
scroll to position [3071, 0]
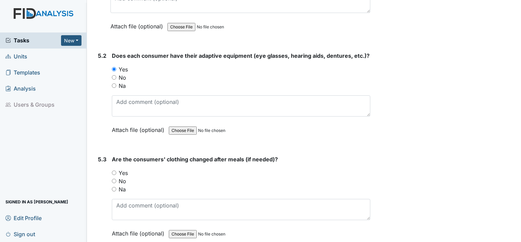
click at [112, 169] on div "Yes" at bounding box center [241, 173] width 259 height 8
click at [116, 169] on div "Yes" at bounding box center [241, 173] width 259 height 8
click at [115, 170] on input "Yes" at bounding box center [114, 172] width 4 height 4
radio input "true"
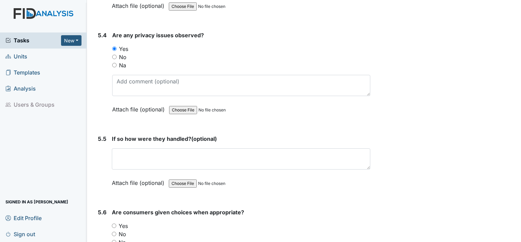
scroll to position [3310, 0]
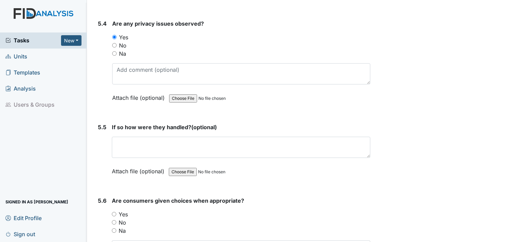
click at [117, 41] on div "No" at bounding box center [241, 45] width 258 height 8
click at [113, 43] on input "No" at bounding box center [114, 45] width 4 height 4
radio input "true"
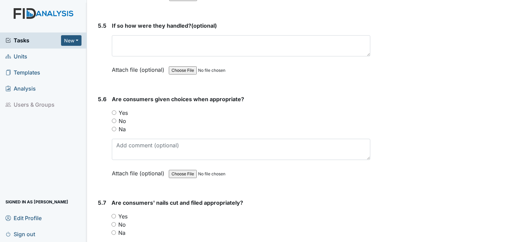
scroll to position [3412, 0]
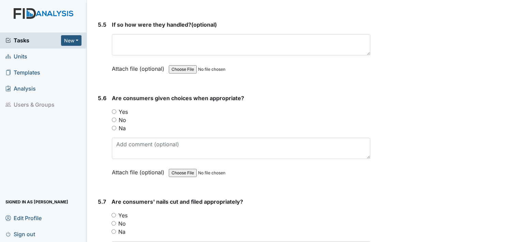
click at [113, 109] on input "Yes" at bounding box center [114, 111] width 4 height 4
radio input "true"
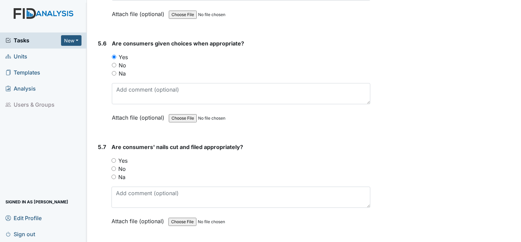
scroll to position [3480, 0]
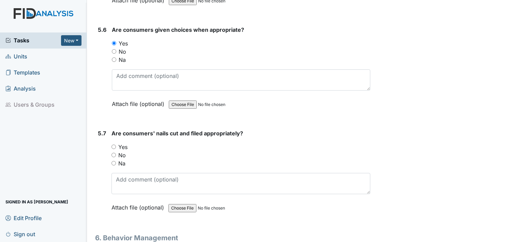
click at [114, 144] on input "Yes" at bounding box center [114, 146] width 4 height 4
radio input "true"
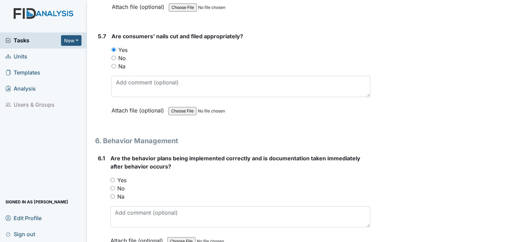
scroll to position [3583, 0]
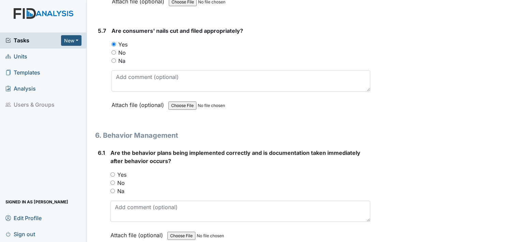
click at [112, 170] on div "Yes" at bounding box center [241, 174] width 260 height 8
click at [113, 172] on input "Yes" at bounding box center [113, 174] width 4 height 4
radio input "true"
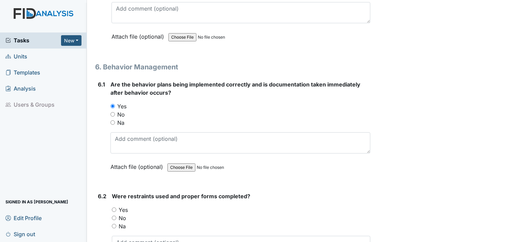
scroll to position [3685, 0]
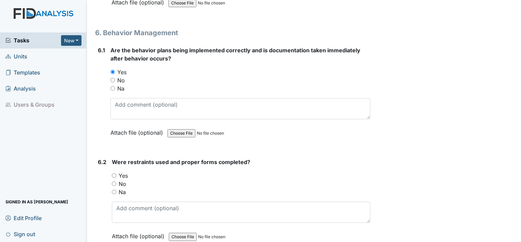
click at [113, 173] on input "Yes" at bounding box center [114, 175] width 4 height 4
radio input "true"
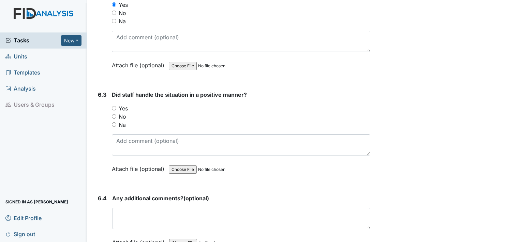
scroll to position [3890, 0]
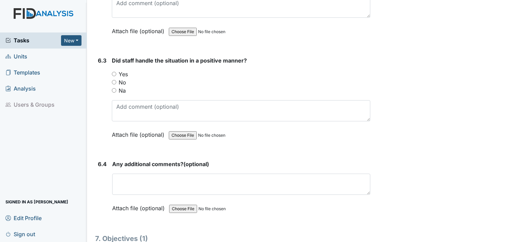
click at [113, 72] on input "Yes" at bounding box center [114, 74] width 4 height 4
radio input "true"
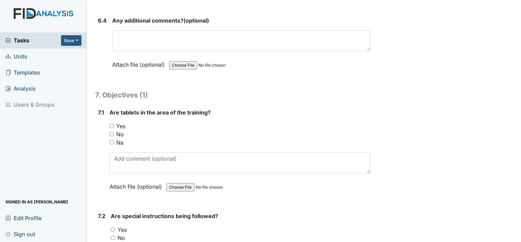
scroll to position [4060, 0]
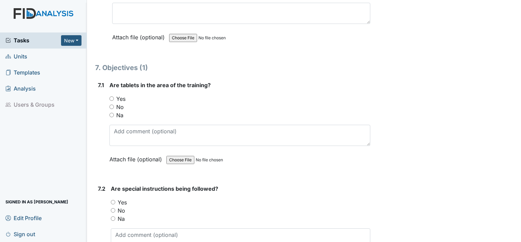
click at [112, 96] on input "Yes" at bounding box center [112, 98] width 4 height 4
radio input "true"
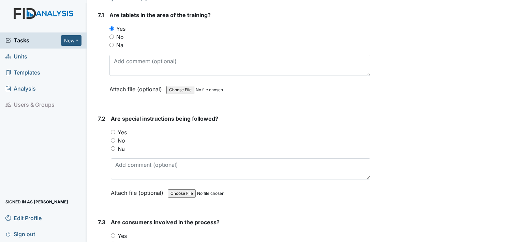
scroll to position [4163, 0]
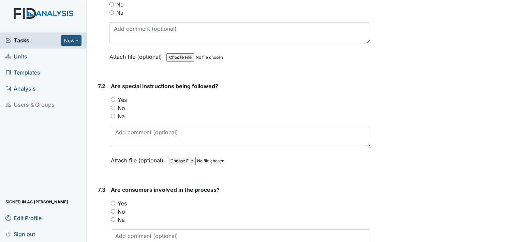
click at [113, 97] on input "Yes" at bounding box center [113, 99] width 4 height 4
radio input "true"
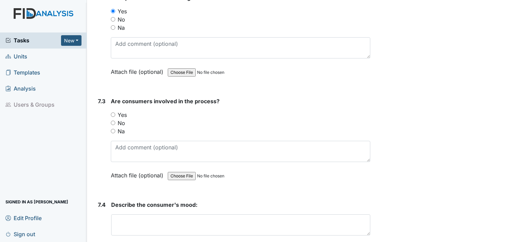
scroll to position [4265, 0]
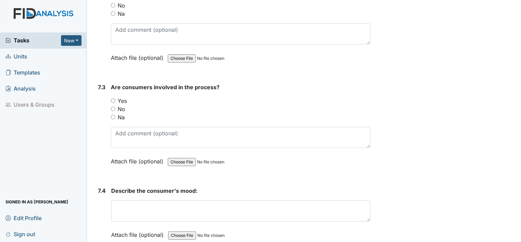
click at [115, 98] on input "Yes" at bounding box center [113, 100] width 4 height 4
radio input "true"
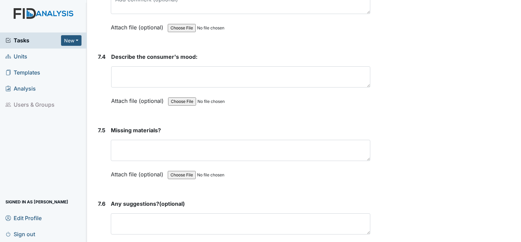
scroll to position [4402, 0]
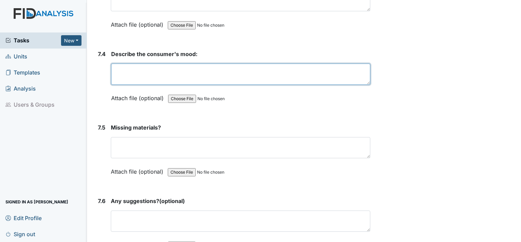
click at [130, 63] on textarea at bounding box center [240, 73] width 259 height 21
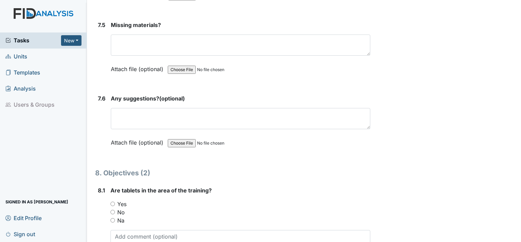
scroll to position [4538, 0]
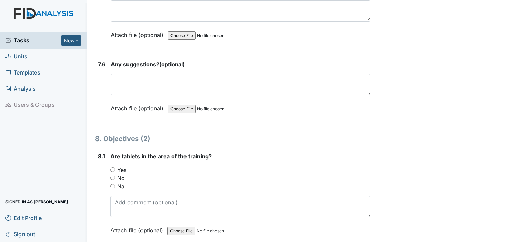
type textarea "consumer were in a good mood"
click at [114, 167] on input "Yes" at bounding box center [113, 169] width 4 height 4
radio input "true"
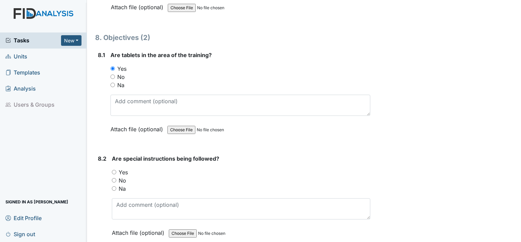
scroll to position [4640, 0]
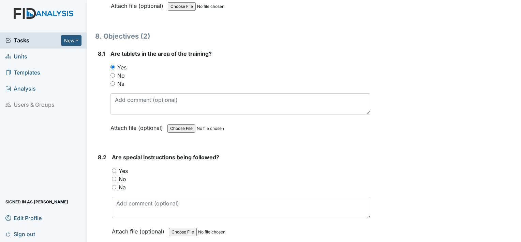
click at [114, 168] on input "Yes" at bounding box center [114, 170] width 4 height 4
radio input "true"
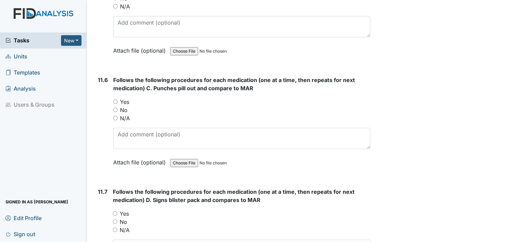
scroll to position [8155, 0]
click at [116, 99] on input "Yes" at bounding box center [115, 101] width 4 height 4
radio input "true"
click at [116, 210] on input "Yes" at bounding box center [115, 212] width 4 height 4
radio input "true"
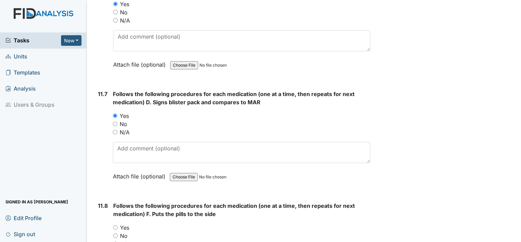
scroll to position [8291, 0]
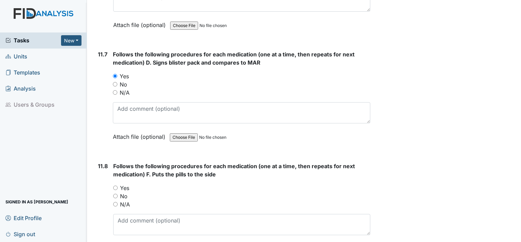
click at [115, 185] on input "Yes" at bounding box center [115, 187] width 4 height 4
radio input "true"
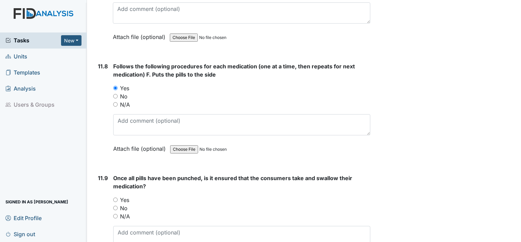
scroll to position [8394, 0]
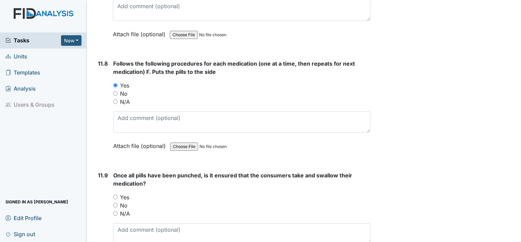
click at [117, 194] on input "Yes" at bounding box center [115, 196] width 4 height 4
radio input "true"
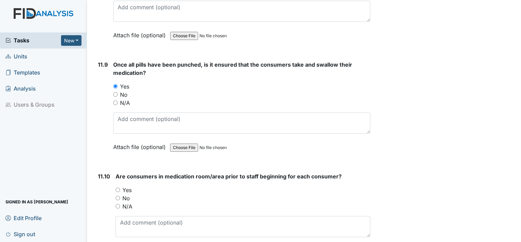
scroll to position [8530, 0]
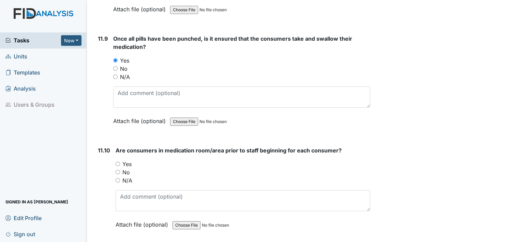
click at [118, 160] on div "Yes" at bounding box center [243, 164] width 255 height 8
click at [117, 160] on div "Yes" at bounding box center [243, 164] width 255 height 8
click at [117, 161] on input "Yes" at bounding box center [118, 163] width 4 height 4
radio input "true"
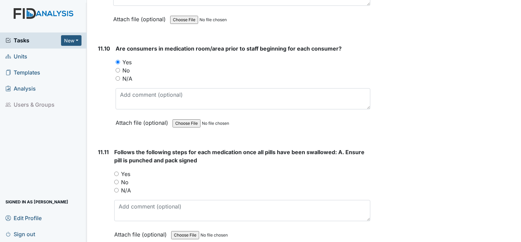
scroll to position [8633, 0]
click at [115, 171] on input "Yes" at bounding box center [116, 173] width 4 height 4
radio input "true"
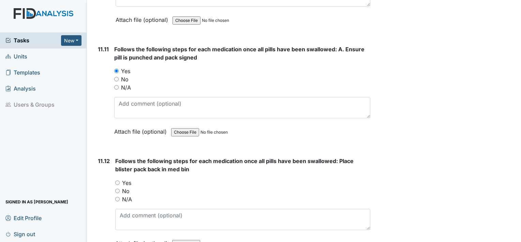
scroll to position [8735, 0]
click at [119, 180] on input "Yes" at bounding box center [117, 182] width 4 height 4
radio input "true"
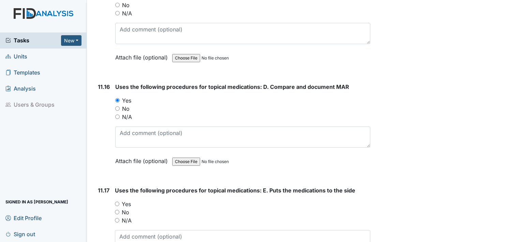
scroll to position [9315, 0]
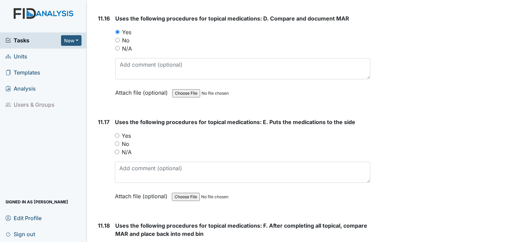
click at [115, 133] on input "Yes" at bounding box center [117, 135] width 4 height 4
radio input "true"
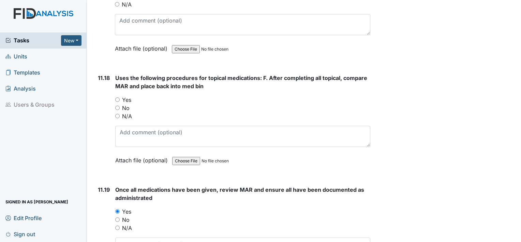
scroll to position [9452, 0]
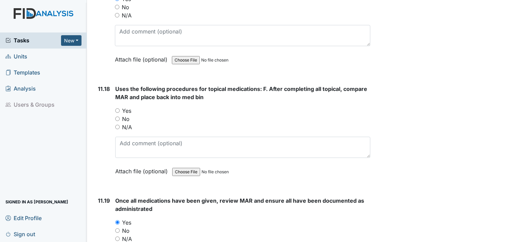
click at [115, 106] on div "Yes" at bounding box center [242, 110] width 255 height 8
click at [117, 108] on input "Yes" at bounding box center [117, 110] width 4 height 4
radio input "true"
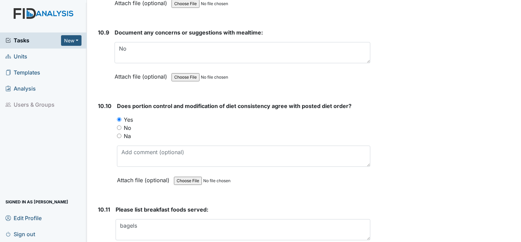
scroll to position [6846, 0]
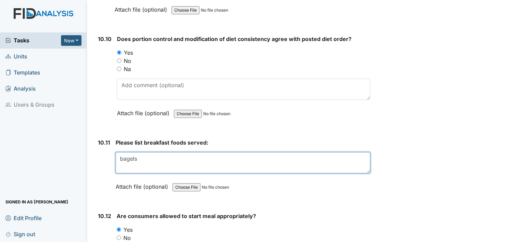
click at [142, 152] on textarea "bagels" at bounding box center [243, 162] width 255 height 21
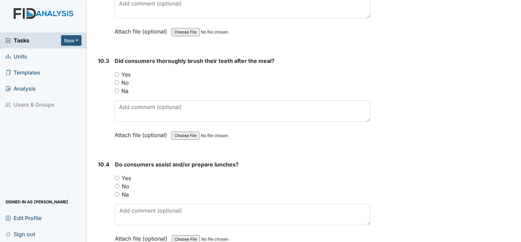
scroll to position [6130, 0]
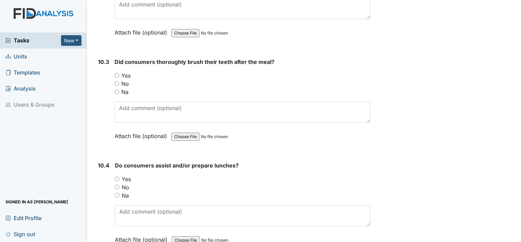
type textarea "bagels eggs"
click at [116, 176] on input "Yes" at bounding box center [117, 178] width 4 height 4
radio input "true"
click at [119, 71] on div "Yes" at bounding box center [243, 75] width 256 height 8
click at [116, 73] on input "Yes" at bounding box center [117, 75] width 4 height 4
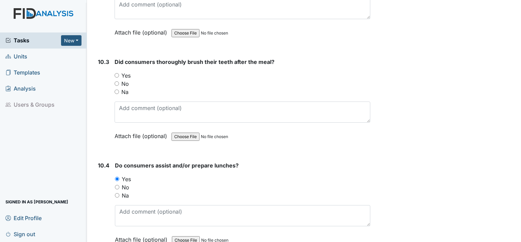
radio input "true"
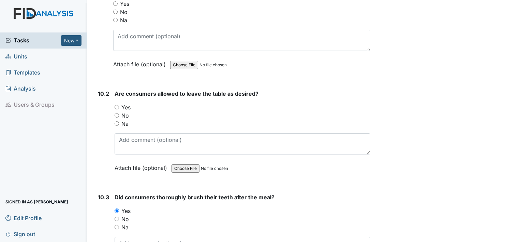
scroll to position [5993, 0]
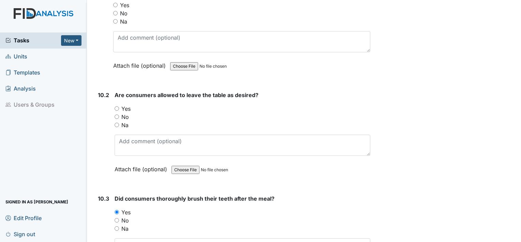
click at [115, 106] on input "Yes" at bounding box center [117, 108] width 4 height 4
radio input "true"
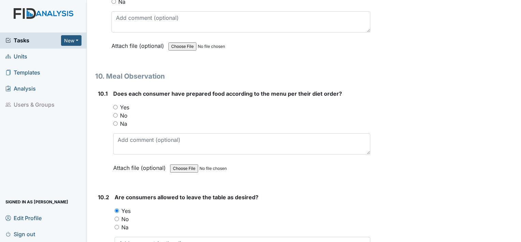
scroll to position [5891, 0]
click at [116, 103] on div "Yes" at bounding box center [241, 107] width 257 height 8
click at [116, 105] on input "Yes" at bounding box center [115, 107] width 4 height 4
radio input "true"
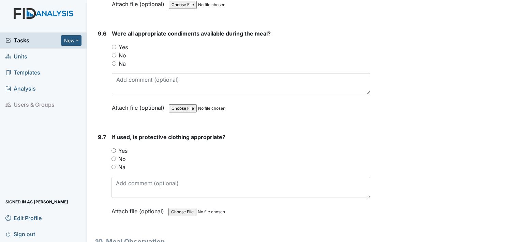
scroll to position [5720, 0]
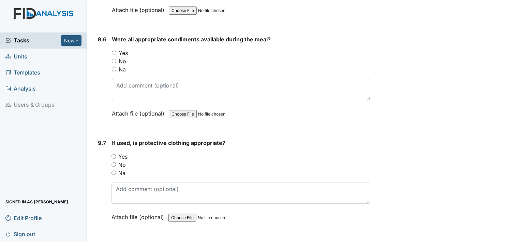
click at [116, 152] on div "Yes" at bounding box center [241, 156] width 259 height 8
click at [114, 154] on input "Yes" at bounding box center [114, 156] width 4 height 4
radio input "true"
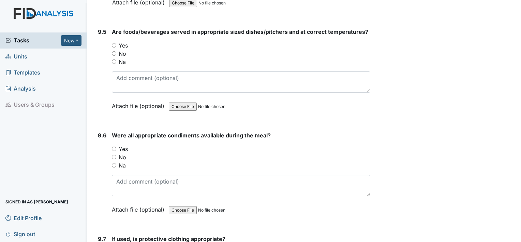
scroll to position [5618, 0]
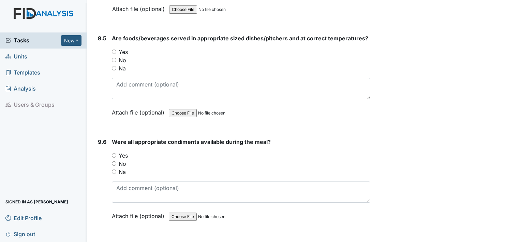
click at [112, 153] on input "Yes" at bounding box center [114, 155] width 4 height 4
radio input "true"
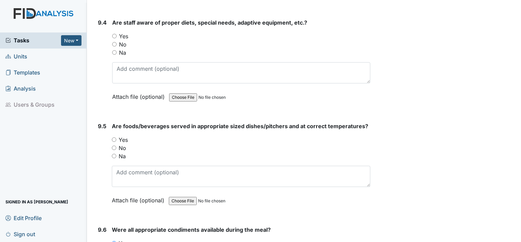
scroll to position [5516, 0]
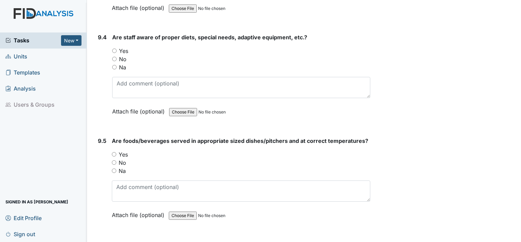
click at [115, 150] on div "Yes" at bounding box center [241, 154] width 259 height 8
click at [119, 150] on label "Yes" at bounding box center [123, 154] width 9 height 8
click at [116, 152] on input "Yes" at bounding box center [114, 154] width 4 height 4
radio input "true"
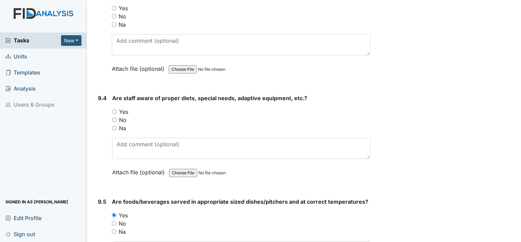
scroll to position [5447, 0]
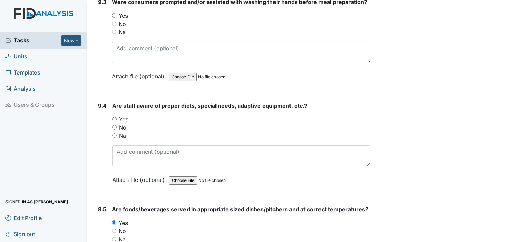
click at [116, 117] on input "Yes" at bounding box center [114, 119] width 4 height 4
radio input "true"
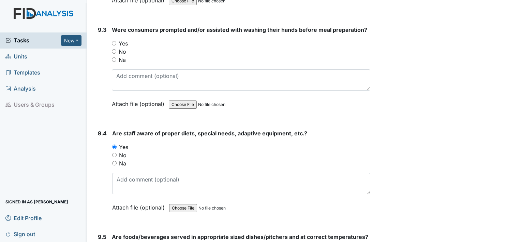
scroll to position [5379, 0]
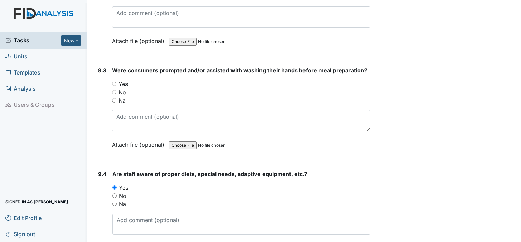
click at [115, 82] on input "Yes" at bounding box center [114, 84] width 4 height 4
radio input "true"
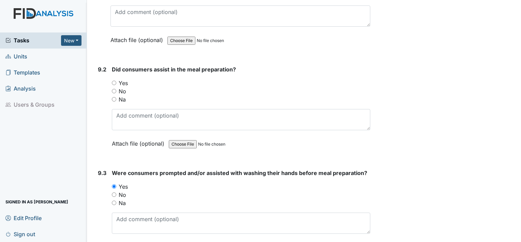
scroll to position [5243, 0]
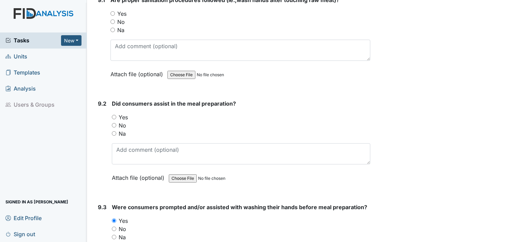
click at [113, 115] on input "Yes" at bounding box center [114, 117] width 4 height 4
radio input "true"
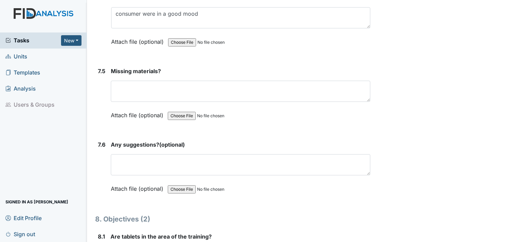
scroll to position [4424, 0]
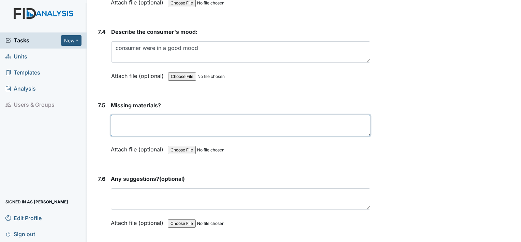
click at [120, 115] on textarea at bounding box center [241, 125] width 260 height 21
type textarea "none"
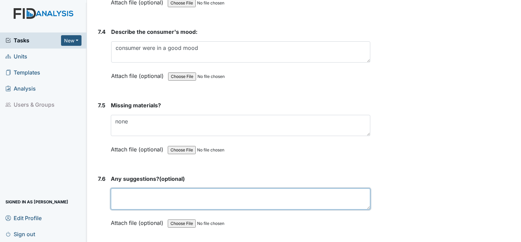
click at [126, 188] on textarea at bounding box center [241, 198] width 260 height 21
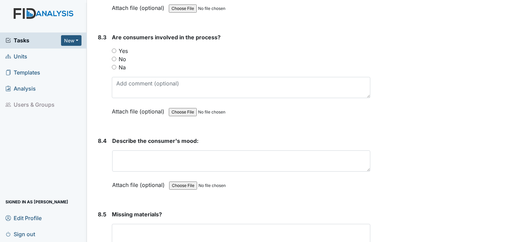
scroll to position [4867, 0]
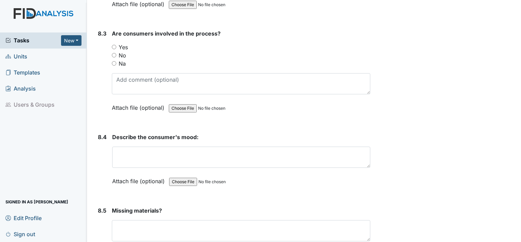
type textarea "none"
click at [116, 45] on input "Yes" at bounding box center [114, 47] width 4 height 4
radio input "true"
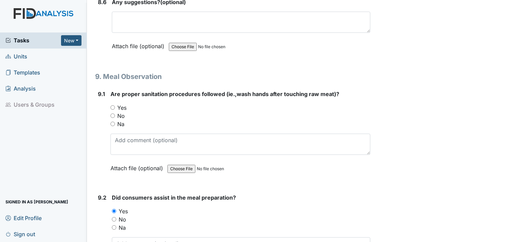
scroll to position [5140, 0]
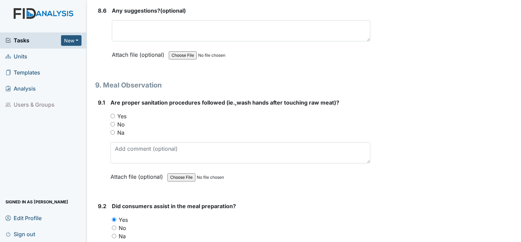
click at [109, 98] on div "9.1 Are proper sanitation procedures followed (ie.,wash hands after touching ra…" at bounding box center [232, 144] width 275 height 92
click at [112, 114] on input "Yes" at bounding box center [113, 116] width 4 height 4
radio input "true"
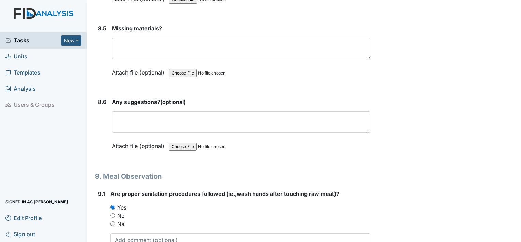
scroll to position [5038, 0]
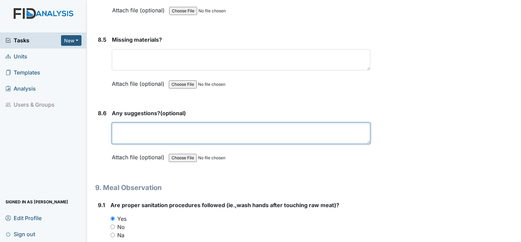
click at [124, 122] on textarea at bounding box center [241, 132] width 259 height 21
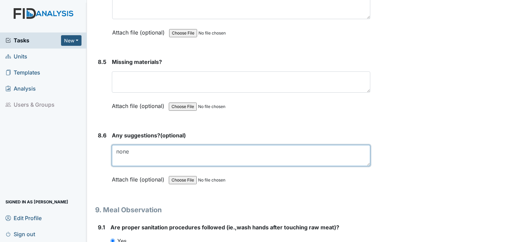
scroll to position [5004, 0]
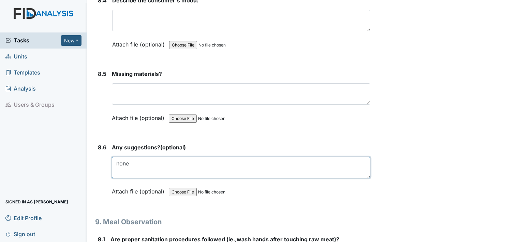
type textarea "none"
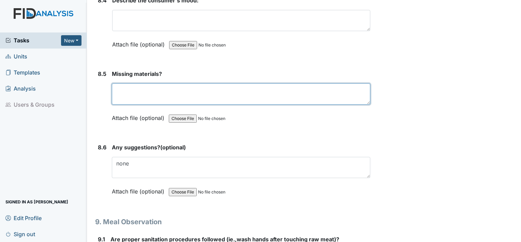
click at [140, 83] on textarea at bounding box center [241, 93] width 259 height 21
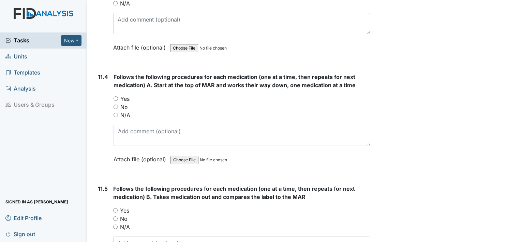
scroll to position [7938, 0]
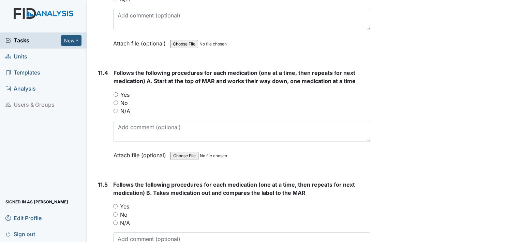
type textarea "none"
click at [117, 92] on input "Yes" at bounding box center [116, 94] width 4 height 4
radio input "true"
click at [117, 204] on input "Yes" at bounding box center [115, 206] width 4 height 4
radio input "true"
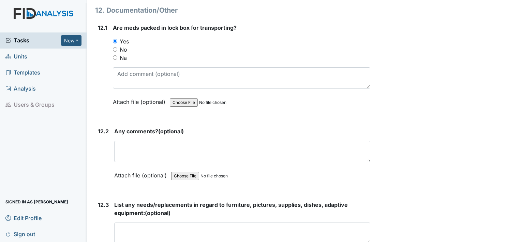
scroll to position [10770, 0]
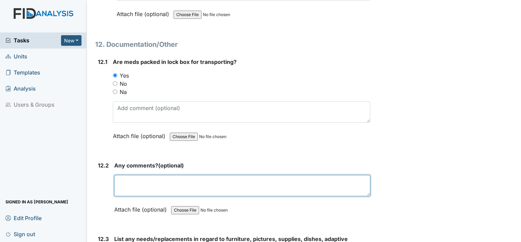
click at [130, 175] on textarea at bounding box center [242, 185] width 256 height 21
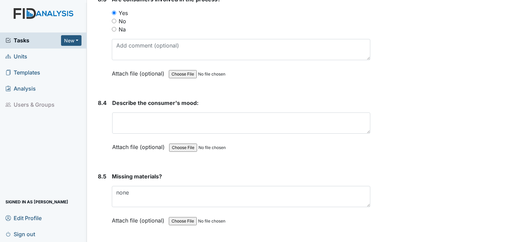
scroll to position [4867, 0]
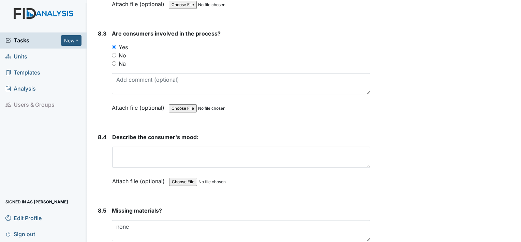
type textarea "no comments"
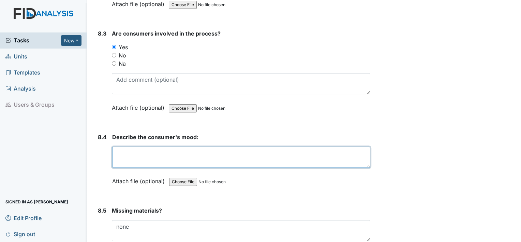
click at [124, 146] on textarea at bounding box center [241, 156] width 258 height 21
click at [145, 146] on textarea at bounding box center [241, 156] width 258 height 21
drag, startPoint x: 154, startPoint y: 135, endPoint x: 159, endPoint y: 139, distance: 5.4
click at [156, 146] on textarea "The comsumer were" at bounding box center [241, 156] width 258 height 21
click at [172, 146] on textarea "The comsumers were" at bounding box center [241, 156] width 258 height 21
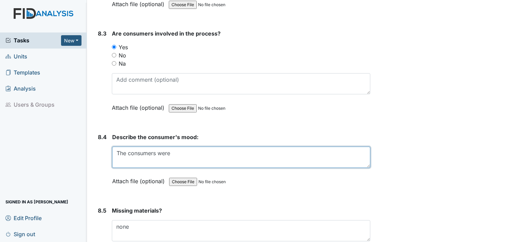
click at [173, 146] on textarea "The consumers were" at bounding box center [241, 156] width 258 height 21
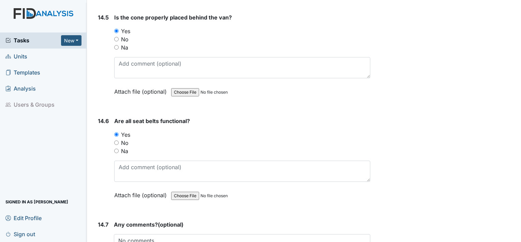
scroll to position [12920, 0]
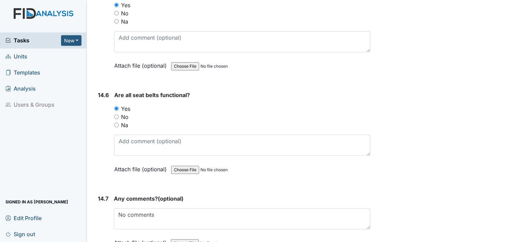
type textarea "The consumers were in a good mood"
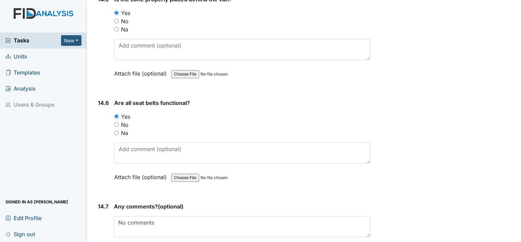
scroll to position [12928, 0]
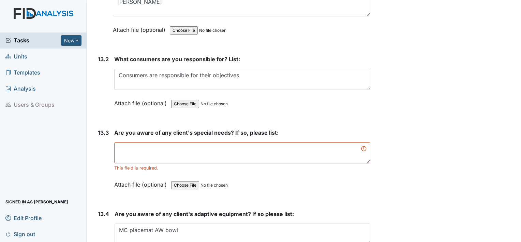
scroll to position [11836, 0]
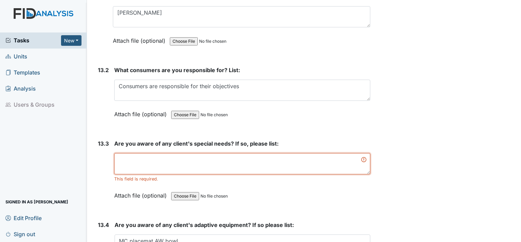
click at [148, 153] on textarea at bounding box center [242, 163] width 256 height 21
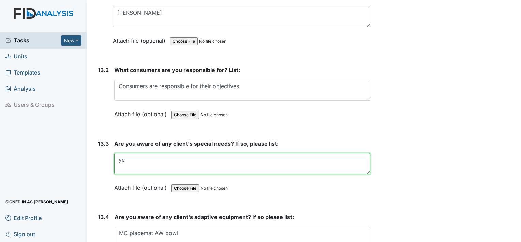
type textarea "y"
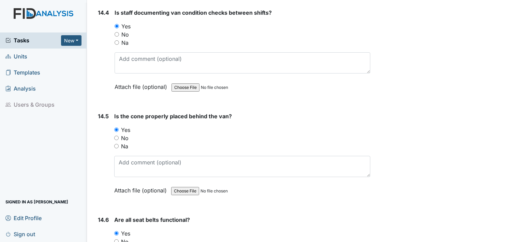
scroll to position [12920, 0]
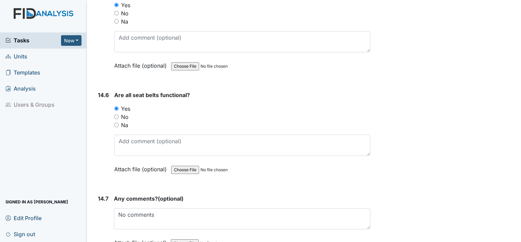
type textarea "Yes"
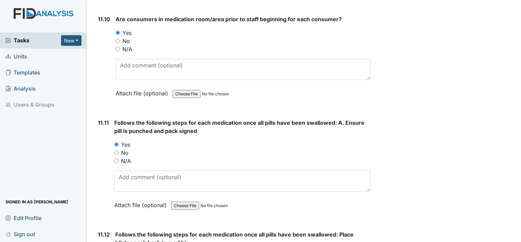
scroll to position [8571, 0]
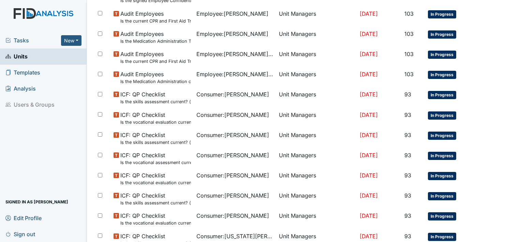
scroll to position [136, 0]
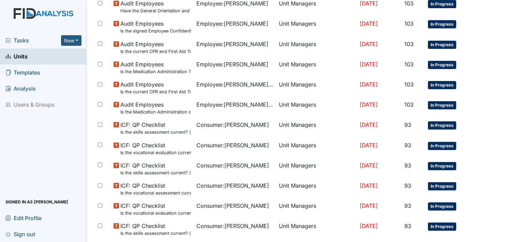
click at [33, 55] on link "Units" at bounding box center [43, 56] width 87 height 16
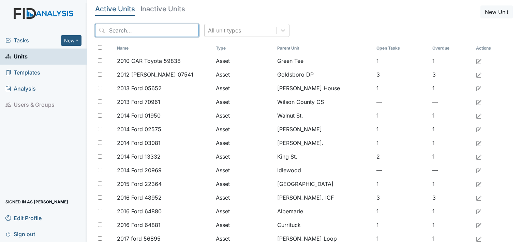
click at [119, 31] on input "search" at bounding box center [147, 30] width 104 height 13
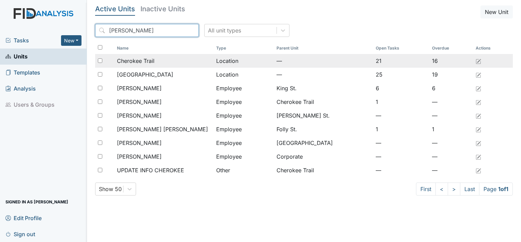
type input "[PERSON_NAME]"
click at [134, 62] on span "Cherokee Trail" at bounding box center [136, 61] width 38 height 8
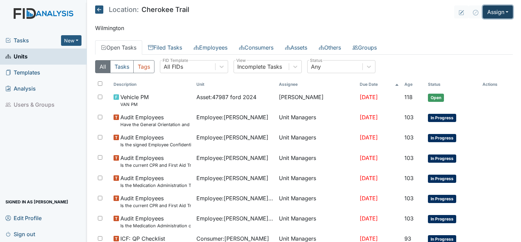
click at [503, 15] on button "Assign" at bounding box center [498, 11] width 30 height 13
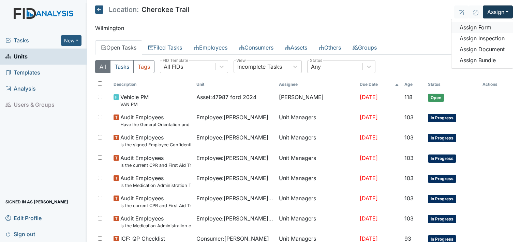
click at [482, 27] on link "Assign Form" at bounding box center [482, 27] width 61 height 11
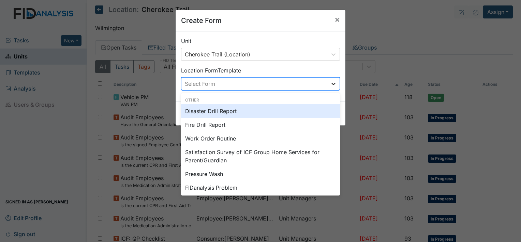
click at [333, 81] on icon at bounding box center [333, 83] width 7 height 7
click at [237, 112] on div "Disaster Drill Report" at bounding box center [260, 111] width 159 height 14
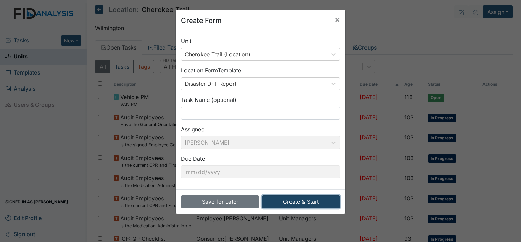
click at [302, 201] on button "Create & Start" at bounding box center [301, 201] width 78 height 13
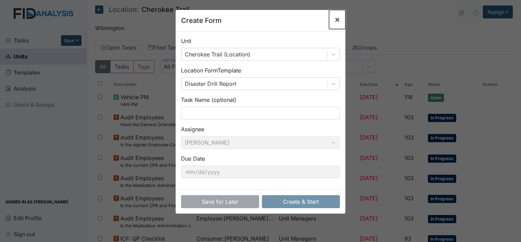
click at [335, 21] on span "×" at bounding box center [337, 19] width 5 height 10
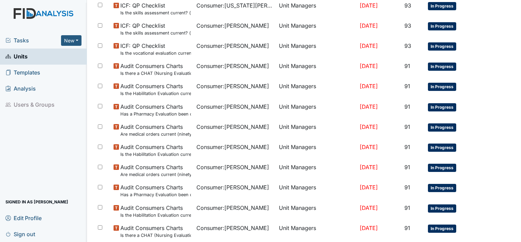
scroll to position [352, 0]
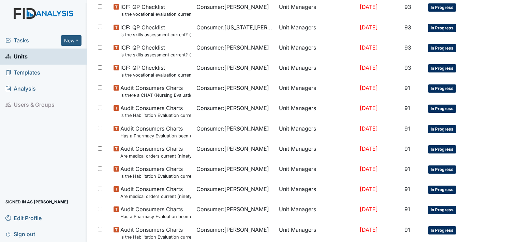
click at [516, 14] on main "Location: Cherokee Trail Assign Assign Form Assign Inspection Assign Document A…" at bounding box center [304, 121] width 434 height 242
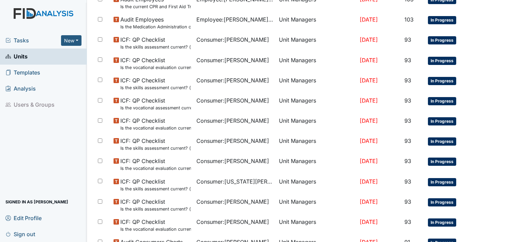
scroll to position [205, 0]
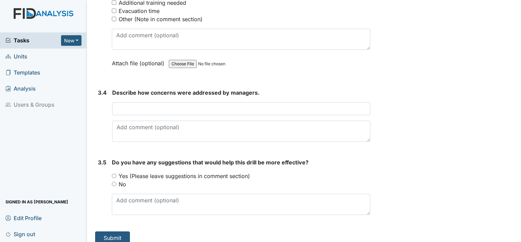
scroll to position [1069, 0]
